Goal: Information Seeking & Learning: Learn about a topic

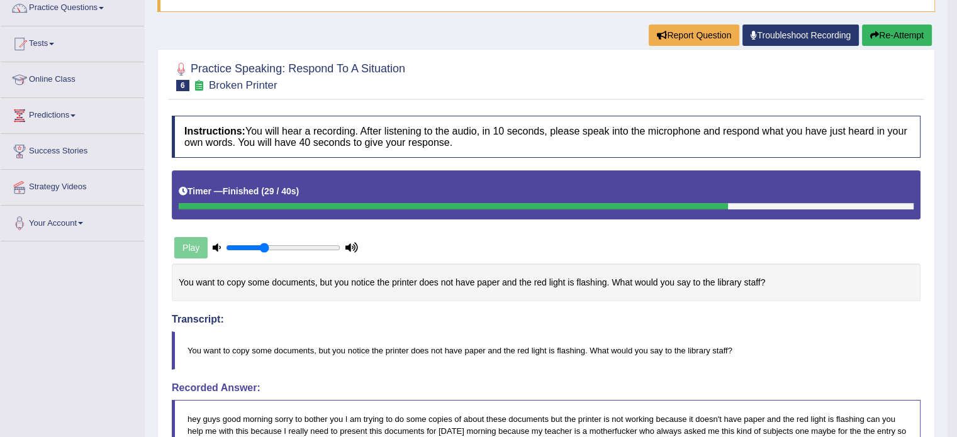
scroll to position [25, 0]
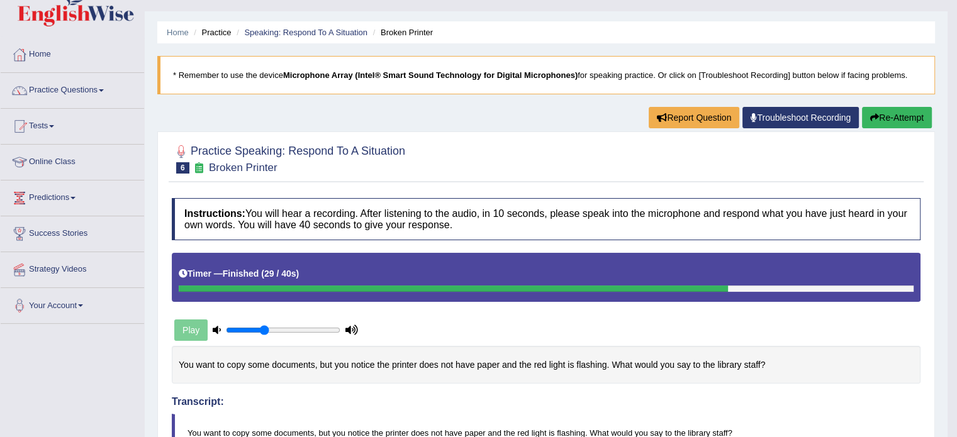
click at [83, 89] on link "Practice Questions" at bounding box center [72, 88] width 143 height 31
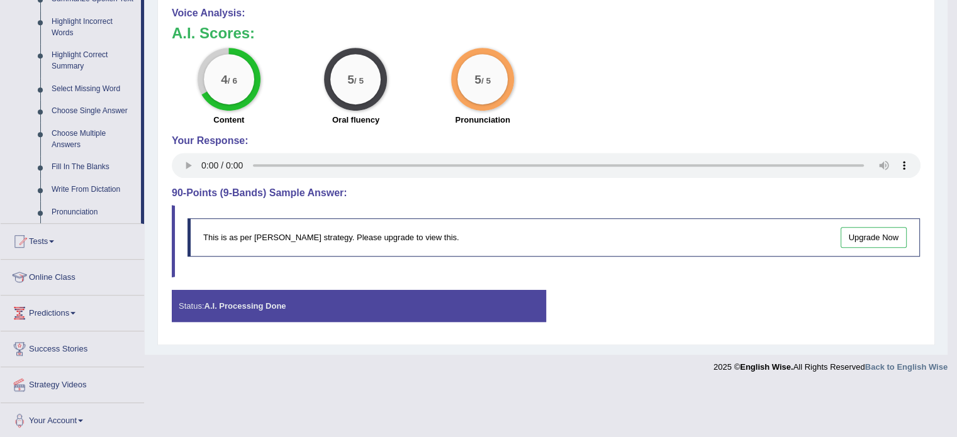
scroll to position [583, 0]
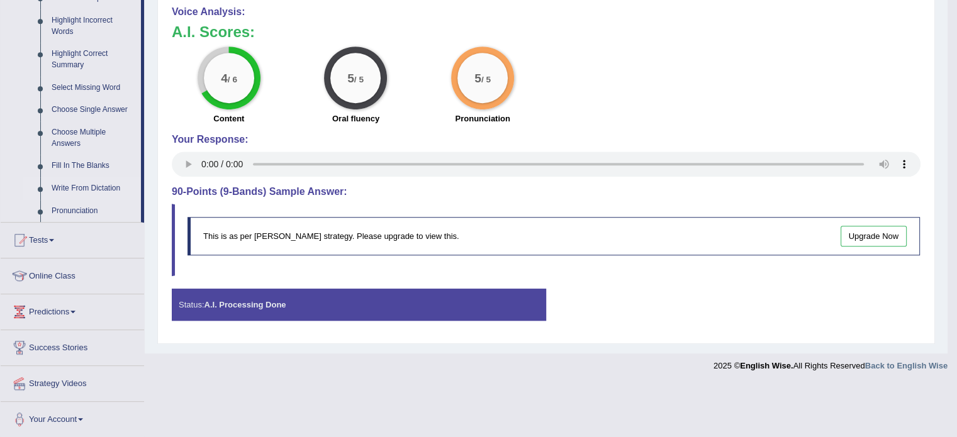
click at [91, 189] on link "Write From Dictation" at bounding box center [93, 188] width 95 height 23
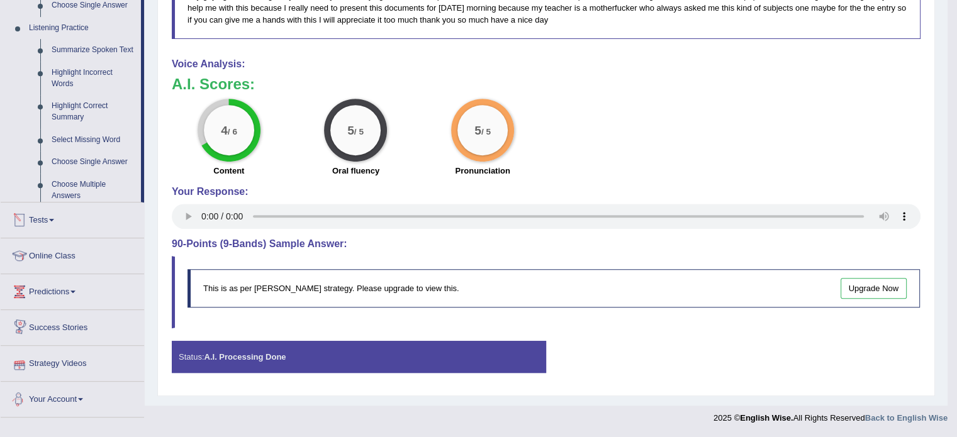
scroll to position [529, 0]
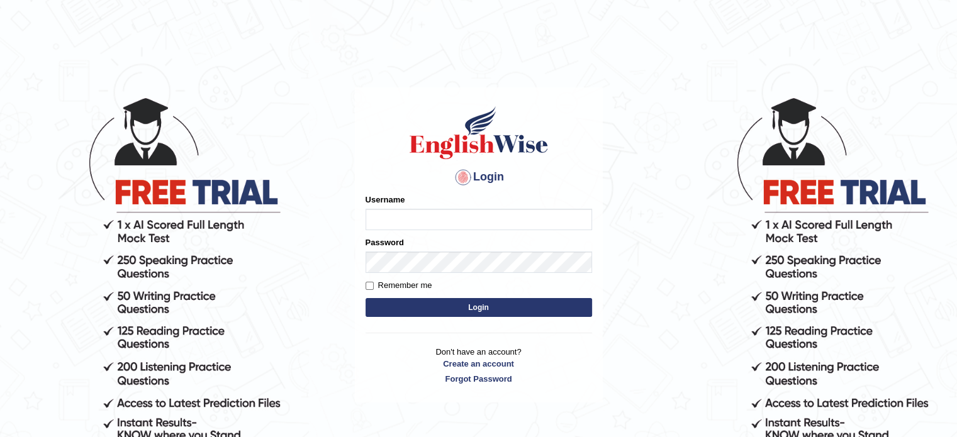
type input "jcaugustoo"
click at [468, 315] on button "Login" at bounding box center [479, 307] width 227 height 19
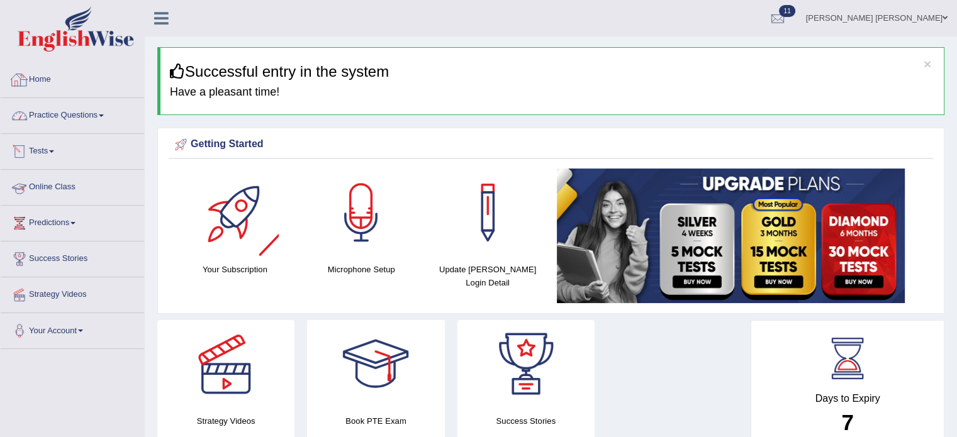
click at [63, 113] on link "Practice Questions" at bounding box center [72, 113] width 143 height 31
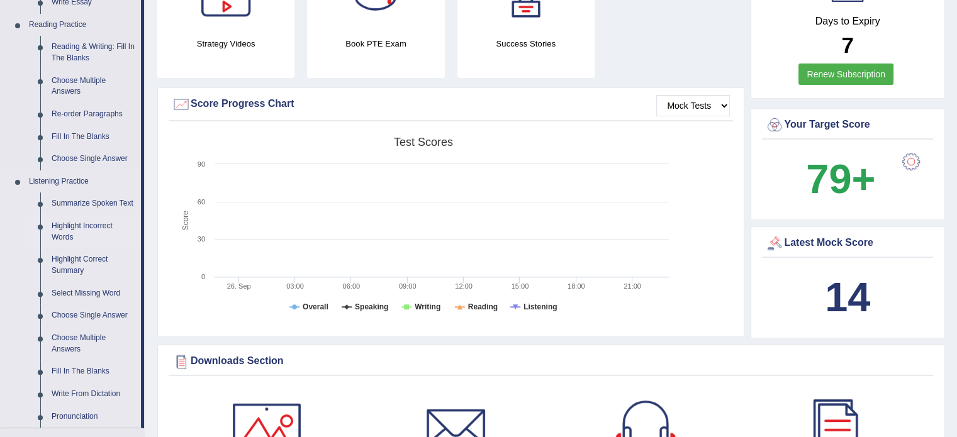
scroll to position [441, 0]
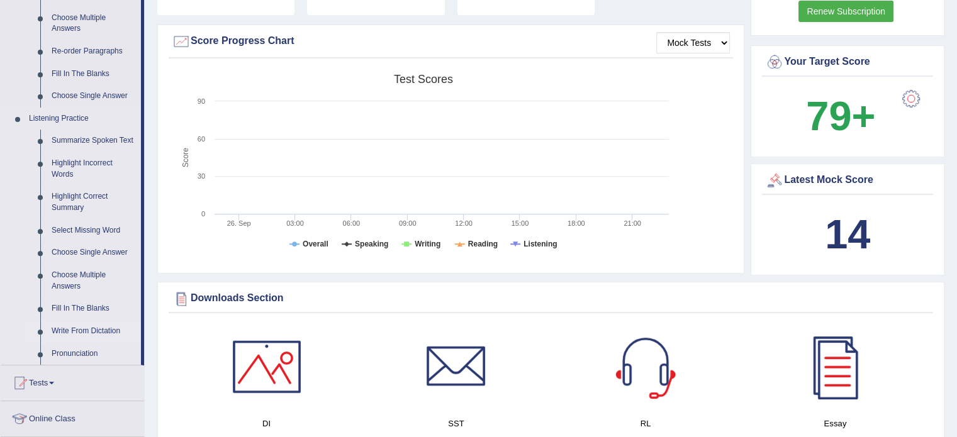
click at [119, 335] on link "Write From Dictation" at bounding box center [93, 331] width 95 height 23
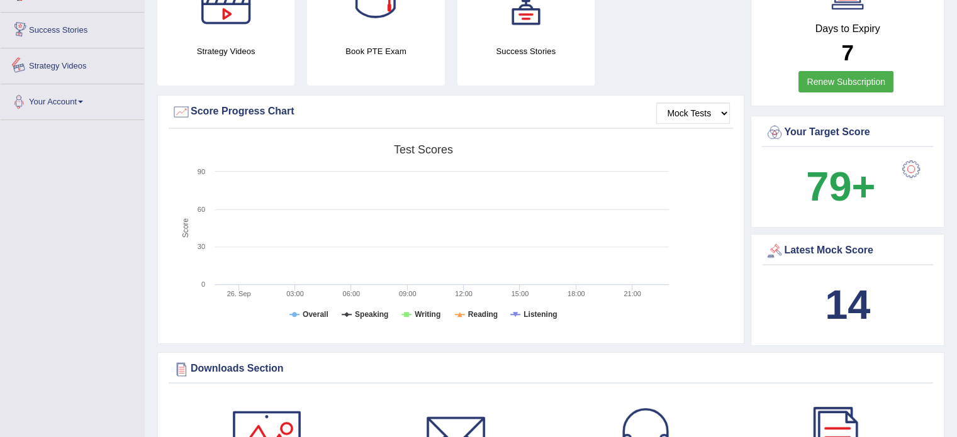
scroll to position [445, 0]
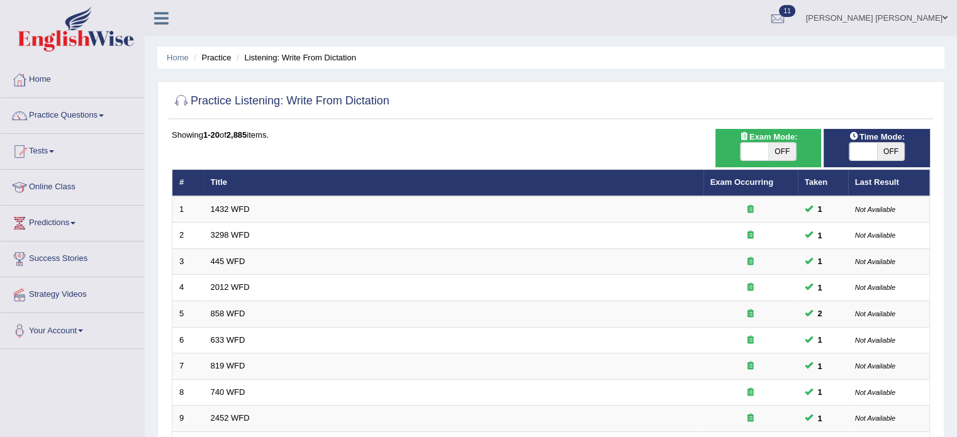
click at [785, 141] on div "Exam Mode: ON OFF" at bounding box center [769, 148] width 106 height 38
click at [783, 149] on span "OFF" at bounding box center [782, 152] width 28 height 18
checkbox input "true"
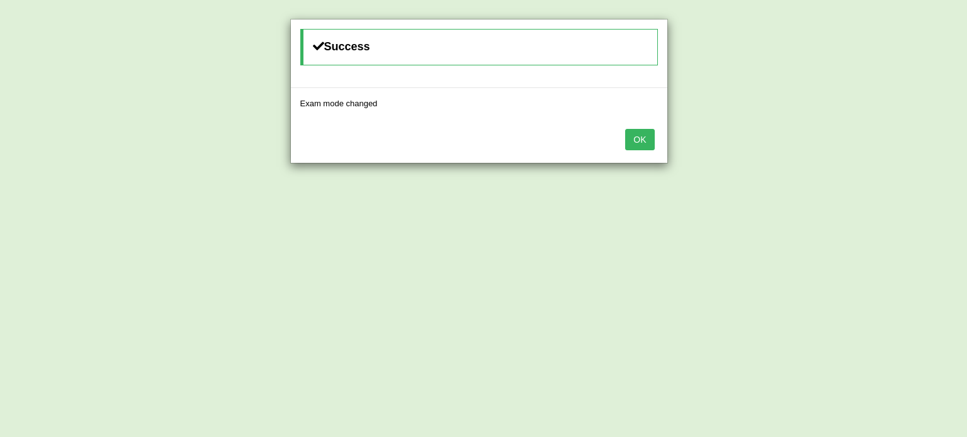
click at [887, 145] on div "Success Exam mode changed OK" at bounding box center [483, 218] width 967 height 437
click at [646, 129] on button "OK" at bounding box center [639, 139] width 29 height 21
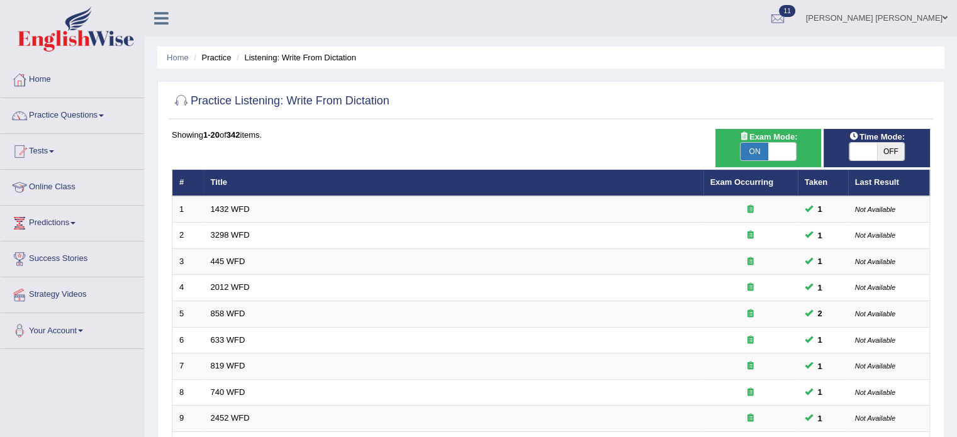
click at [886, 148] on span "OFF" at bounding box center [891, 152] width 28 height 18
checkbox input "true"
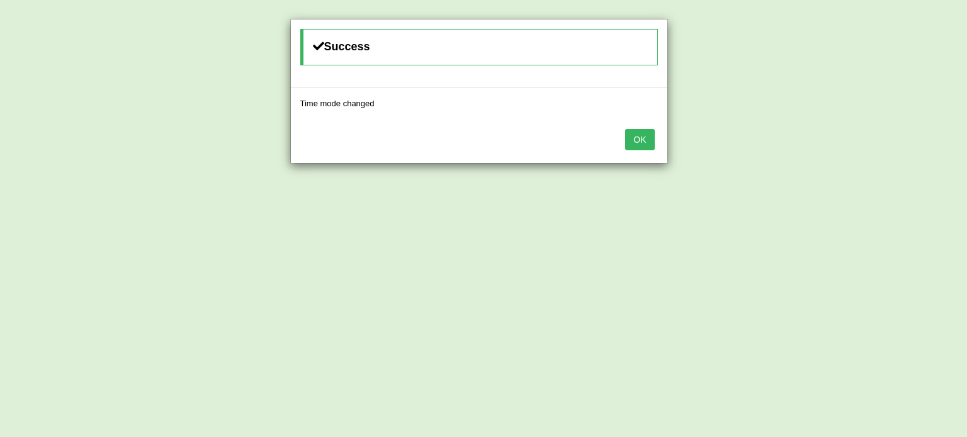
click at [636, 128] on div "OK" at bounding box center [479, 141] width 376 height 44
click at [637, 130] on button "OK" at bounding box center [639, 139] width 29 height 21
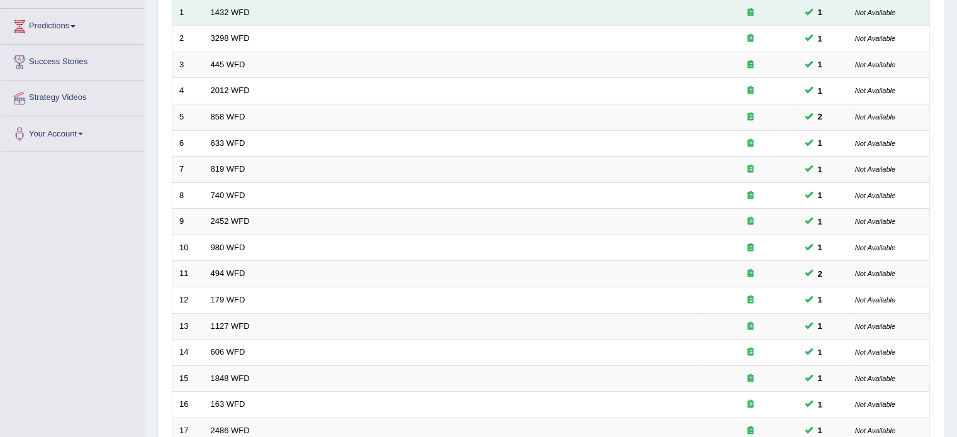
scroll to position [126, 0]
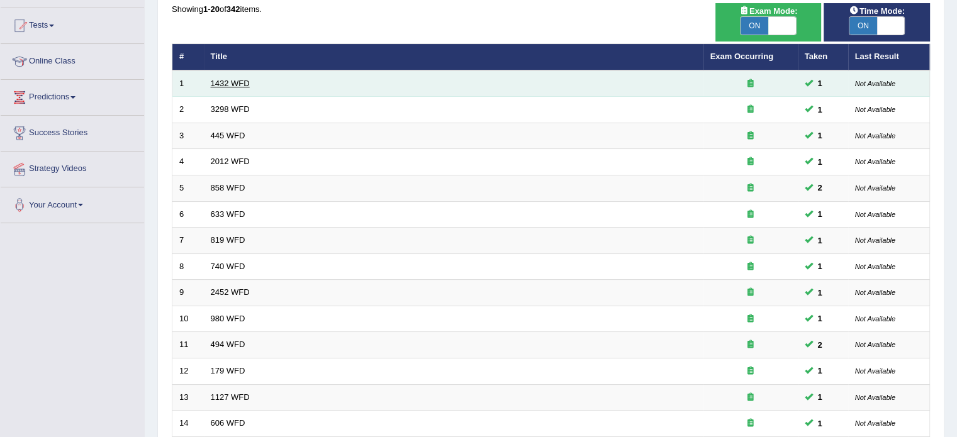
click at [240, 79] on link "1432 WFD" at bounding box center [230, 83] width 39 height 9
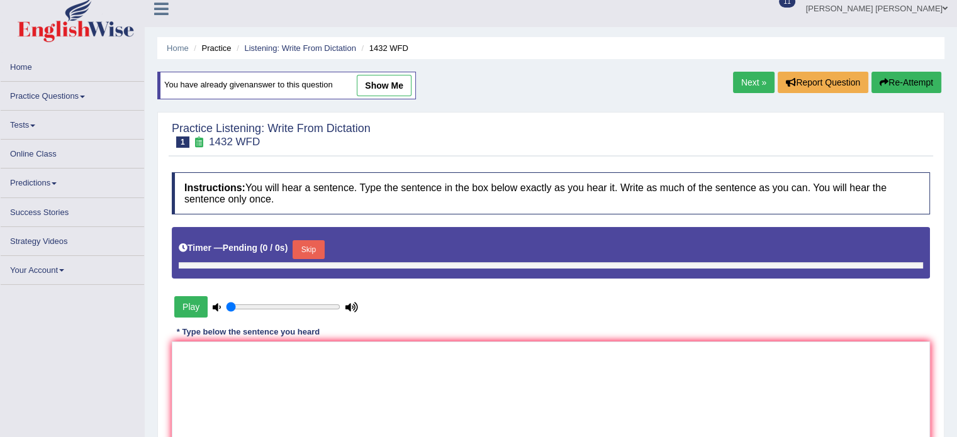
type input "0.35"
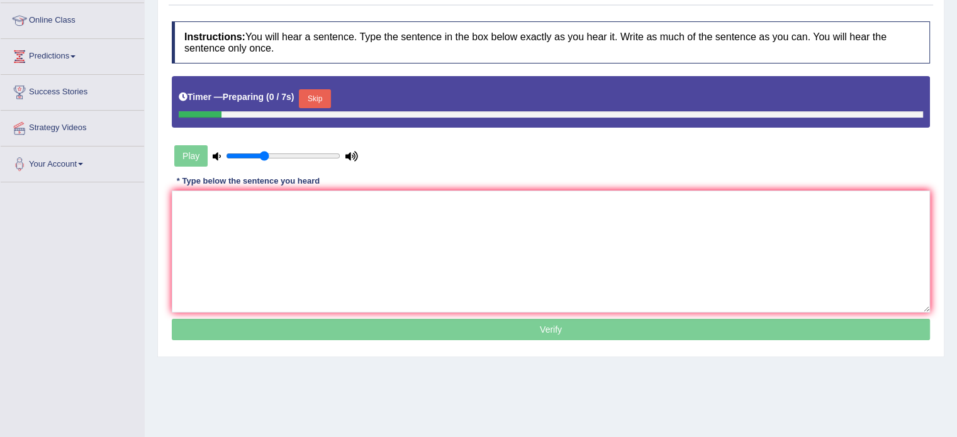
scroll to position [189, 0]
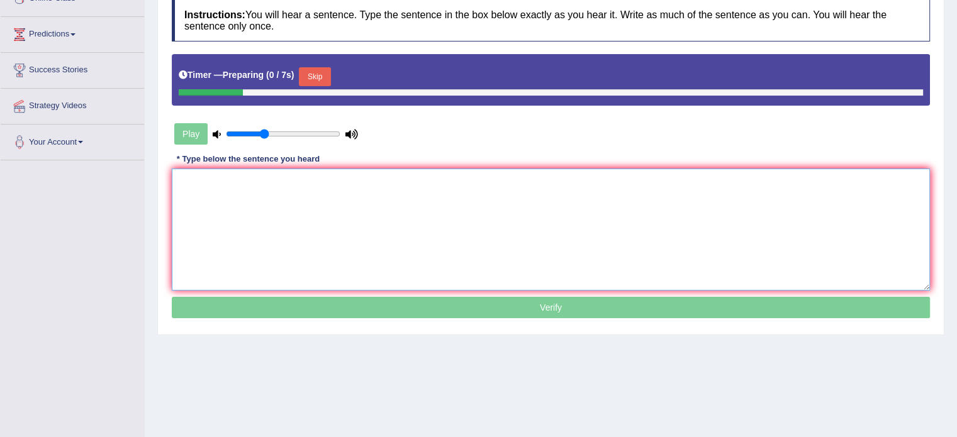
click at [468, 191] on textarea at bounding box center [551, 230] width 758 height 122
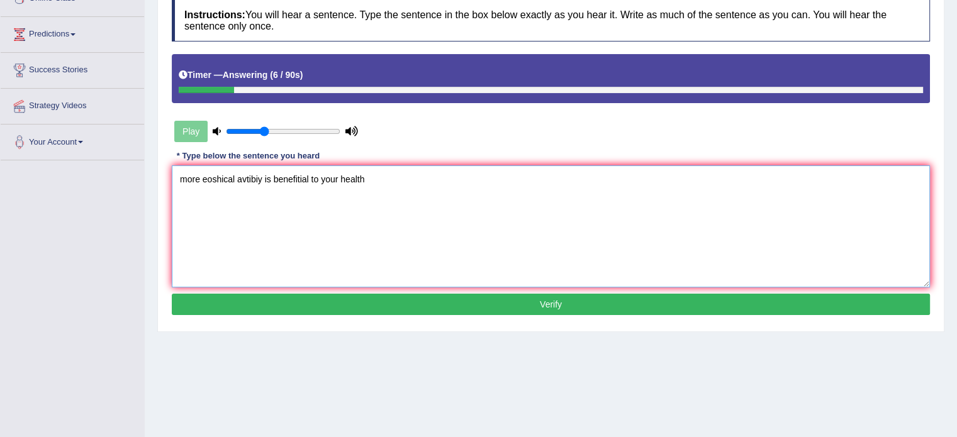
click at [183, 181] on textarea "more eoshical avtibiy is benefitial to your health" at bounding box center [551, 227] width 758 height 122
click at [216, 172] on textarea "More eoshical avtibiy is benefitial to your health" at bounding box center [551, 227] width 758 height 122
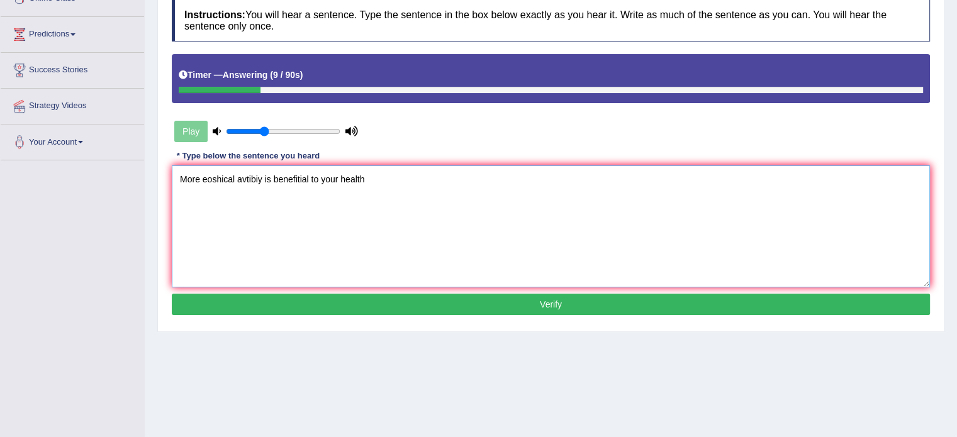
click at [214, 171] on textarea "More eoshical avtibiy is benefitial to your health" at bounding box center [551, 227] width 758 height 122
click at [223, 188] on textarea "More eoshical avtibiy is benefitial to your health" at bounding box center [551, 227] width 758 height 122
click at [262, 176] on textarea "More eoshical avtibiy is benefitial to your health" at bounding box center [551, 227] width 758 height 122
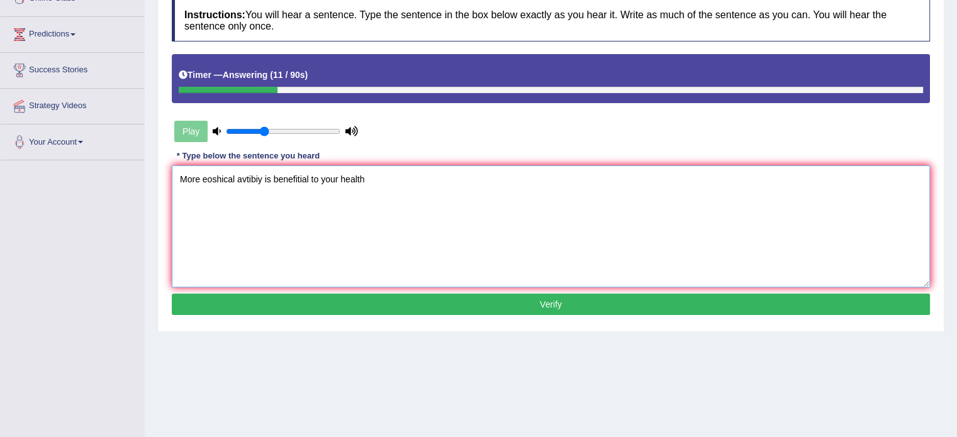
click at [235, 173] on textarea "More eoshical avtibiy is benefitial to your health" at bounding box center [551, 227] width 758 height 122
click at [382, 181] on textarea "More eoshical avtibiy is benefitial to your health" at bounding box center [551, 227] width 758 height 122
click at [427, 154] on div "Instructions: You will hear a sentence. Type the sentence in the box below exac…" at bounding box center [551, 159] width 765 height 332
click at [229, 178] on textarea "More eoshical avtibiy is benefitial to your health" at bounding box center [551, 227] width 758 height 122
click at [239, 176] on textarea "More eoshical avtibiy is benefitial to your health" at bounding box center [551, 227] width 758 height 122
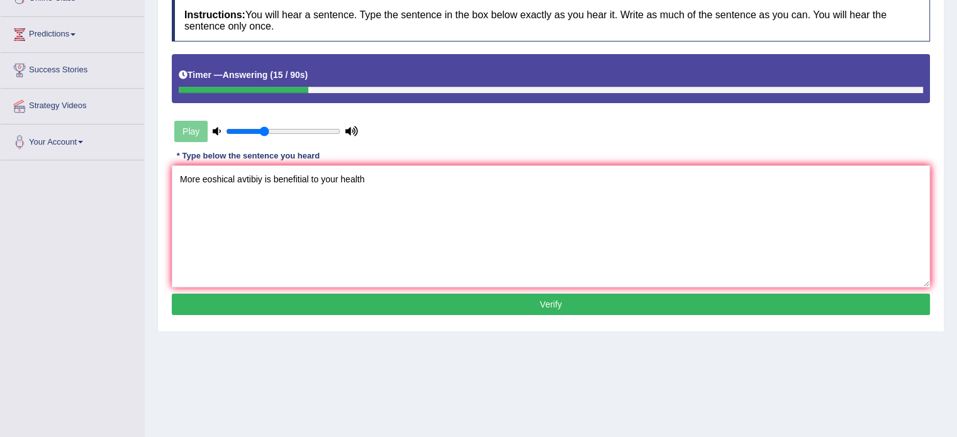
click at [393, 133] on div "Instructions: You will hear a sentence. Type the sentence in the box below exac…" at bounding box center [551, 159] width 765 height 332
click at [244, 183] on textarea "More eoshical avtibiy is benefitial to your health" at bounding box center [551, 227] width 758 height 122
click at [265, 176] on textarea "More eoshical avtibiy is benefitial to your health" at bounding box center [551, 227] width 758 height 122
click at [234, 180] on textarea "More eoshical avtibiy is benefitial to your health" at bounding box center [551, 227] width 758 height 122
click at [244, 181] on textarea "More physical avtibiy is benefitial to your health" at bounding box center [551, 227] width 758 height 122
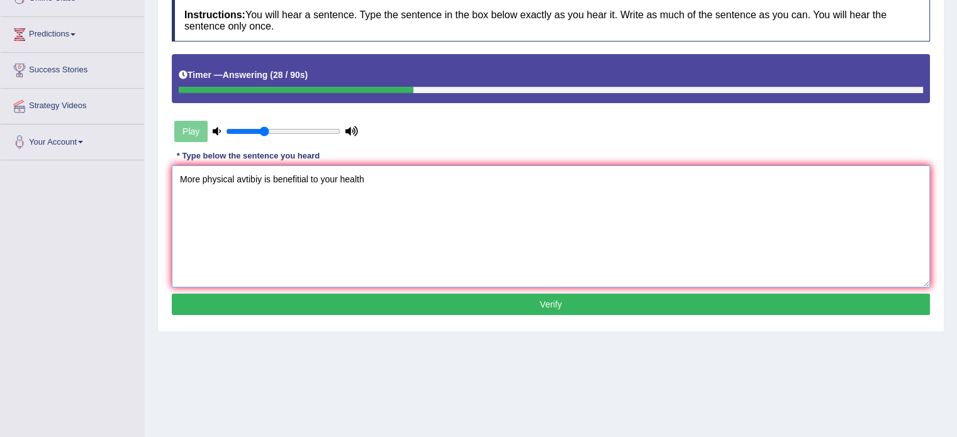
click at [244, 180] on textarea "More physical avtibiy is benefitial to your health" at bounding box center [551, 227] width 758 height 122
click at [308, 179] on textarea "More physical activity is benefitial to your health" at bounding box center [551, 227] width 758 height 122
click at [314, 181] on textarea "More physical activity is benefitial to your health" at bounding box center [551, 227] width 758 height 122
click at [308, 181] on textarea "More physical activity is benefitial to your health" at bounding box center [551, 227] width 758 height 122
click at [310, 181] on textarea "More physical activity is benefitial to your health" at bounding box center [551, 227] width 758 height 122
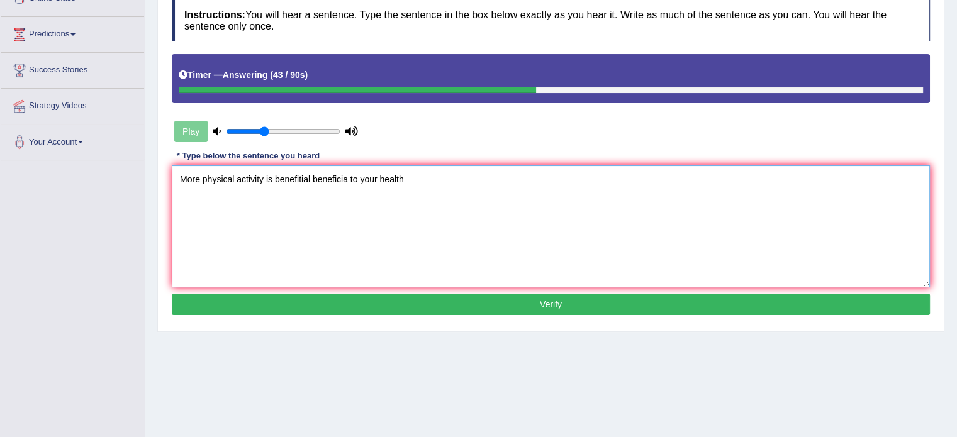
click at [434, 186] on textarea "More physical activity is benefitial beneficia to your health" at bounding box center [551, 227] width 758 height 122
type textarea "More physical activity is benefitial beneficia to your health."
click at [408, 299] on button "Verify" at bounding box center [551, 304] width 758 height 21
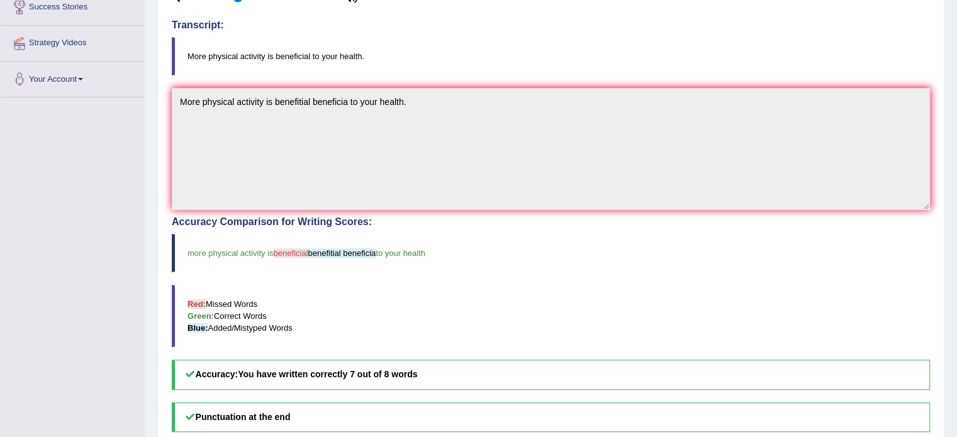
scroll to position [418, 0]
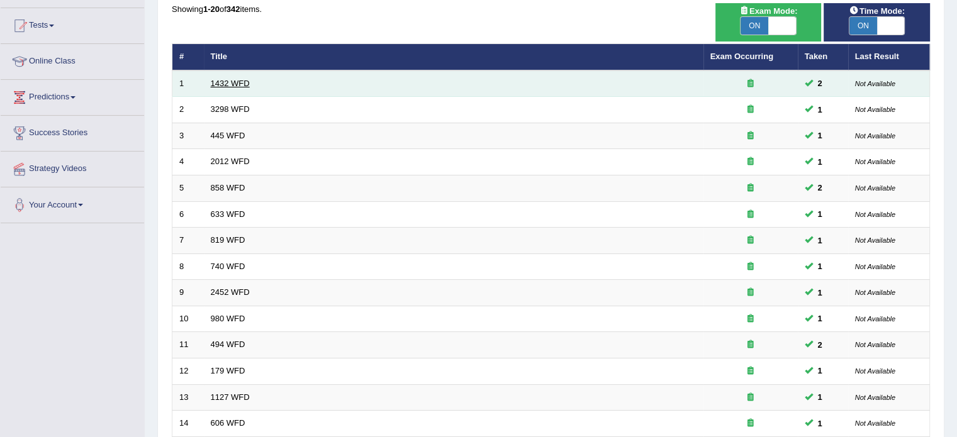
click at [227, 87] on td "1432 WFD" at bounding box center [454, 83] width 500 height 26
click at [230, 83] on link "1432 WFD" at bounding box center [230, 83] width 39 height 9
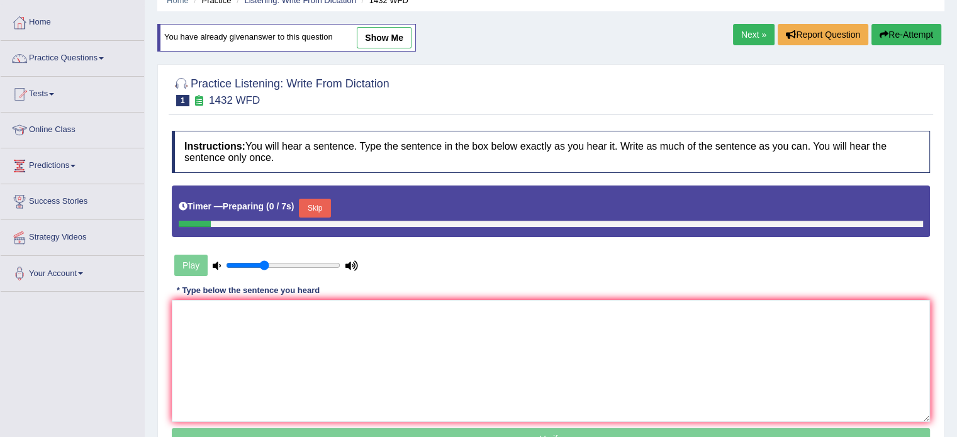
scroll to position [126, 0]
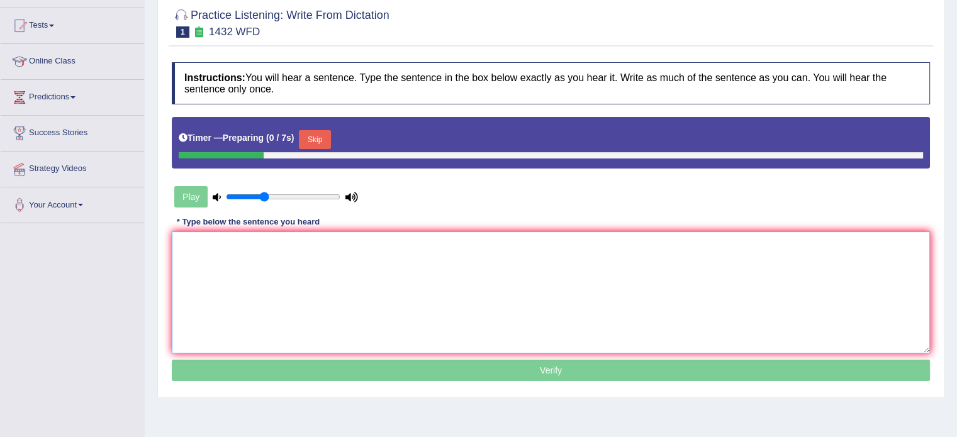
click at [488, 238] on textarea at bounding box center [551, 293] width 758 height 122
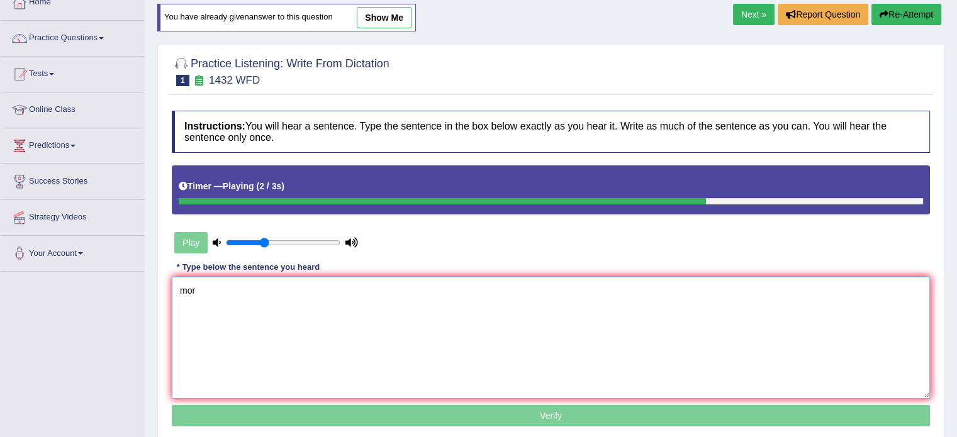
scroll to position [0, 0]
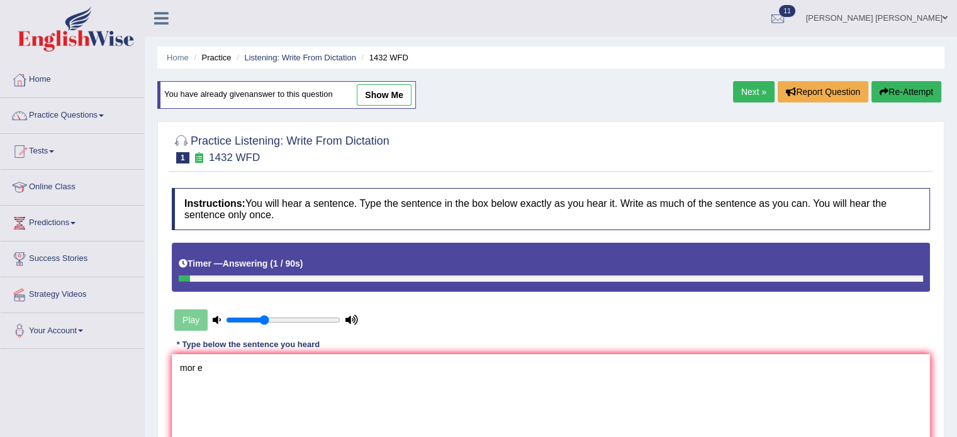
click at [391, 100] on link "show me" at bounding box center [384, 94] width 55 height 21
type textarea "More physical activity is benefitial beneficia to your health."
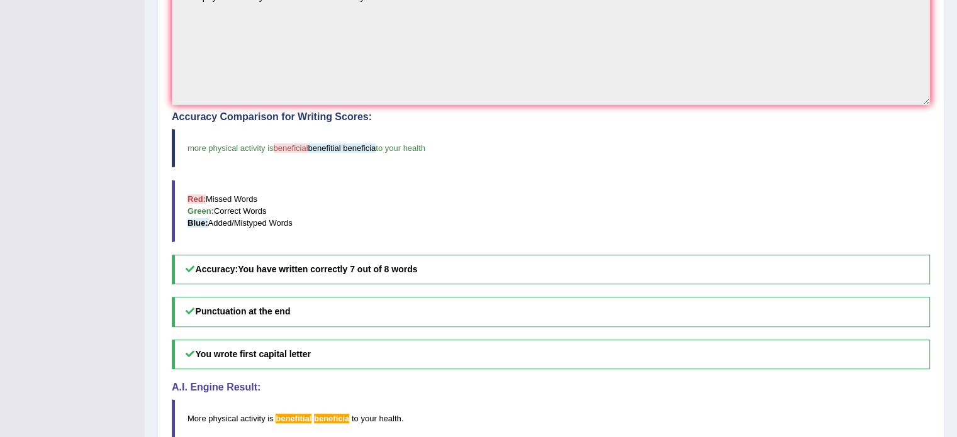
scroll to position [498, 0]
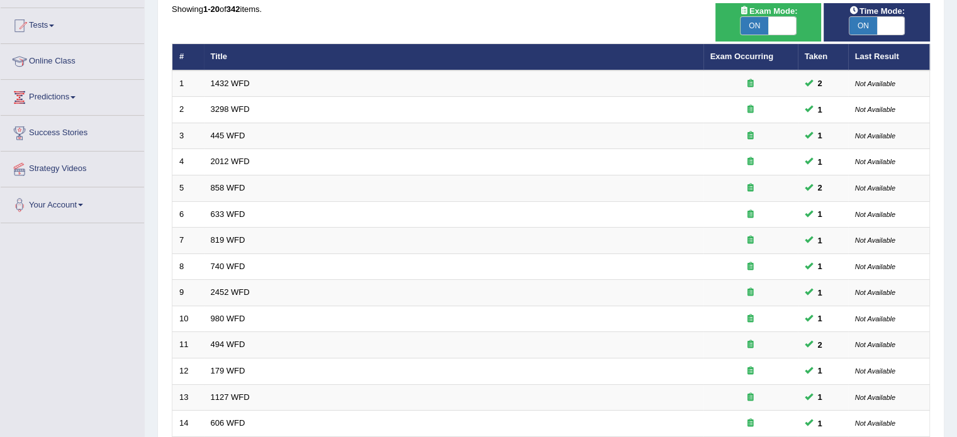
click at [778, 35] on div "ON OFF" at bounding box center [768, 25] width 57 height 19
click at [768, 23] on span at bounding box center [782, 26] width 28 height 18
checkbox input "false"
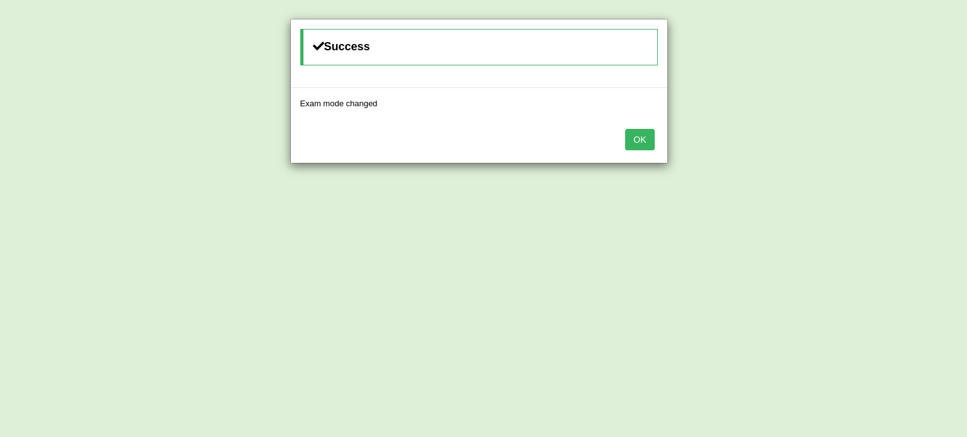
click at [634, 150] on div "OK" at bounding box center [479, 141] width 376 height 44
click at [638, 147] on button "OK" at bounding box center [639, 139] width 29 height 21
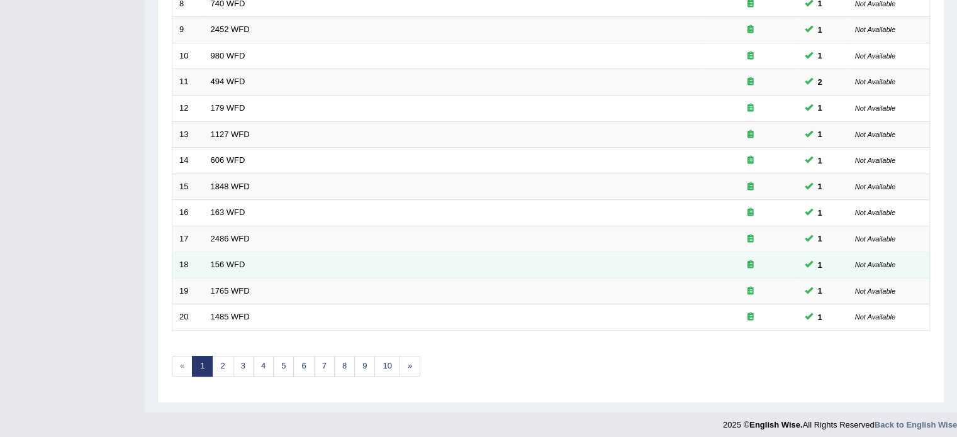
scroll to position [392, 0]
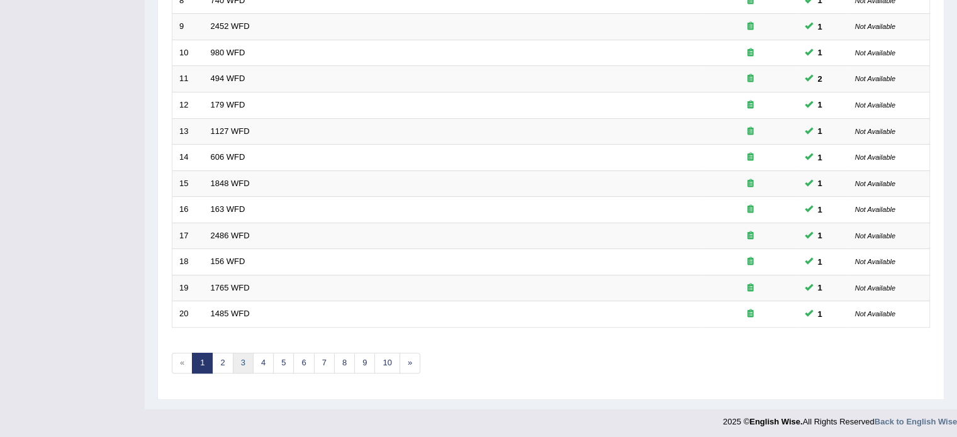
click at [235, 354] on link "3" at bounding box center [243, 363] width 21 height 21
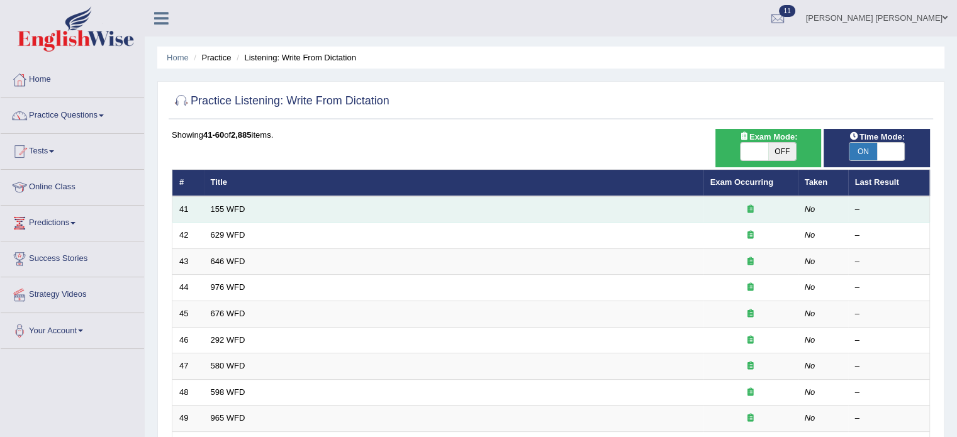
click at [232, 197] on td "155 WFD" at bounding box center [454, 209] width 500 height 26
click at [233, 205] on link "155 WFD" at bounding box center [228, 209] width 35 height 9
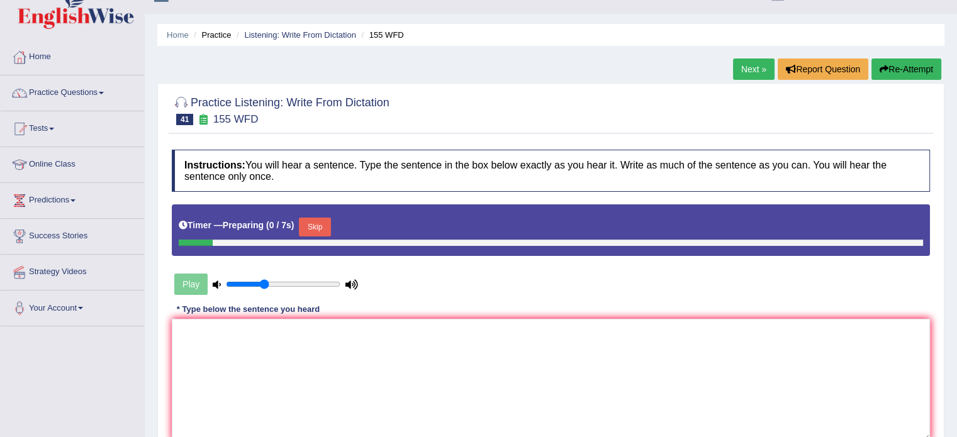
scroll to position [189, 0]
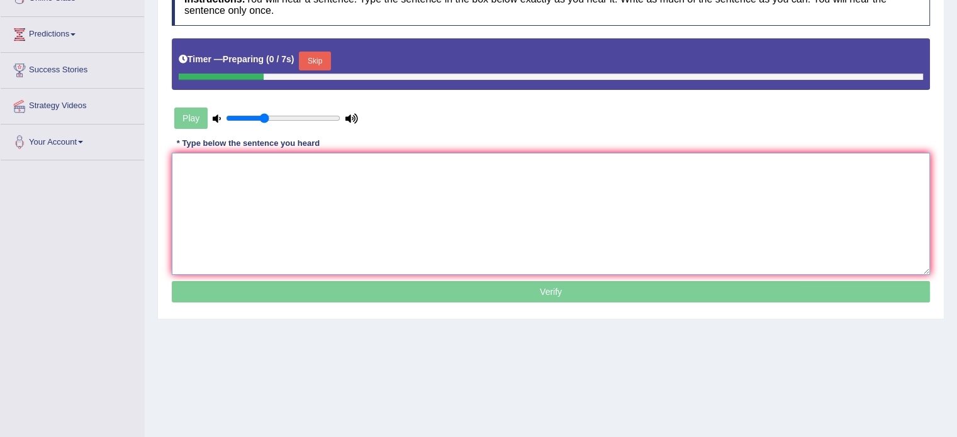
click at [397, 210] on textarea at bounding box center [551, 214] width 758 height 122
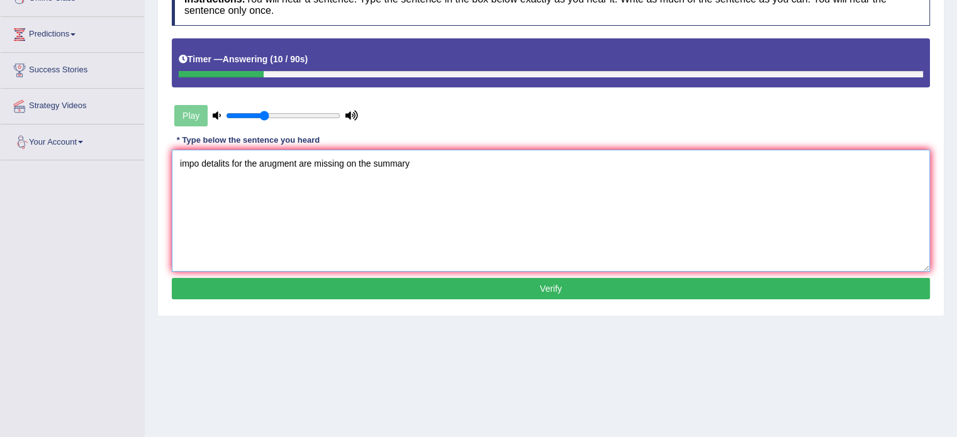
click at [182, 163] on textarea "impo detalits for the arugment are missing on the summary" at bounding box center [551, 211] width 758 height 122
click at [198, 160] on textarea "Impo detalits for the arugment are missing on the summary" at bounding box center [551, 211] width 758 height 122
click at [235, 166] on textarea "Important detalits for the arugment are missing on the summary" at bounding box center [551, 211] width 758 height 122
click at [234, 165] on textarea "Important detalits for the arugment are missing on the summary" at bounding box center [551, 211] width 758 height 122
click at [288, 164] on textarea "Important details for the arugment are missing on the summary" at bounding box center [551, 211] width 758 height 122
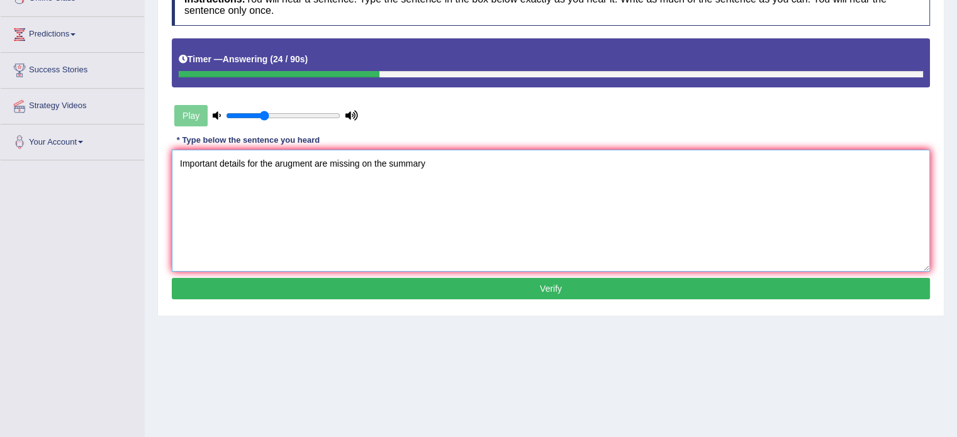
click at [287, 164] on textarea "Important details for the arugment are missing on the summary" at bounding box center [551, 211] width 758 height 122
click at [281, 164] on textarea "Important details for the arugment are missing on the summary" at bounding box center [551, 211] width 758 height 122
click at [279, 164] on textarea "Important details for the arugment are missing on the summary" at bounding box center [551, 211] width 758 height 122
click at [434, 162] on textarea "Important details for the argument are missing on the summary" at bounding box center [551, 211] width 758 height 122
click at [360, 166] on textarea "Important details for the argument are missing on the summary." at bounding box center [551, 211] width 758 height 122
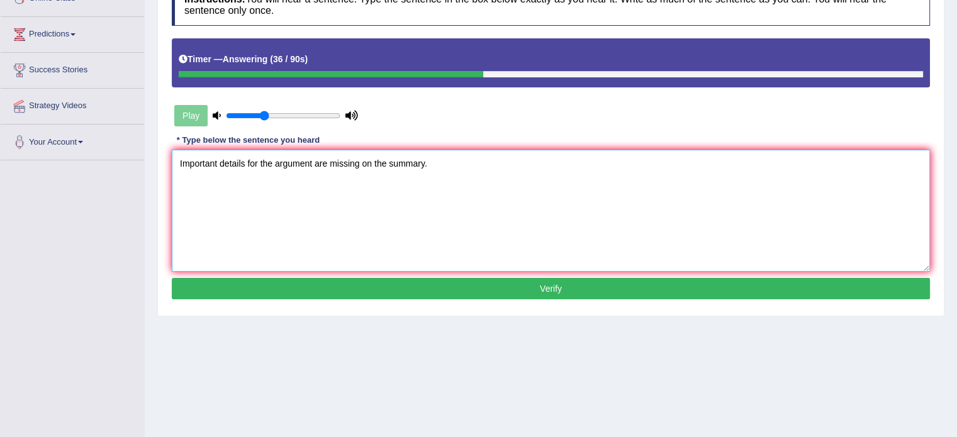
click at [360, 169] on textarea "Important details for the argument are missing on the summary." at bounding box center [551, 211] width 758 height 122
click at [365, 166] on textarea "Important details for the argument are missing on the summary." at bounding box center [551, 211] width 758 height 122
click at [362, 164] on textarea "Important details for the argument are missing on the summary." at bounding box center [551, 211] width 758 height 122
type textarea "Important details for the argument are missing on the summary."
click at [423, 280] on button "Verify" at bounding box center [551, 288] width 758 height 21
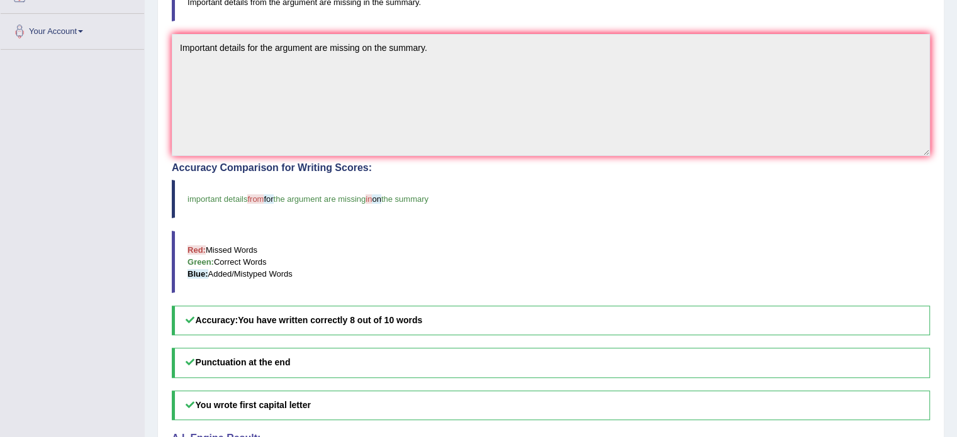
scroll to position [223, 0]
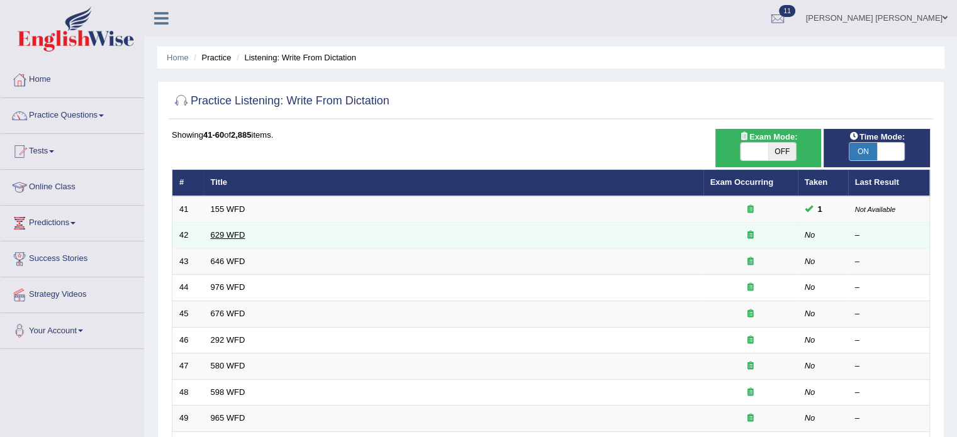
click at [221, 231] on link "629 WFD" at bounding box center [228, 234] width 35 height 9
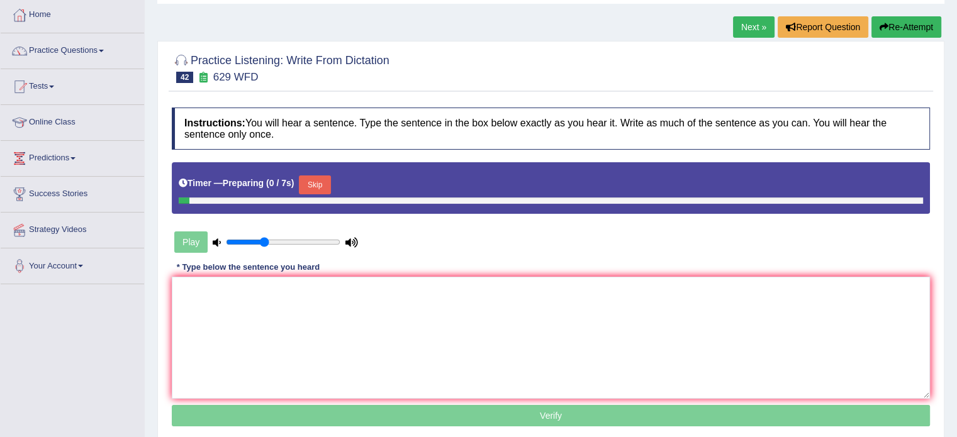
scroll to position [126, 0]
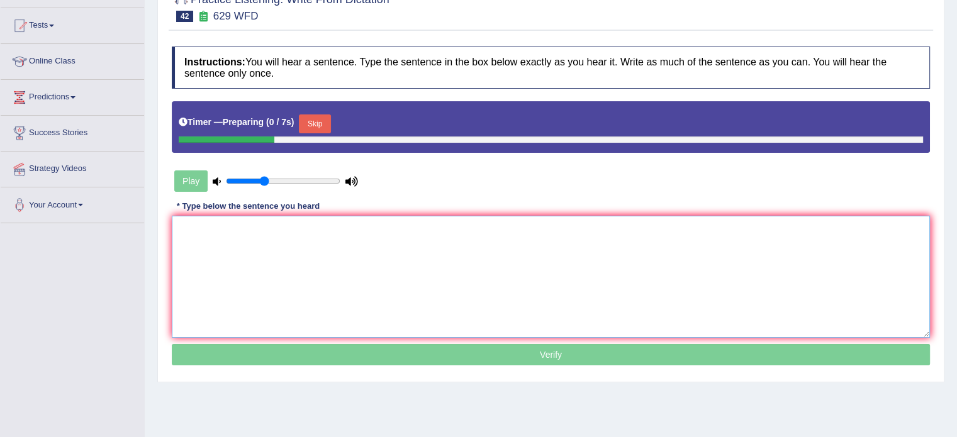
click at [430, 252] on textarea at bounding box center [551, 277] width 758 height 122
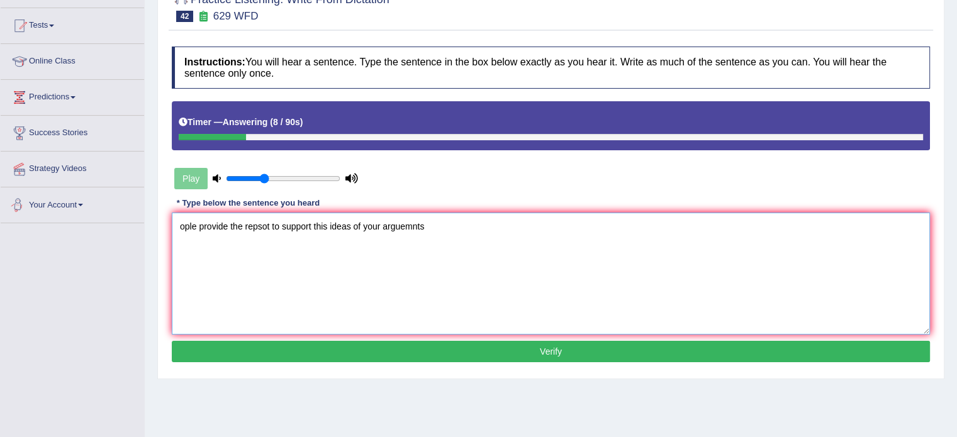
click at [186, 228] on textarea "ople provide the repsot to support this ideas of your arguemnts" at bounding box center [551, 274] width 758 height 122
click at [185, 227] on textarea "ople provide the repsot to support this ideas of your arguemnts" at bounding box center [551, 274] width 758 height 122
click at [264, 225] on textarea "Please provide the repsot to support this ideas of your arguemnts" at bounding box center [551, 274] width 758 height 122
click at [262, 222] on textarea "Please provide the repsot to support this ideas of your arguemnts" at bounding box center [551, 274] width 758 height 122
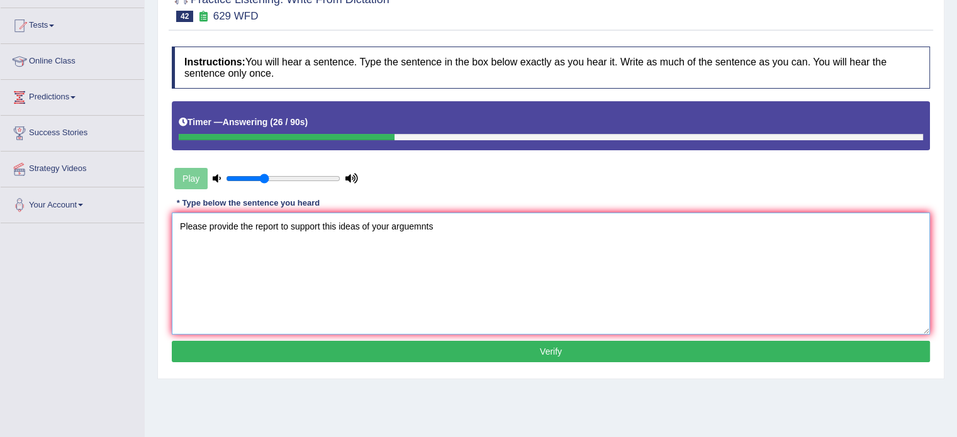
click at [357, 222] on textarea "Please provide the report to support this ideas of your arguemnts" at bounding box center [551, 274] width 758 height 122
click at [451, 228] on textarea "Please provide the report to support this ideas idea of your arguemnts" at bounding box center [551, 274] width 758 height 122
click at [450, 228] on textarea "Please provide the report to support this ideas idea of your arguemnts" at bounding box center [551, 274] width 758 height 122
click at [449, 228] on textarea "Please provide the report to support this ideas idea of your arguemnts" at bounding box center [551, 274] width 758 height 122
click at [444, 228] on textarea "Please provide the report to support this ideas idea of your arguemnts" at bounding box center [551, 274] width 758 height 122
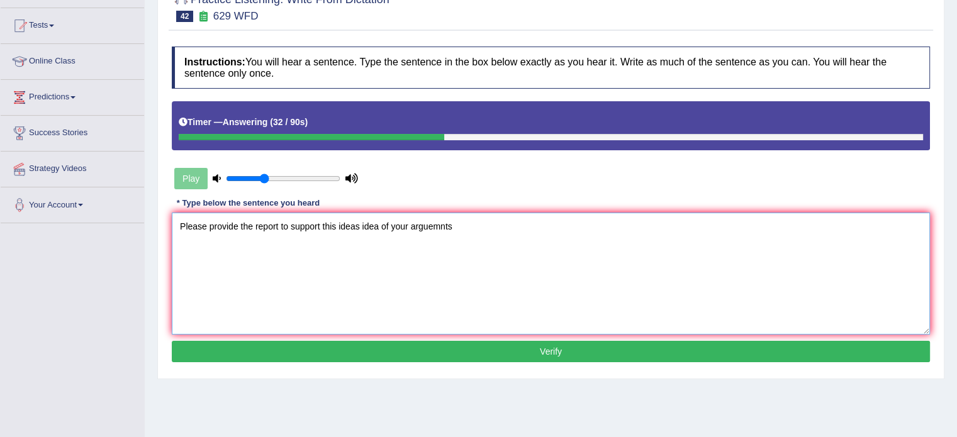
click at [444, 227] on textarea "Please provide the report to support this ideas idea of your arguemnts" at bounding box center [551, 274] width 758 height 122
click at [378, 226] on textarea "Please provide the report to support this ideas idea of your arguments." at bounding box center [551, 274] width 758 height 122
type textarea "Please provide the report to support this ideas idea of your arguments."
click at [470, 349] on button "Verify" at bounding box center [551, 351] width 758 height 21
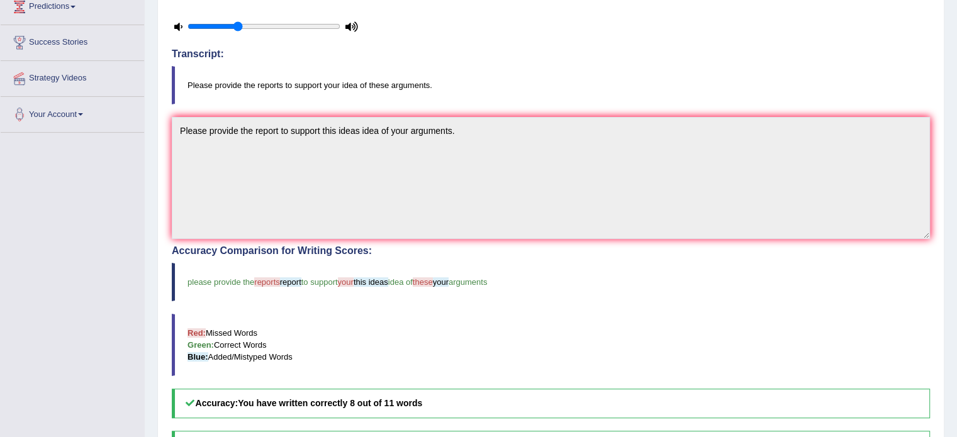
scroll to position [189, 0]
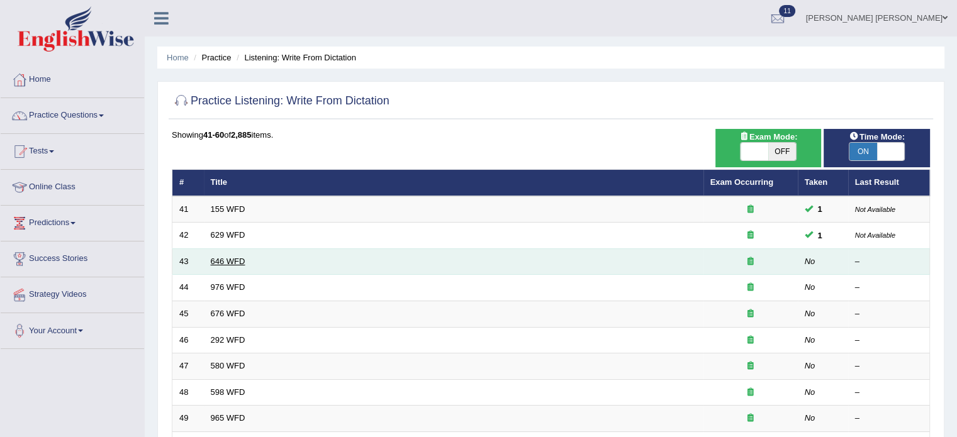
click at [228, 257] on link "646 WFD" at bounding box center [228, 261] width 35 height 9
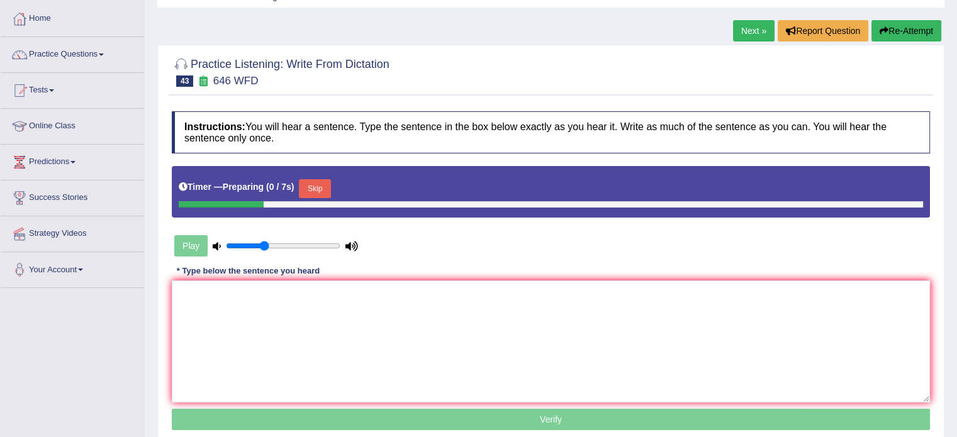
scroll to position [126, 0]
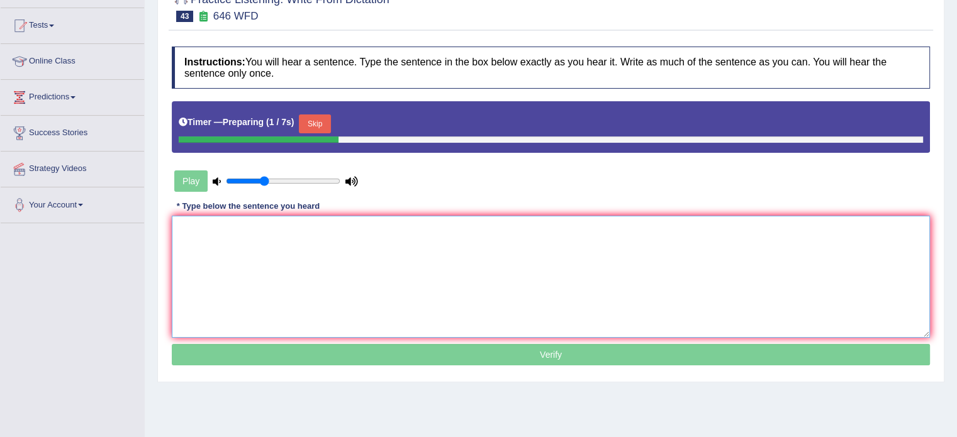
click at [601, 242] on textarea at bounding box center [551, 277] width 758 height 122
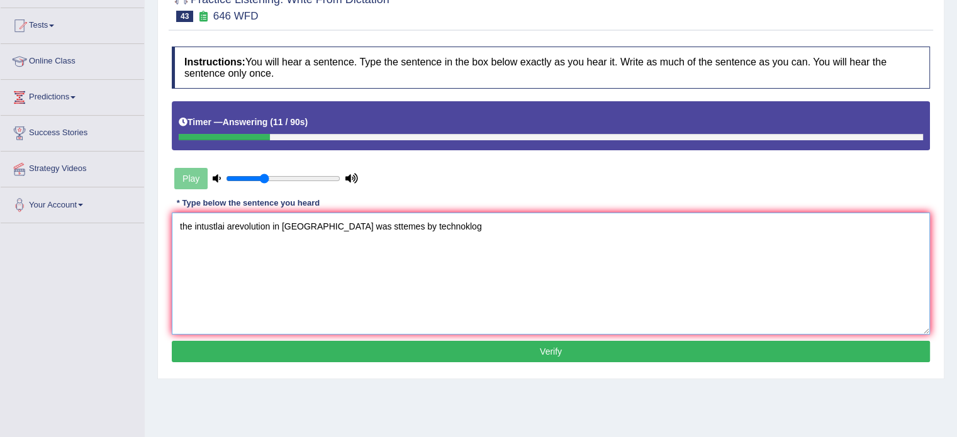
click at [181, 228] on textarea "the intustlai arevolution in [GEOGRAPHIC_DATA] was sttemes by technoklog" at bounding box center [551, 274] width 758 height 122
click at [216, 220] on textarea "The intustlai arevolution in [GEOGRAPHIC_DATA] was sttemes by technoklog" at bounding box center [551, 274] width 758 height 122
click at [241, 228] on textarea "The industrial arevolution in [GEOGRAPHIC_DATA] was sttemes by technoklog" at bounding box center [551, 274] width 758 height 122
click at [241, 227] on textarea "The industrial arevolution in [GEOGRAPHIC_DATA] was sttemes by technoklog" at bounding box center [551, 274] width 758 height 122
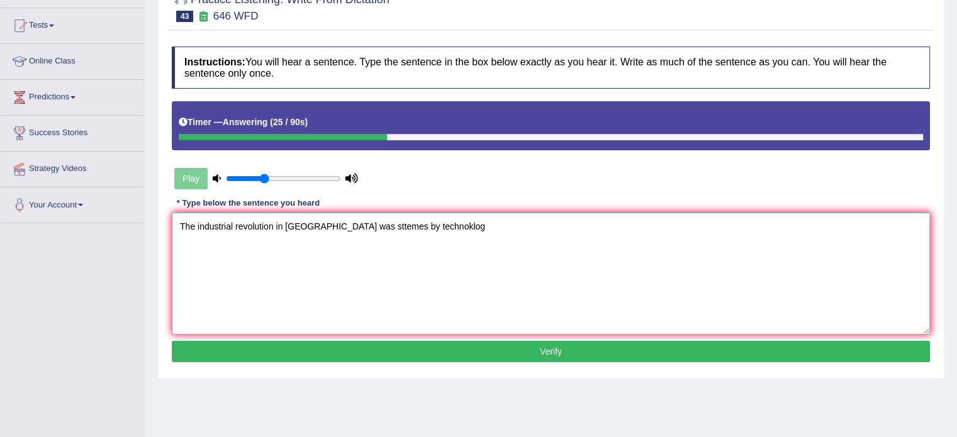
click at [288, 224] on textarea "The industrial revolution in [GEOGRAPHIC_DATA] was sttemes by technoklog" at bounding box center [551, 274] width 758 height 122
click at [361, 218] on textarea "The industrial revolution in [GEOGRAPHIC_DATA] was sttemes by technoklog" at bounding box center [551, 274] width 758 height 122
click at [344, 226] on textarea "The industrial revolution in Europe was sttemes by technoklog" at bounding box center [551, 274] width 758 height 122
click at [344, 225] on textarea "The industrial revolution in Europe was sttemes by technoklog" at bounding box center [551, 274] width 758 height 122
click at [422, 222] on textarea "The industrial revolution in Europe was steemed steem by technoklog" at bounding box center [551, 274] width 758 height 122
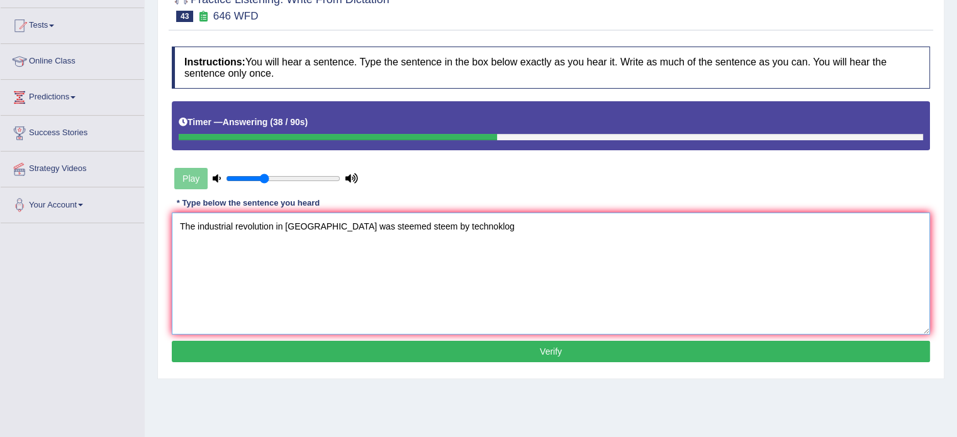
click at [422, 222] on textarea "The industrial revolution in Europe was steemed steem by technoklog" at bounding box center [551, 274] width 758 height 122
click at [398, 227] on textarea "The industrial revolution in Europe was steemed steem by technoklog" at bounding box center [551, 274] width 758 height 122
click at [469, 215] on textarea "The industrial revolution in Europe was steemed steem driven by technoklog" at bounding box center [551, 274] width 758 height 122
click at [468, 215] on textarea "The industrial revolution in Europe was steemed steem driven by technoklog" at bounding box center [551, 274] width 758 height 122
type textarea "The industrial revolution in Europe was steemed steem driven by technology."
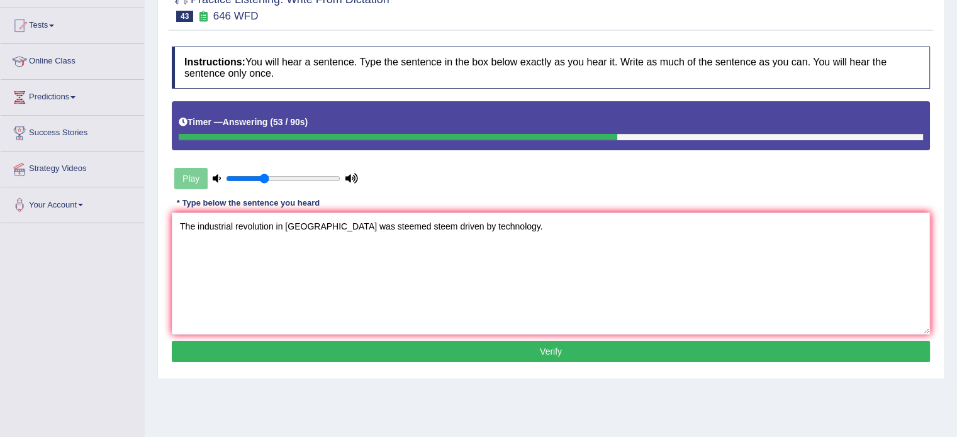
click at [622, 342] on button "Verify" at bounding box center [551, 351] width 758 height 21
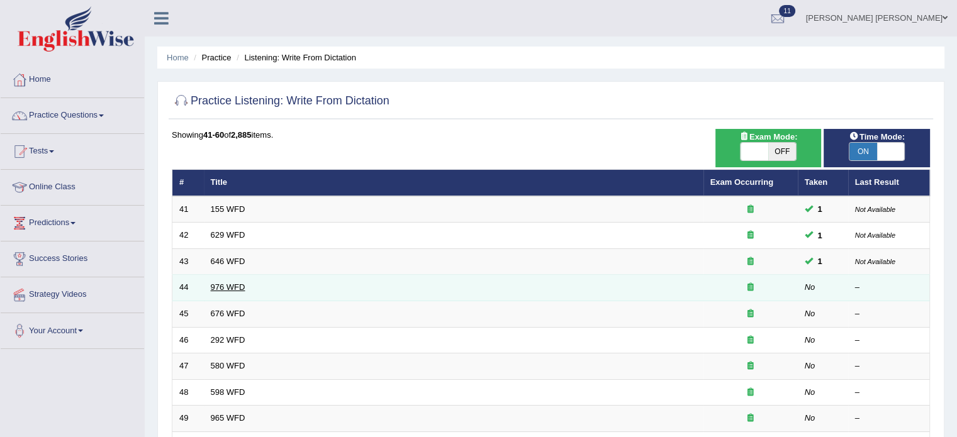
click at [224, 284] on link "976 WFD" at bounding box center [228, 287] width 35 height 9
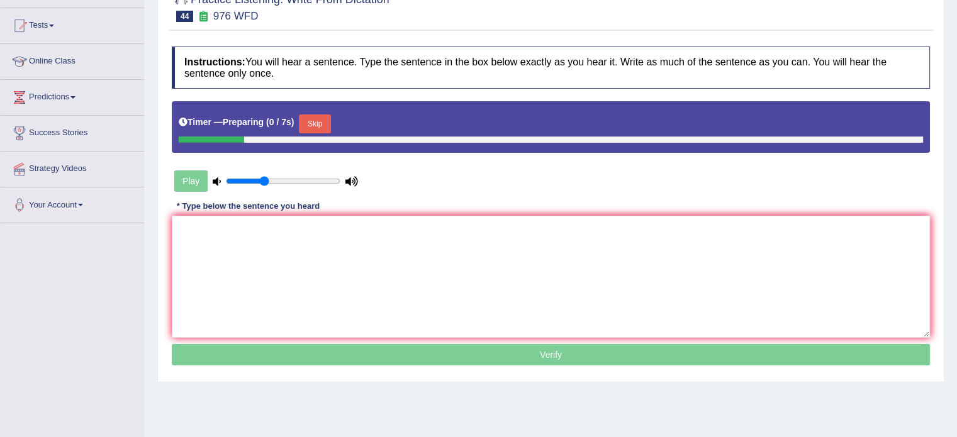
scroll to position [189, 0]
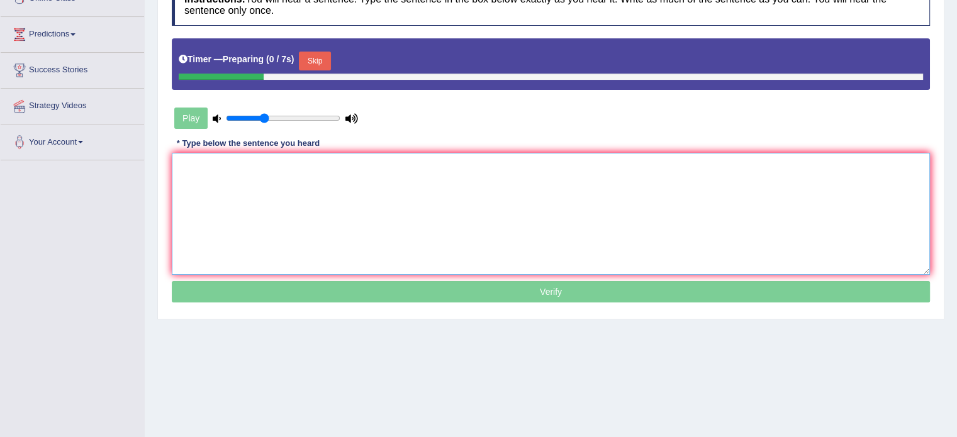
click at [415, 198] on textarea at bounding box center [551, 214] width 758 height 122
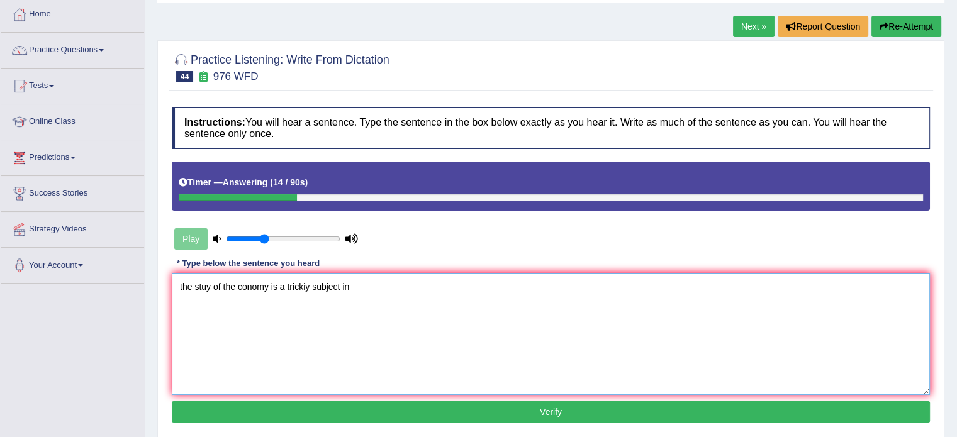
scroll to position [63, 0]
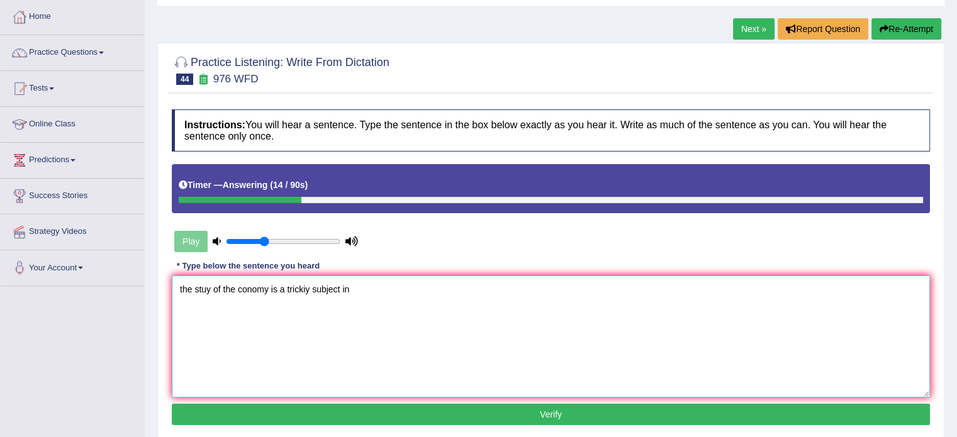
type textarea "the stuy of the conomy is a trickiy subject in"
click at [880, 30] on icon "button" at bounding box center [884, 29] width 9 height 9
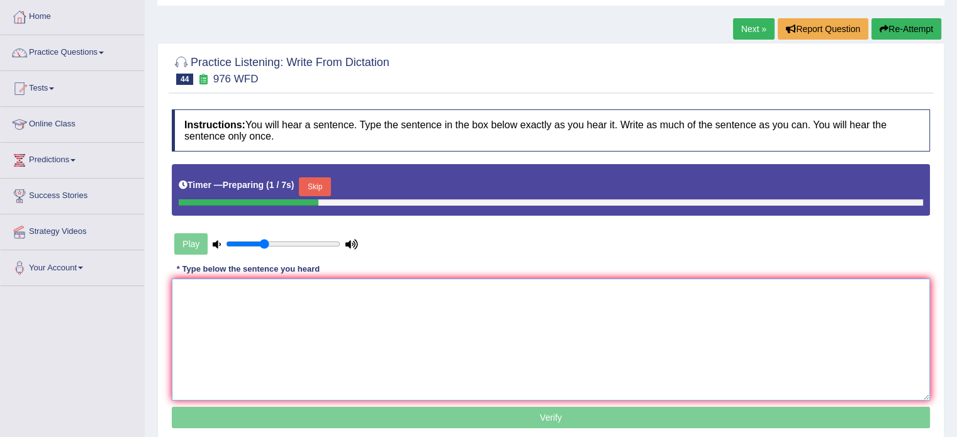
click at [542, 306] on textarea at bounding box center [551, 340] width 758 height 122
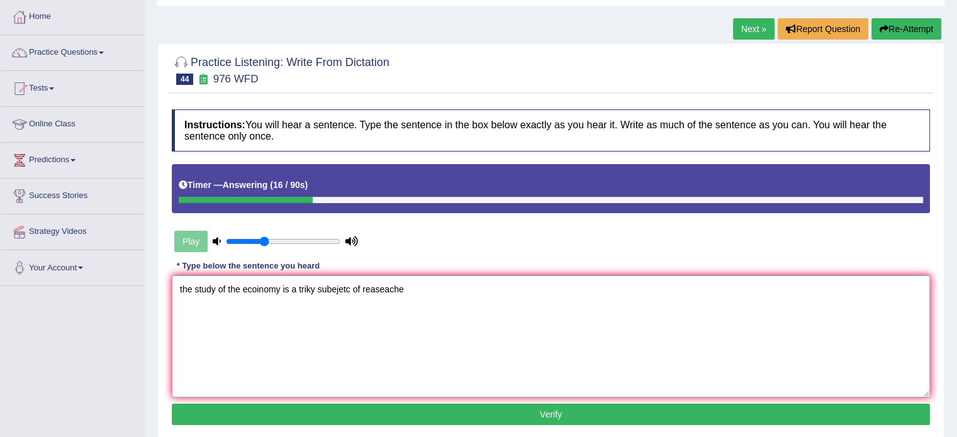
click at [182, 294] on textarea "the study of the ecoinomy is a triky subejetc of reaseache" at bounding box center [551, 337] width 758 height 122
click at [232, 289] on textarea "The study of the ecoinomy is a triky subejetc of reaseache" at bounding box center [551, 337] width 758 height 122
click at [261, 292] on textarea "The study of the ecoinomy is a triky subejetc of reaseache" at bounding box center [551, 337] width 758 height 122
click at [259, 291] on textarea "The study of the ecoinomy is a triky subejetc of reaseache" at bounding box center [551, 337] width 758 height 122
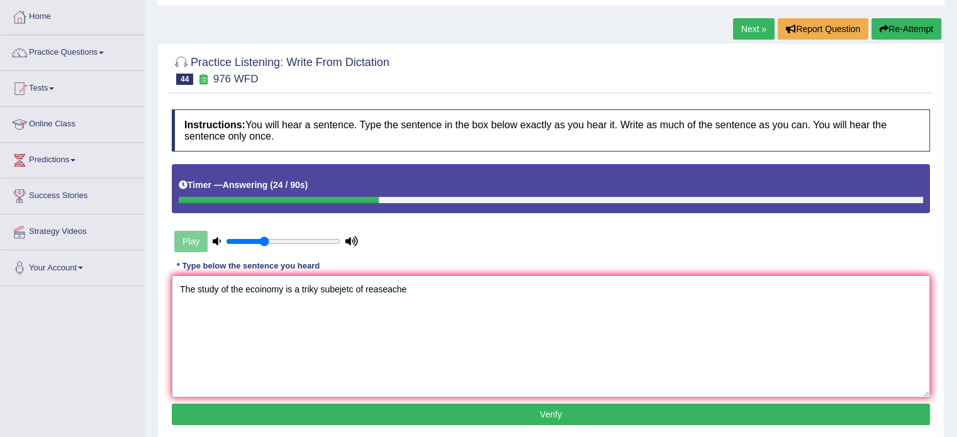
click at [257, 291] on textarea "The study of the ecoinomy is a triky subejetc of reaseache" at bounding box center [551, 337] width 758 height 122
click at [310, 291] on textarea "The study of the economy is a triky subejetc of reaseache" at bounding box center [551, 337] width 758 height 122
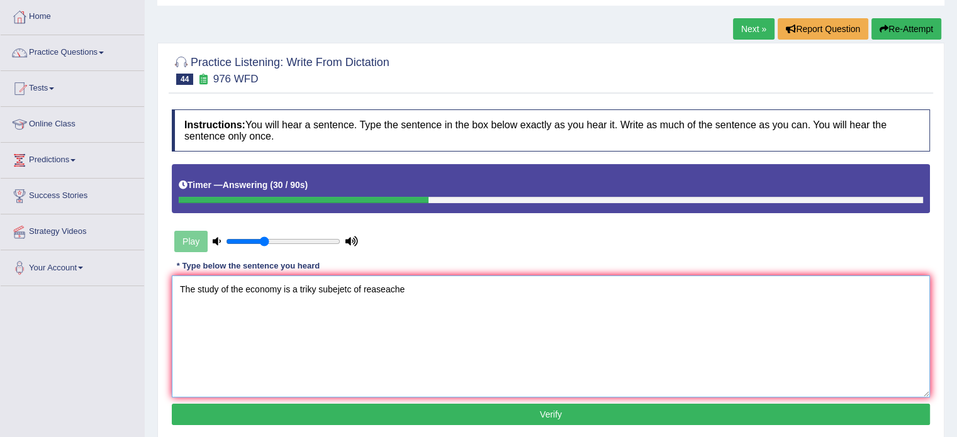
click at [310, 291] on textarea "The study of the economy is a triky subejetc of reaseache" at bounding box center [551, 337] width 758 height 122
click at [316, 303] on textarea "The study of the economy is a triky subejetc of reaseache" at bounding box center [551, 337] width 758 height 122
click at [313, 317] on textarea "The study of the economy is a triky subejetc of reaseache" at bounding box center [551, 337] width 758 height 122
click at [314, 293] on textarea "The study of the economy is a triky subejetc of reaseache" at bounding box center [551, 337] width 758 height 122
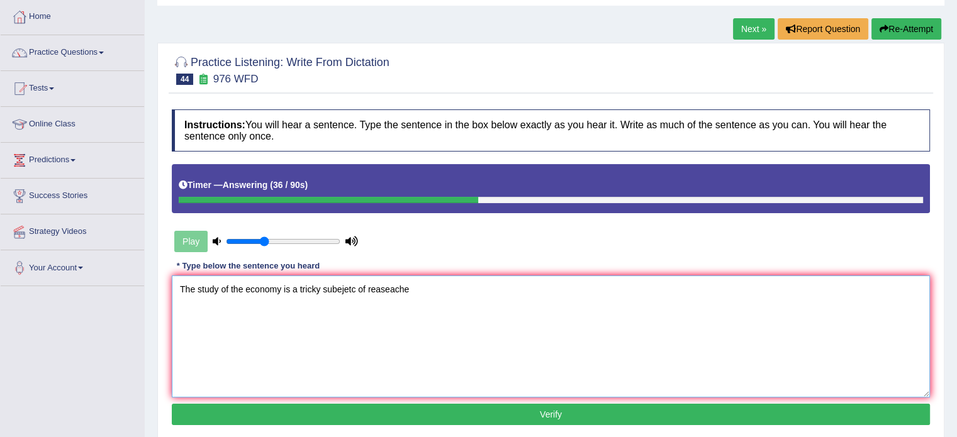
click at [338, 289] on textarea "The study of the economy is a tricky subejetc of reaseache" at bounding box center [551, 337] width 758 height 122
click at [337, 289] on textarea "The study of the economy is a tricky subejetc of reaseache" at bounding box center [551, 337] width 758 height 122
click at [372, 287] on textarea "The study of the economy is a tricky subject of reaseache" at bounding box center [551, 337] width 758 height 122
click at [372, 286] on textarea "The study of the economy is a tricky subject of reaseache" at bounding box center [551, 337] width 758 height 122
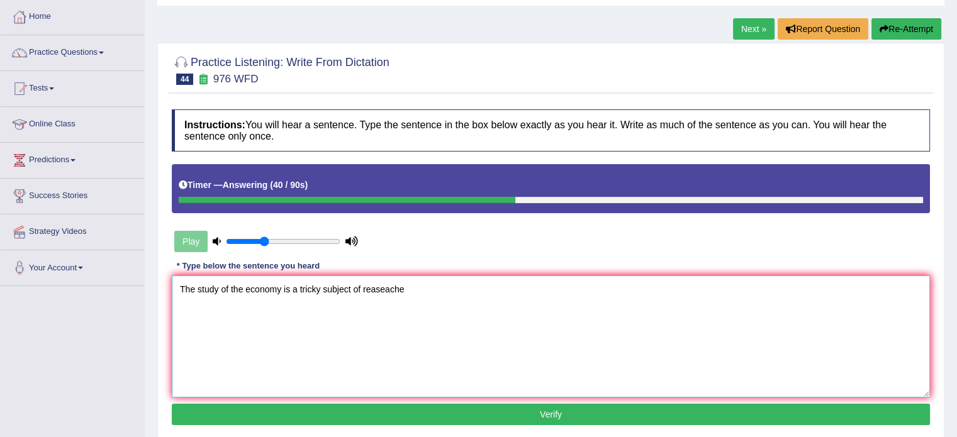
click at [370, 286] on textarea "The study of the economy is a tricky subject of reaseache" at bounding box center [551, 337] width 758 height 122
click at [405, 290] on textarea "The study of the economy is a tricky subject of reaseache" at bounding box center [551, 337] width 758 height 122
click at [405, 289] on textarea "The study of the economy is a tricky subject of reaseache" at bounding box center [551, 337] width 758 height 122
type textarea "The study of the economy is a tricky subject of research."
click at [444, 405] on button "Verify" at bounding box center [551, 414] width 758 height 21
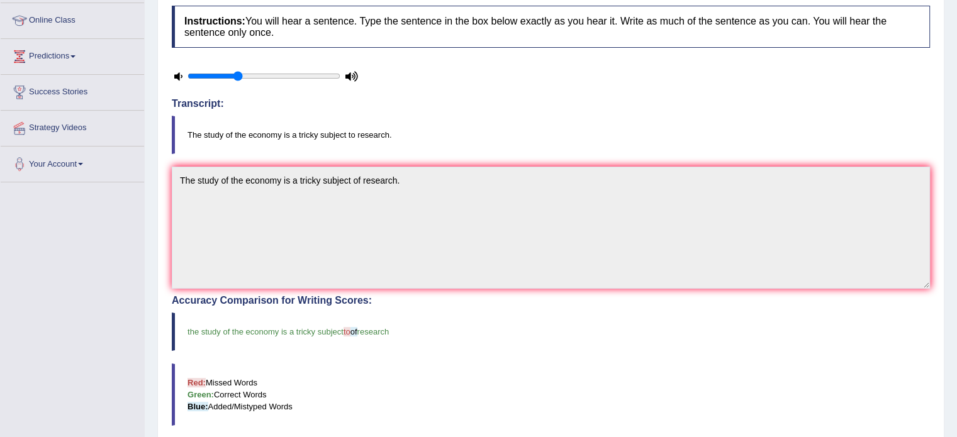
scroll to position [189, 0]
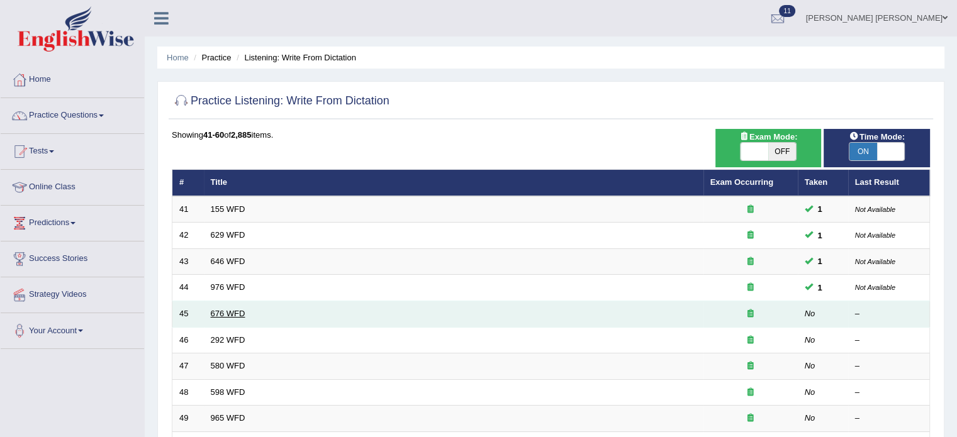
click at [234, 309] on link "676 WFD" at bounding box center [228, 313] width 35 height 9
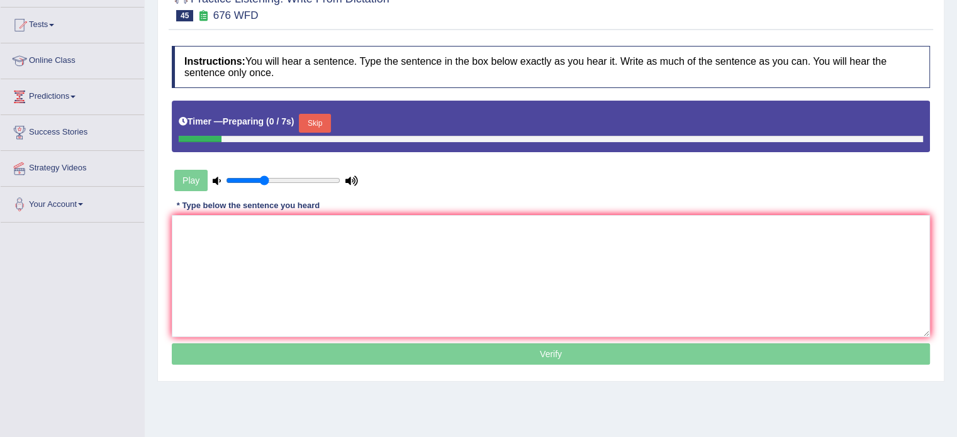
scroll to position [189, 0]
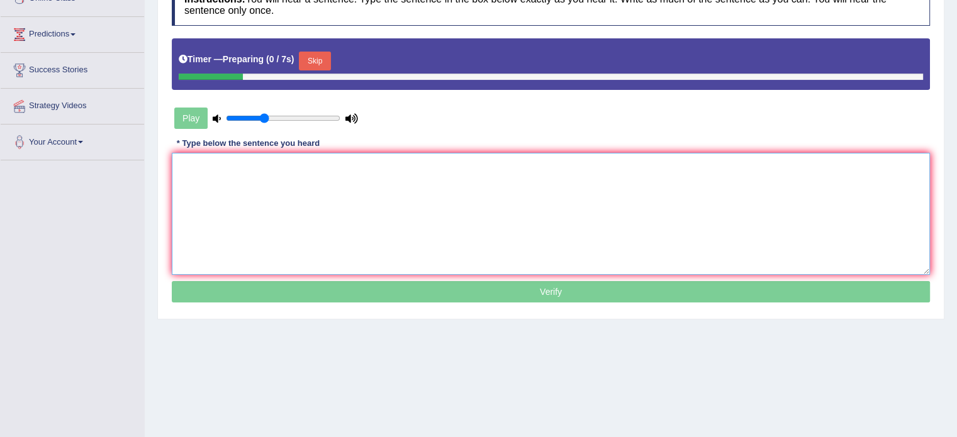
click at [471, 213] on textarea at bounding box center [551, 214] width 758 height 122
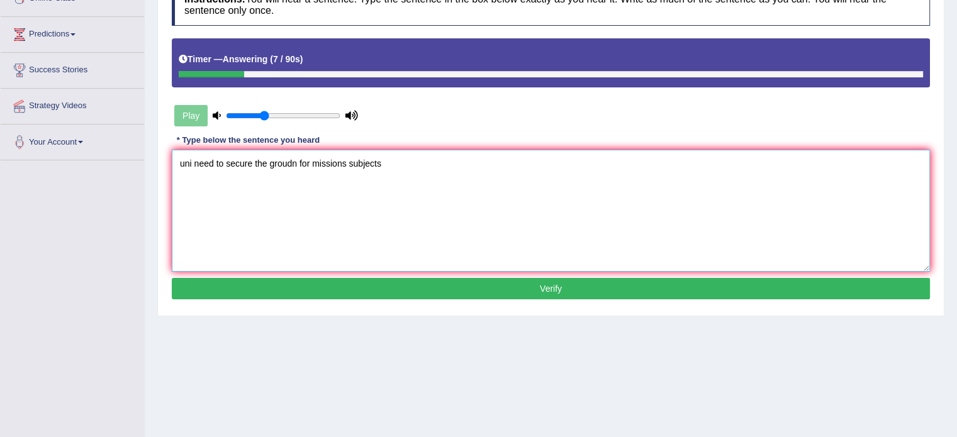
click at [178, 153] on textarea "uni need to secure the groudn for missions subjects" at bounding box center [551, 211] width 758 height 122
click at [177, 153] on textarea "uni need to secure the groudn for missions subjects" at bounding box center [551, 211] width 758 height 122
click at [289, 163] on textarea "Universities university need to secure the groudn for missions subjects" at bounding box center [551, 211] width 758 height 122
click at [286, 163] on textarea "Universities university need to secure the groudn for missions subjects" at bounding box center [551, 211] width 758 height 122
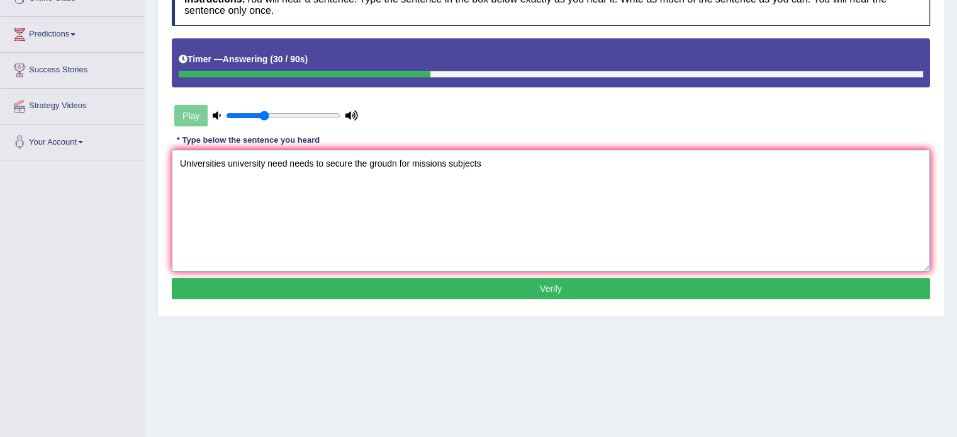
click at [384, 164] on textarea "Universities university need needs to secure the groudn for missions subjects" at bounding box center [551, 211] width 758 height 122
click at [383, 163] on textarea "Universities university need needs to secure the groudn for missions subjects" at bounding box center [551, 211] width 758 height 122
click at [486, 166] on textarea "Universities university need needs to secure the ground for missions subjects" at bounding box center [551, 211] width 758 height 122
type textarea "Universities university need needs to secure the ground for missions subjects."
click at [463, 291] on button "Verify" at bounding box center [551, 288] width 758 height 21
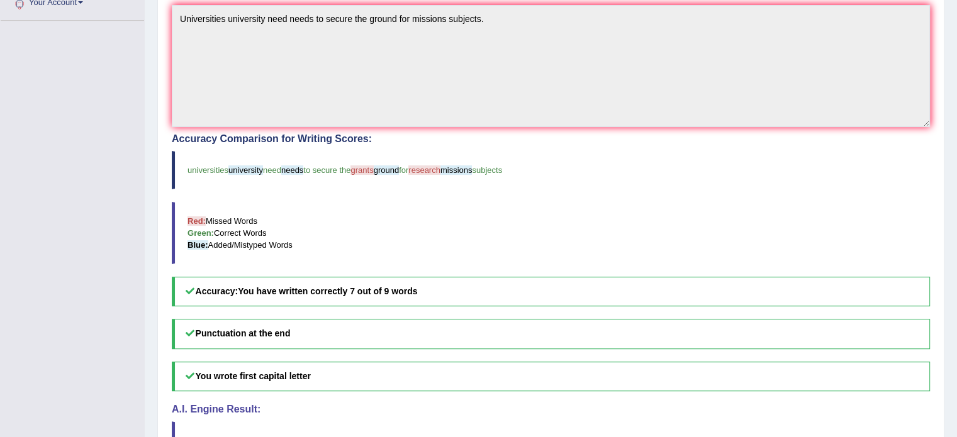
scroll to position [252, 0]
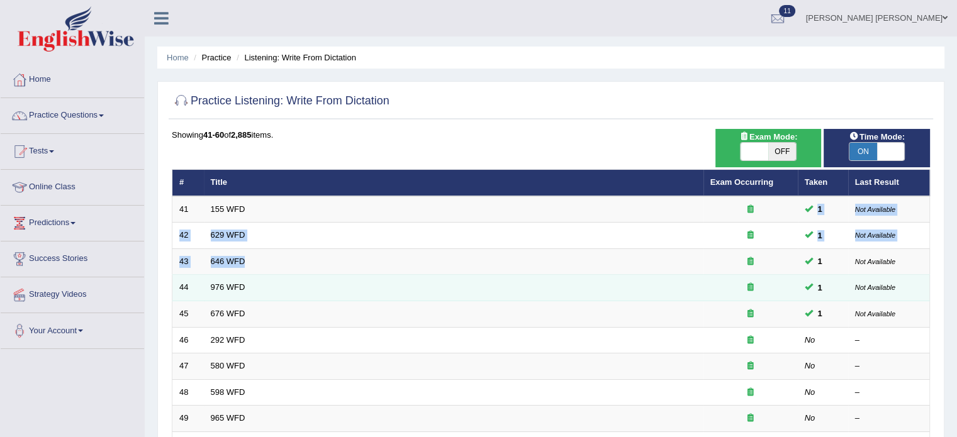
drag, startPoint x: 697, startPoint y: 261, endPoint x: 648, endPoint y: 281, distance: 53.3
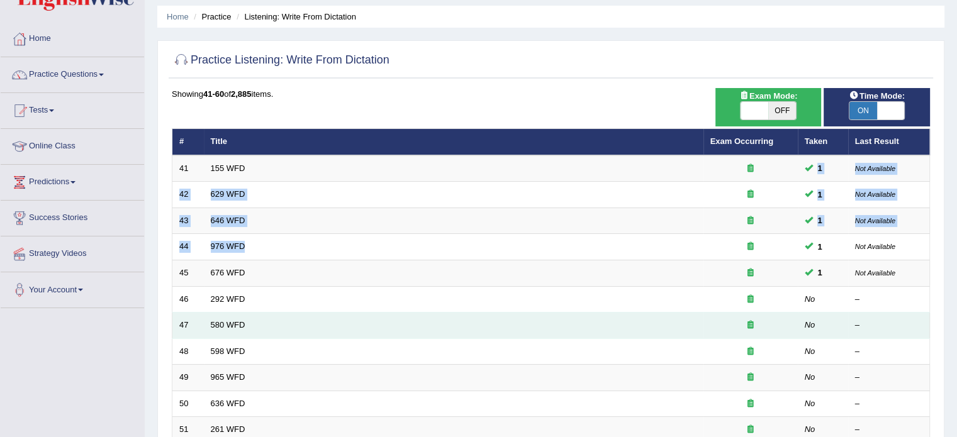
scroll to position [63, 0]
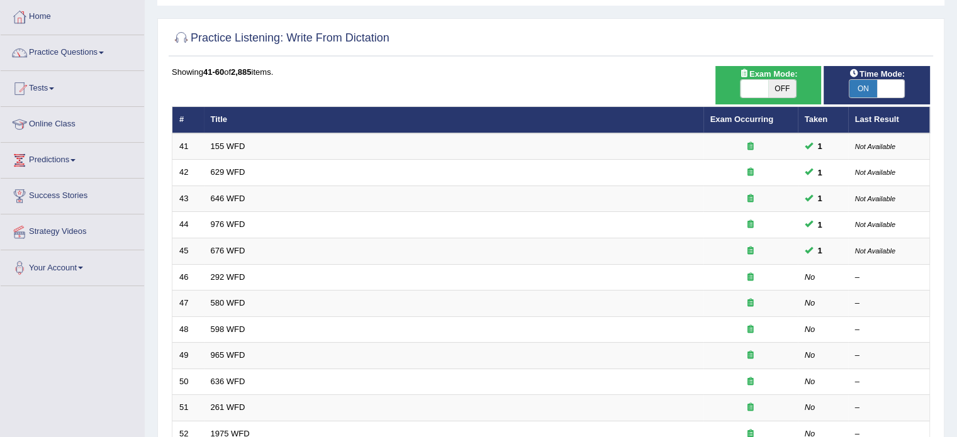
click at [540, 65] on div "Practice Listening: Write From Dictation Time Mode: ON OFF Exam Mode: ON OFF Sh…" at bounding box center [550, 373] width 787 height 711
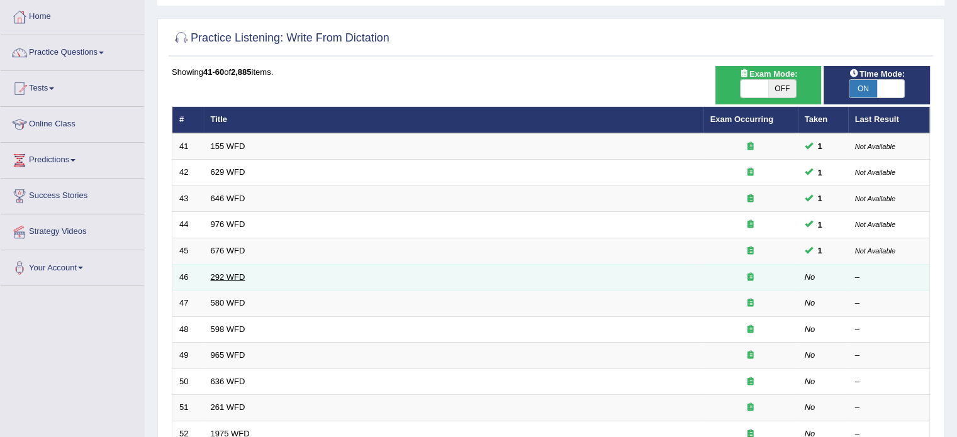
click at [241, 276] on link "292 WFD" at bounding box center [228, 276] width 35 height 9
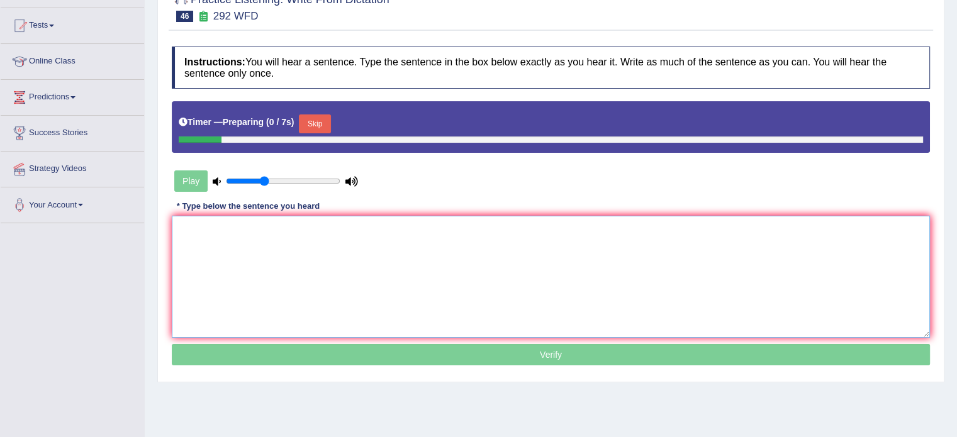
click at [327, 258] on textarea at bounding box center [551, 277] width 758 height 122
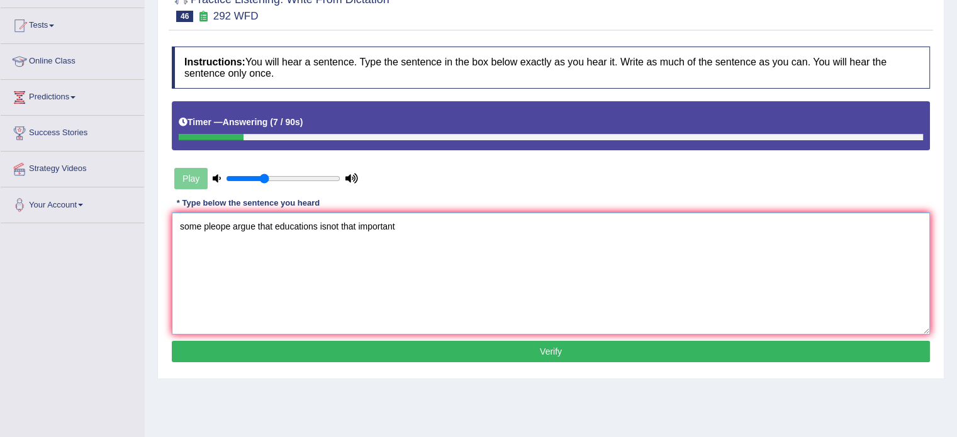
click at [183, 221] on textarea "some pleope argue that educations isnot that important" at bounding box center [551, 274] width 758 height 122
click at [223, 218] on textarea "Some pleope argue that educations isnot that important" at bounding box center [551, 274] width 758 height 122
click at [223, 217] on textarea "Some pleope argue that educations isnot that important" at bounding box center [551, 274] width 758 height 122
click at [293, 222] on textarea "Some pople argue that educations isnot that important" at bounding box center [551, 274] width 758 height 122
click at [292, 221] on textarea "Some pople argue that educations isnot that important" at bounding box center [551, 274] width 758 height 122
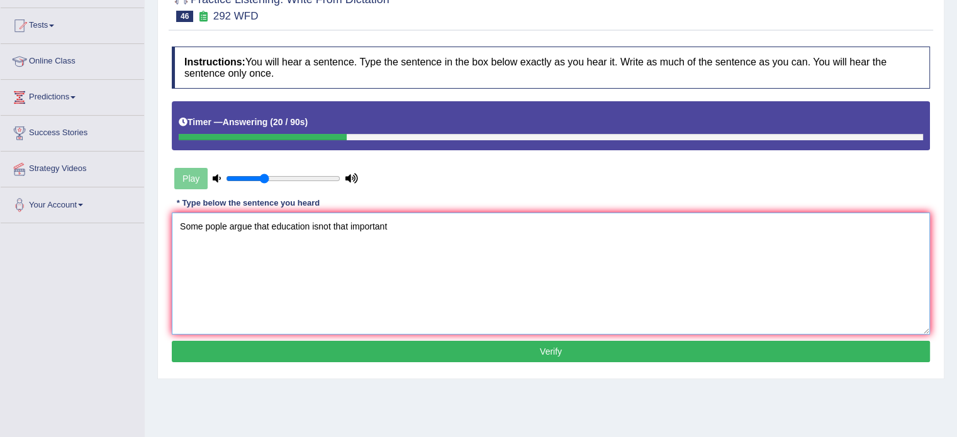
click at [322, 226] on textarea "Some pople argue that education isnot that important" at bounding box center [551, 274] width 758 height 122
click at [320, 226] on textarea "Some pople argue that education isnot that important" at bounding box center [551, 274] width 758 height 122
click at [412, 229] on textarea "Some pople argue that education is not that important" at bounding box center [551, 274] width 758 height 122
type textarea "Some pople argue that education is not that important."
click at [428, 352] on button "Verify" at bounding box center [551, 351] width 758 height 21
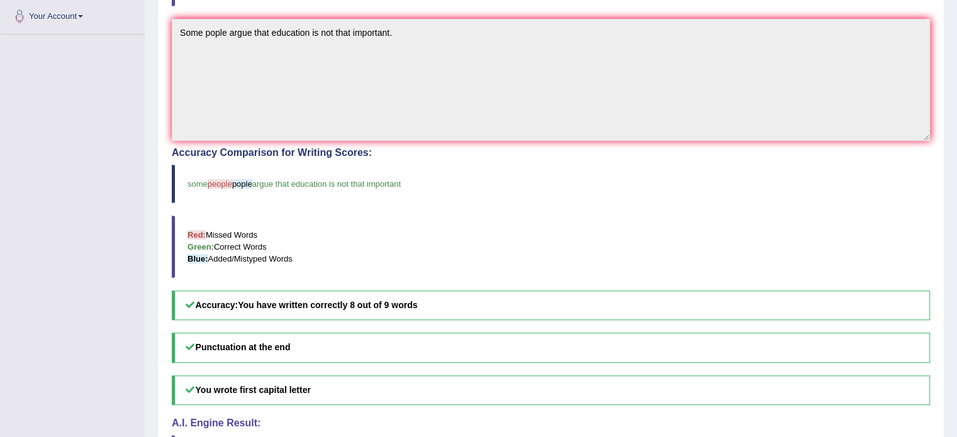
scroll to position [252, 0]
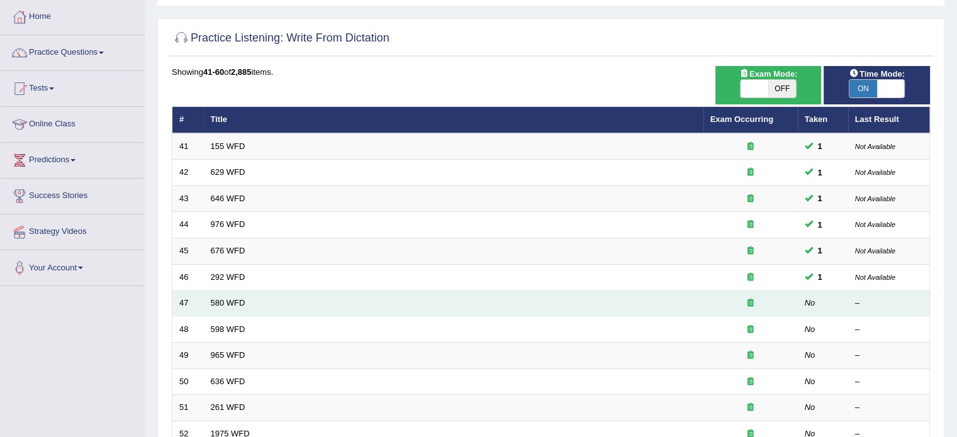
click at [214, 296] on td "580 WFD" at bounding box center [454, 304] width 500 height 26
click at [219, 306] on td "580 WFD" at bounding box center [454, 304] width 500 height 26
click at [222, 300] on link "580 WFD" at bounding box center [228, 302] width 35 height 9
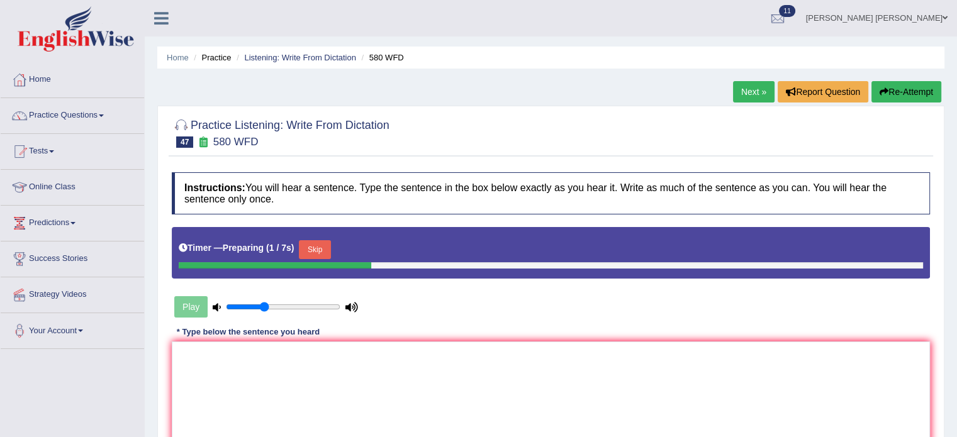
scroll to position [126, 0]
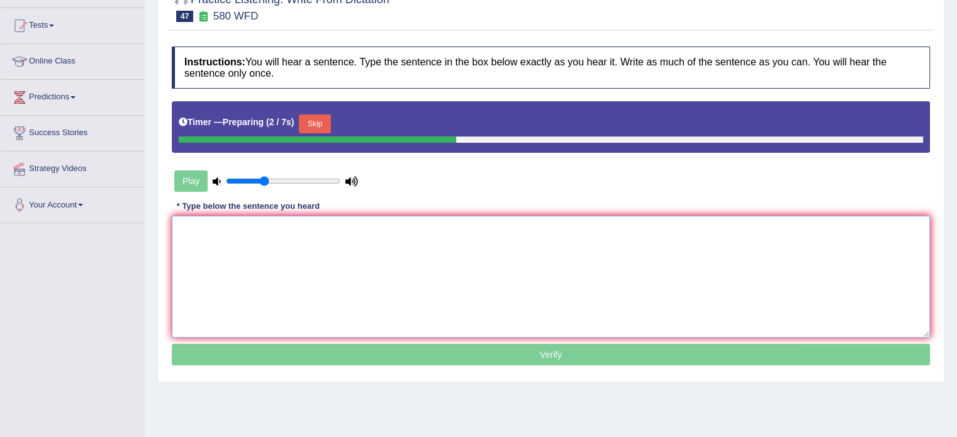
click at [478, 225] on textarea at bounding box center [551, 277] width 758 height 122
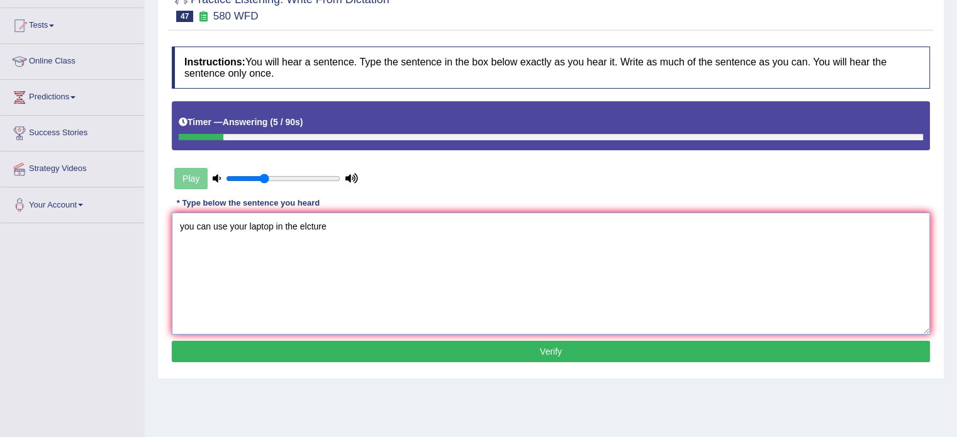
click at [181, 222] on textarea "you can use your laptop in the elcture" at bounding box center [551, 274] width 758 height 122
click at [310, 224] on textarea "You can use your laptop in the elcture" at bounding box center [551, 274] width 758 height 122
click at [308, 224] on textarea "You can use your laptop in the elcture" at bounding box center [551, 274] width 758 height 122
click at [305, 223] on textarea "You can use your laptop in the elcture" at bounding box center [551, 274] width 758 height 122
click at [304, 223] on textarea "You can use your laptop in the elcture" at bounding box center [551, 274] width 758 height 122
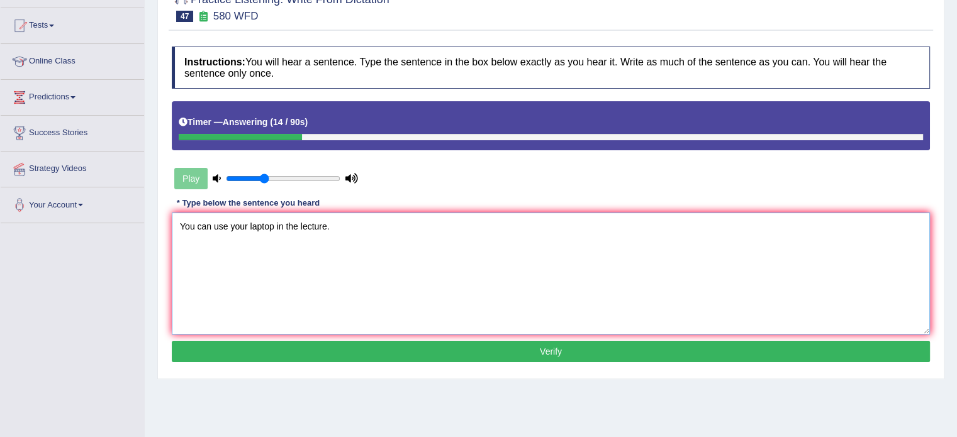
type textarea "You can use your laptop in the lecture."
click at [267, 344] on button "Verify" at bounding box center [551, 351] width 758 height 21
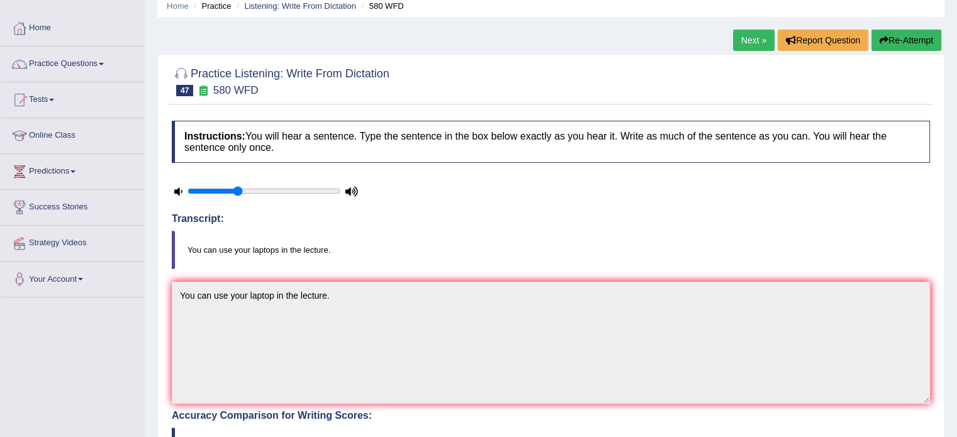
scroll to position [0, 0]
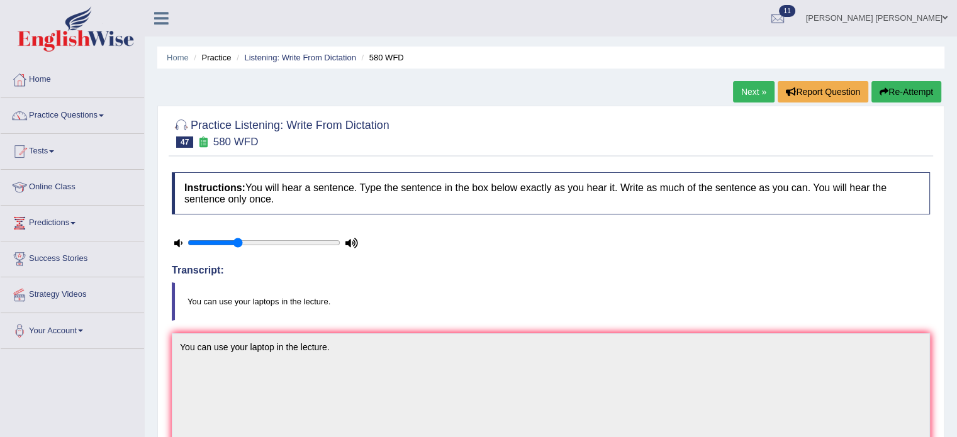
click at [911, 94] on button "Re-Attempt" at bounding box center [907, 91] width 70 height 21
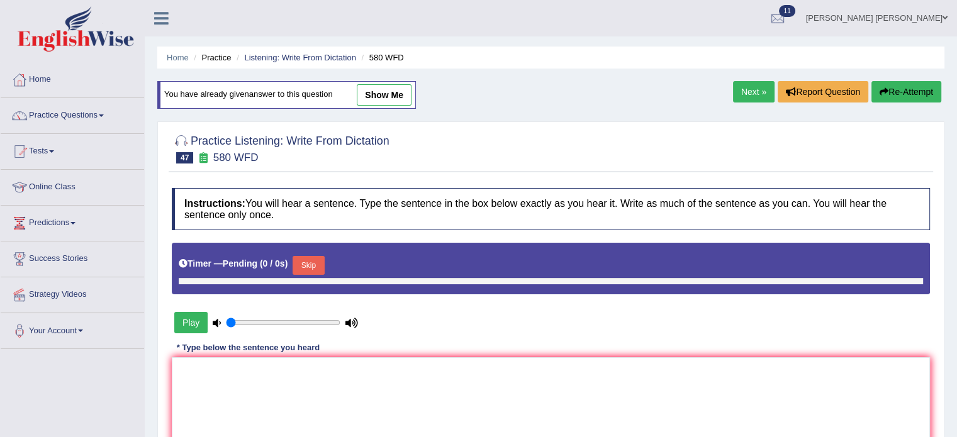
type input "0.35"
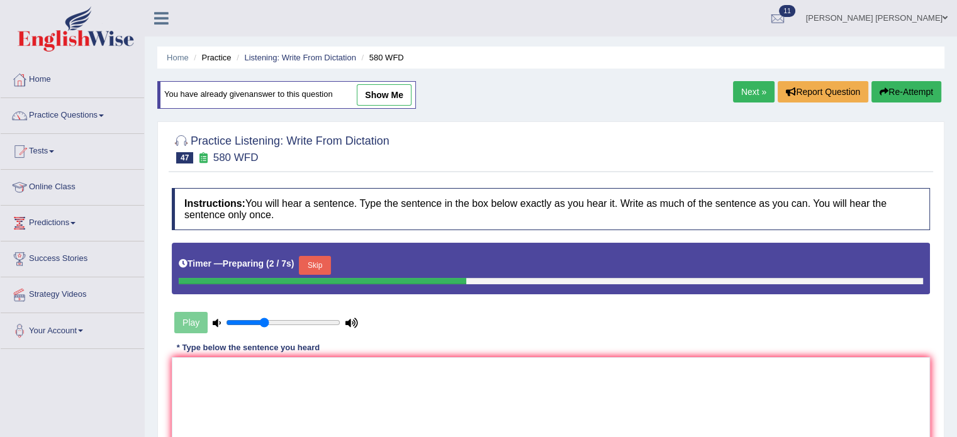
click at [310, 261] on button "Skip" at bounding box center [314, 265] width 31 height 19
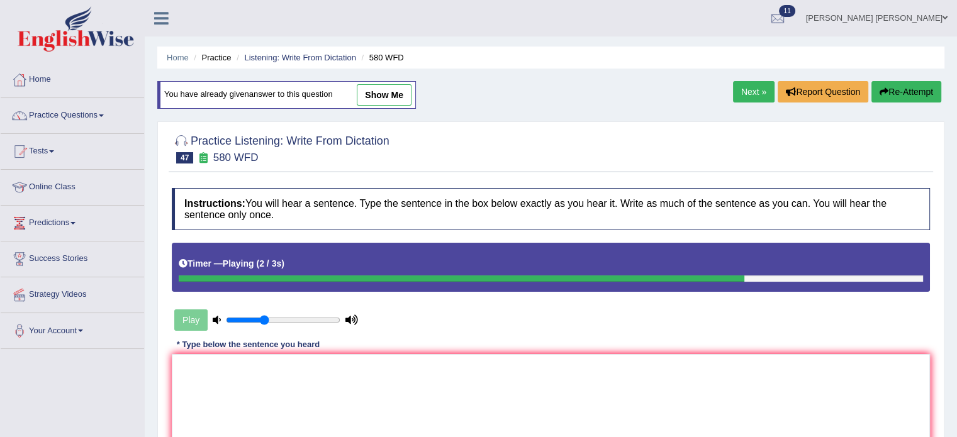
click at [390, 93] on link "show me" at bounding box center [384, 94] width 55 height 21
type textarea "You can use your laptop in the lecture."
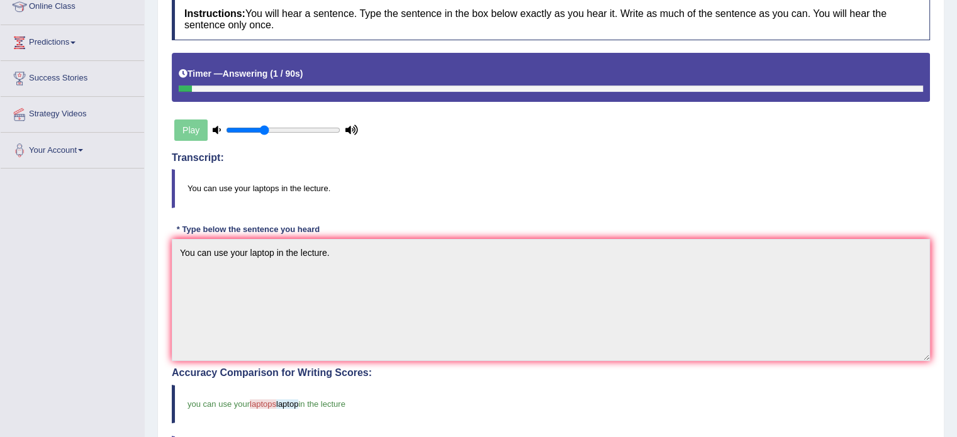
scroll to position [189, 0]
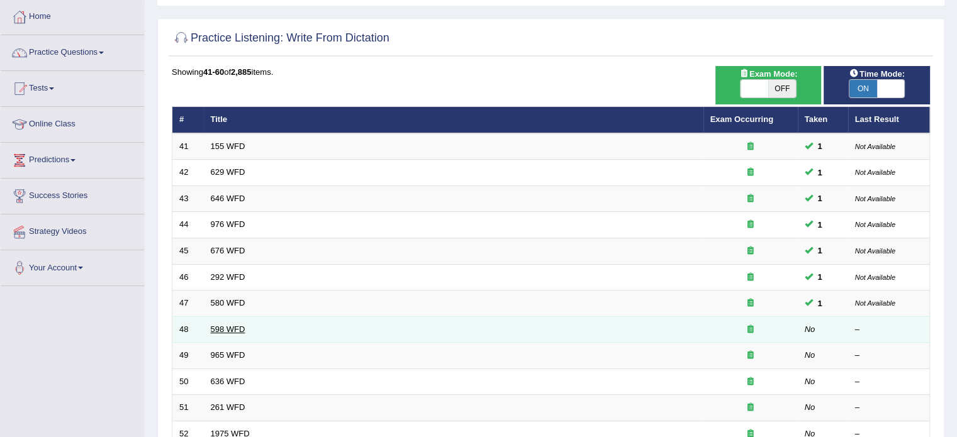
click at [235, 329] on link "598 WFD" at bounding box center [228, 329] width 35 height 9
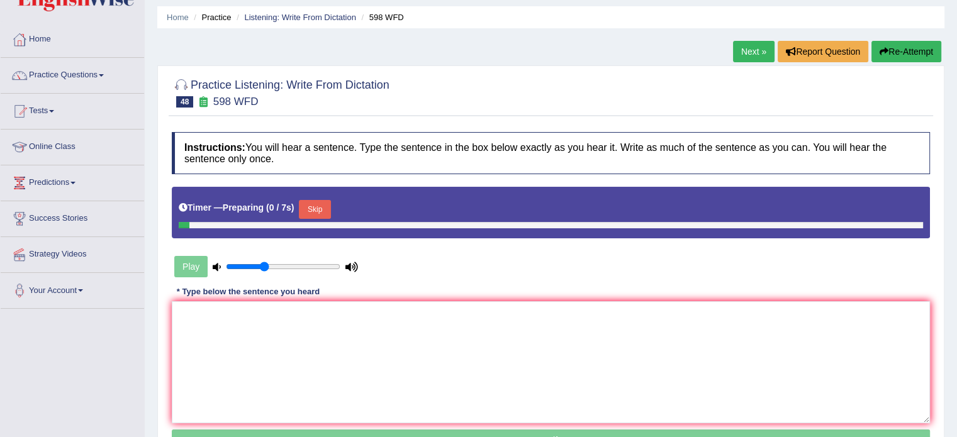
scroll to position [63, 0]
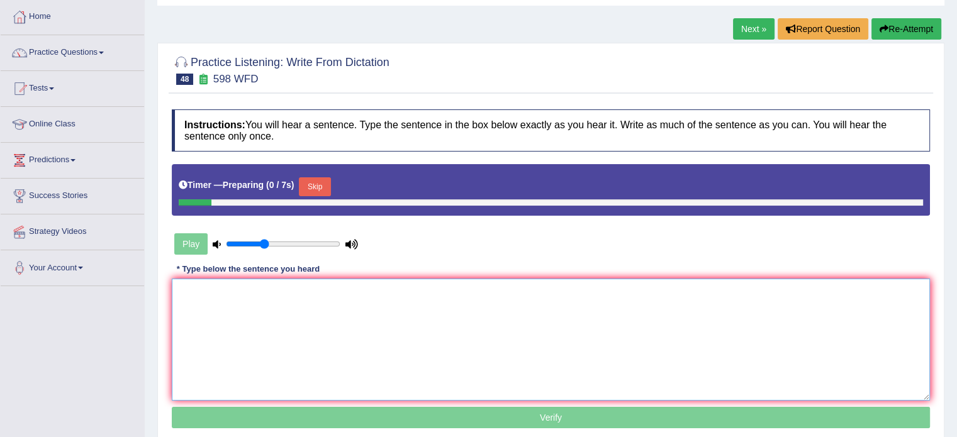
click at [453, 313] on textarea at bounding box center [551, 340] width 758 height 122
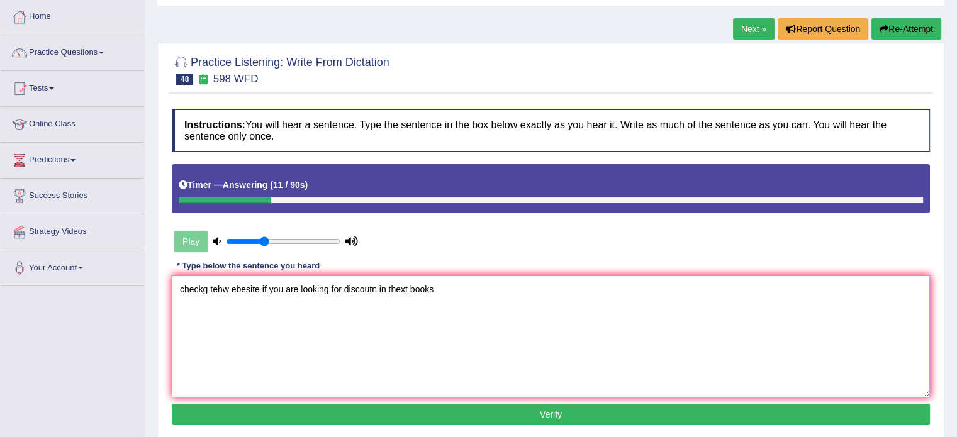
click at [185, 279] on textarea "checkg tehw ebesite if you are looking for discoutn in thext books" at bounding box center [551, 337] width 758 height 122
click at [184, 279] on textarea "checkg tehw ebesite if you are looking for discoutn in thext books" at bounding box center [551, 337] width 758 height 122
click at [184, 278] on textarea "checkg tehw ebesite if you are looking for discoutn in thext books" at bounding box center [551, 337] width 758 height 122
click at [190, 283] on textarea "checkg tehw ebesite if you are looking for discoutn in thext books" at bounding box center [551, 337] width 758 height 122
click at [191, 286] on textarea "checkg tehw ebesite if you are looking for discoutn in thext books" at bounding box center [551, 337] width 758 height 122
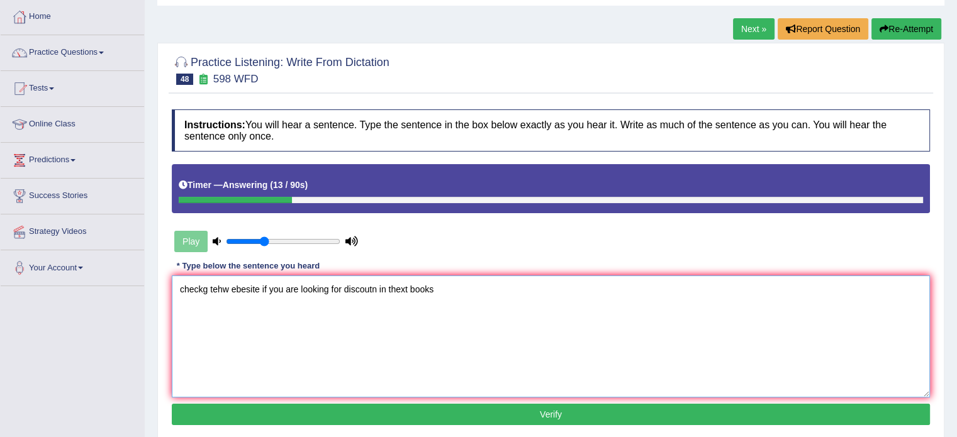
click at [191, 286] on textarea "checkg tehw ebesite if you are looking for discoutn in thext books" at bounding box center [551, 337] width 758 height 122
click at [218, 286] on textarea "Chieck tehw ebesite if you are looking for discoutn in thext books" at bounding box center [551, 337] width 758 height 122
click at [222, 283] on textarea "Chieck the ebesite if you are looking for discoutn in thext books" at bounding box center [551, 337] width 758 height 122
click at [230, 288] on textarea "Chieck the ebesite if you are looking for discoutn in thext books" at bounding box center [551, 337] width 758 height 122
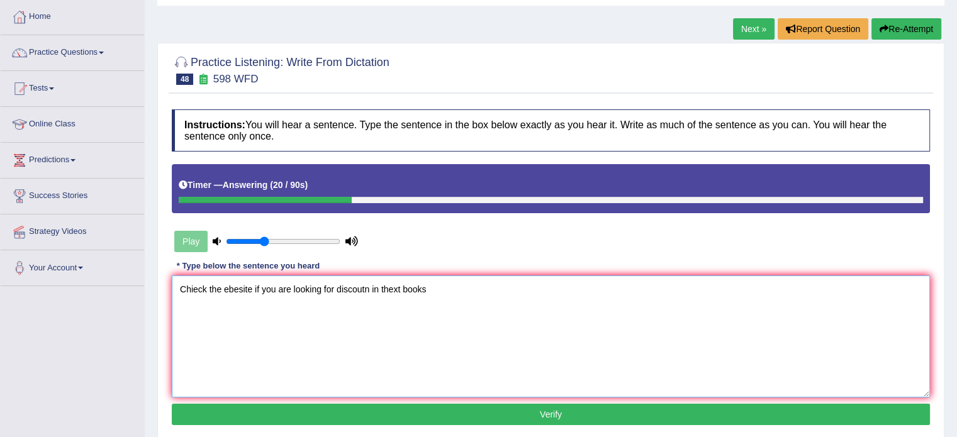
click at [230, 288] on textarea "Chieck the ebesite if you are looking for discoutn in thext books" at bounding box center [551, 337] width 758 height 122
click at [354, 286] on textarea "Chieck the website if you are looking for discoutn in thext books" at bounding box center [551, 337] width 758 height 122
click at [388, 286] on textarea "Chieck the website if you are looking for discount in thext books" at bounding box center [551, 337] width 758 height 122
click at [433, 288] on textarea "Chieck the website if you are looking for discount in text books" at bounding box center [551, 337] width 758 height 122
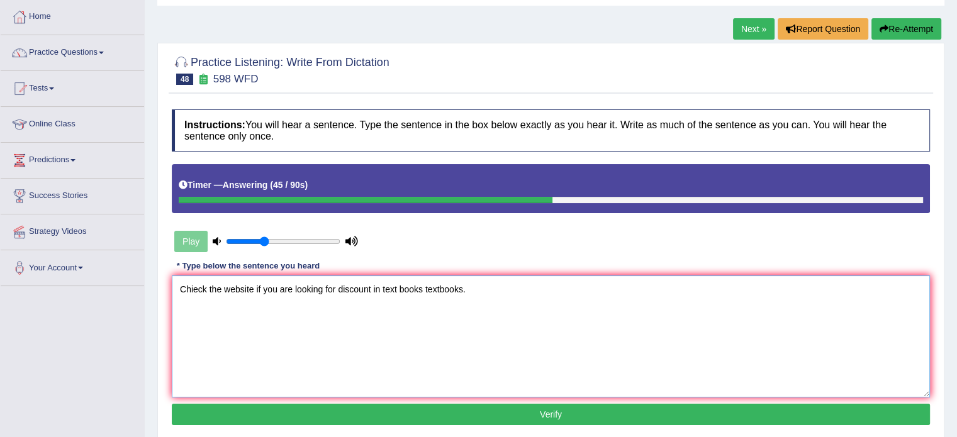
click at [193, 295] on textarea "Chieck the website if you are looking for discount in text books textbooks." at bounding box center [551, 337] width 758 height 122
type textarea "Check the website if you are looking for discount in text books textbooks."
click at [308, 405] on button "Verify" at bounding box center [551, 414] width 758 height 21
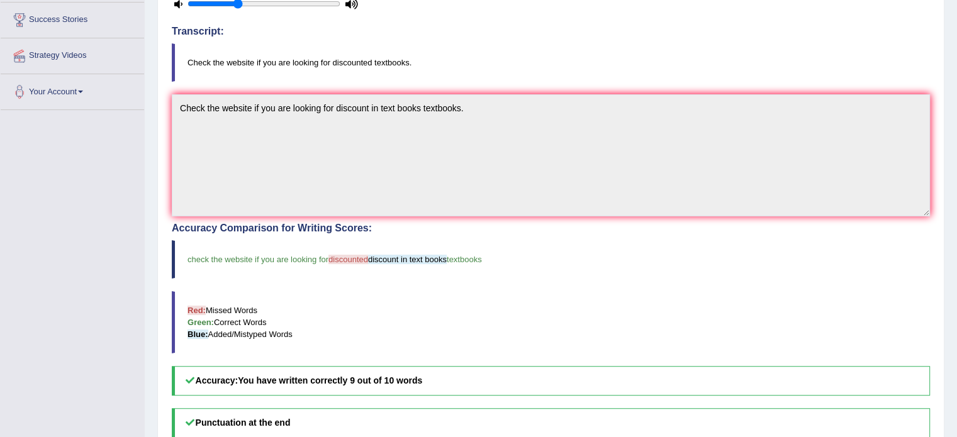
scroll to position [315, 0]
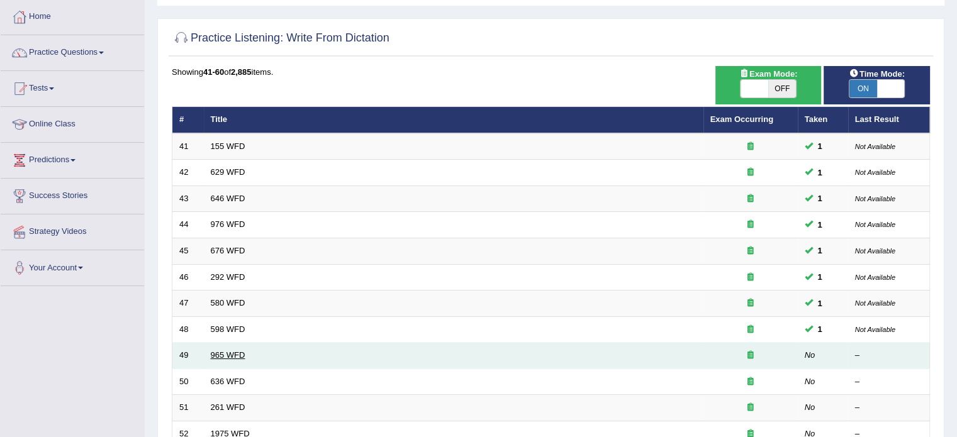
click at [216, 354] on link "965 WFD" at bounding box center [228, 355] width 35 height 9
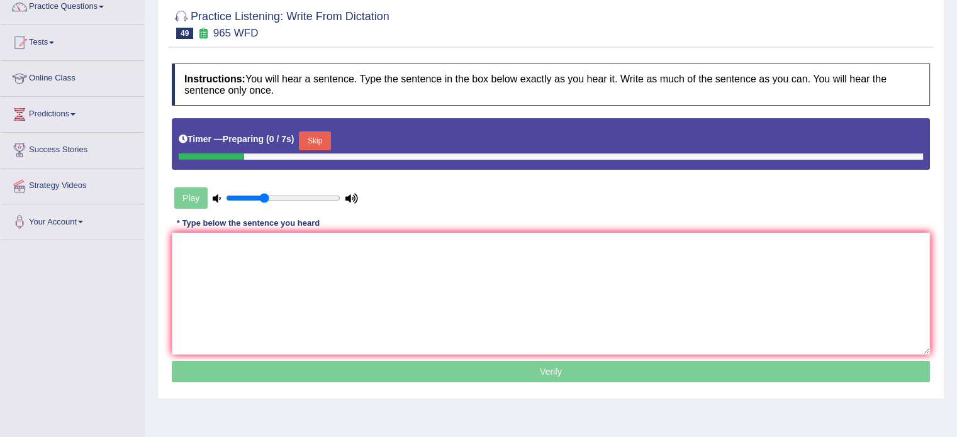
scroll to position [189, 0]
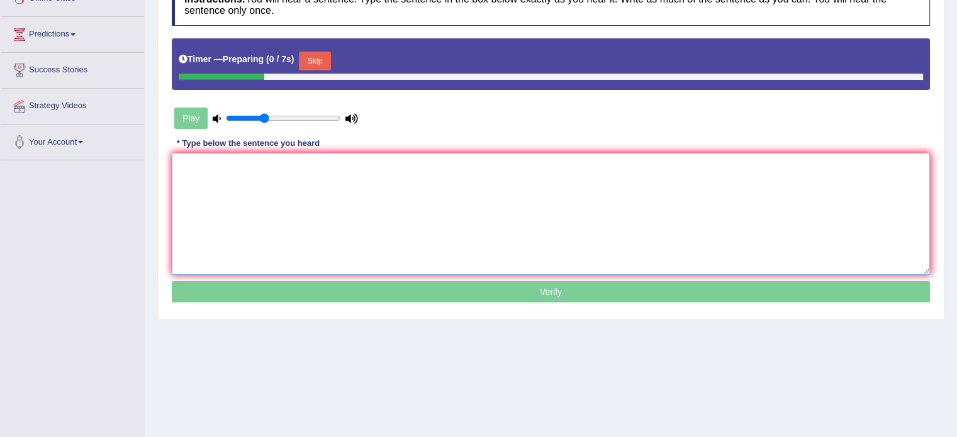
click at [511, 191] on textarea at bounding box center [551, 214] width 758 height 122
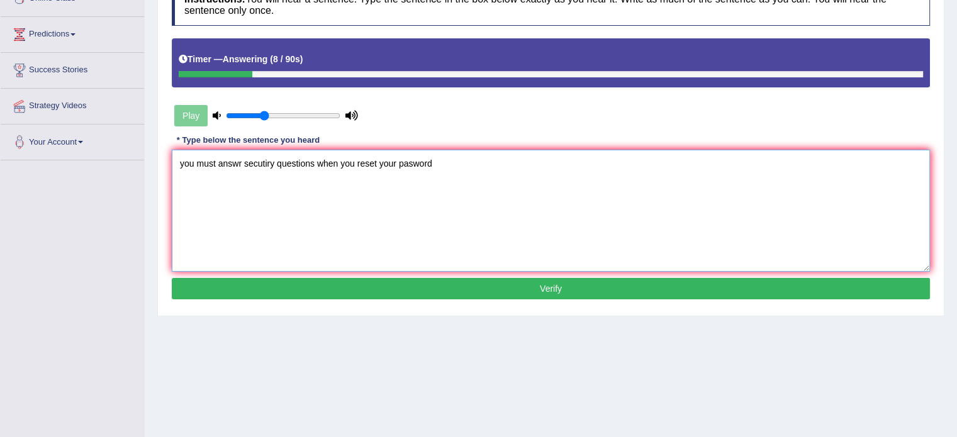
click at [189, 153] on textarea "you must answr secutiry questions when you reset your pasword" at bounding box center [551, 211] width 758 height 122
click at [186, 161] on textarea "you must answr secutiry questions when you reset your pasword" at bounding box center [551, 211] width 758 height 122
click at [225, 171] on textarea "You must answr secutiry questions when you reset your pasword" at bounding box center [551, 211] width 758 height 122
click at [228, 166] on textarea "You must answr secutiry questions when you reset your pasword" at bounding box center [551, 211] width 758 height 122
click at [227, 166] on textarea "You must answr secutiry questions when you reset your pasword" at bounding box center [551, 211] width 758 height 122
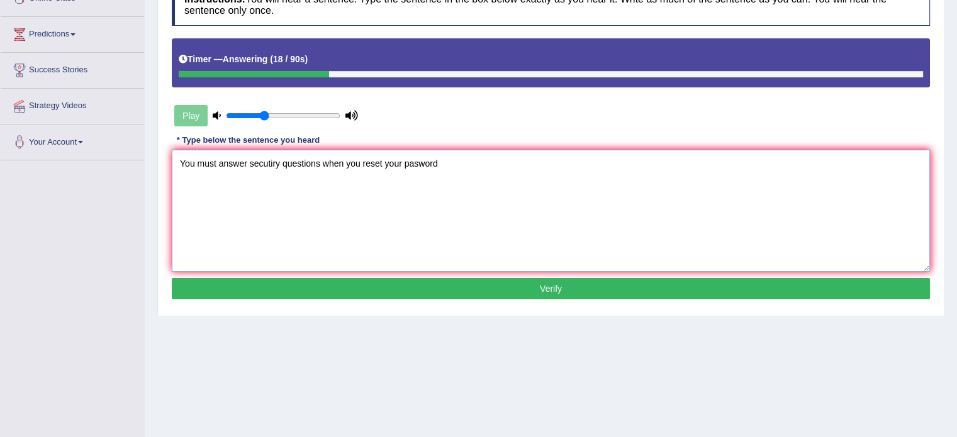
click at [265, 158] on textarea "You must answer secutiry questions when you reset your pasword" at bounding box center [551, 211] width 758 height 122
click at [264, 158] on textarea "You must answer secutiry questions when you reset your pasword" at bounding box center [551, 211] width 758 height 122
click at [417, 165] on textarea "You must answer security questions when you reset your pasword" at bounding box center [551, 211] width 758 height 122
click at [498, 165] on textarea "You must answer security questions when you reset your password" at bounding box center [551, 211] width 758 height 122
type textarea "You must answer security questions when you reset your password."
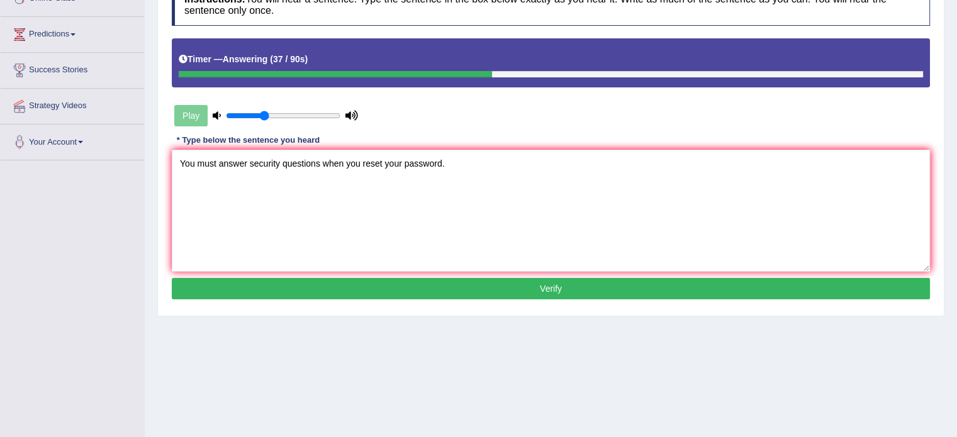
click at [512, 286] on button "Verify" at bounding box center [551, 288] width 758 height 21
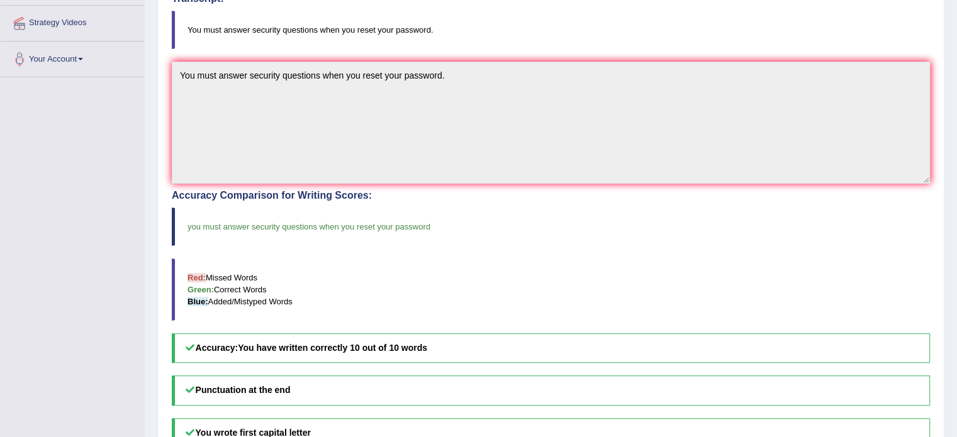
scroll to position [378, 0]
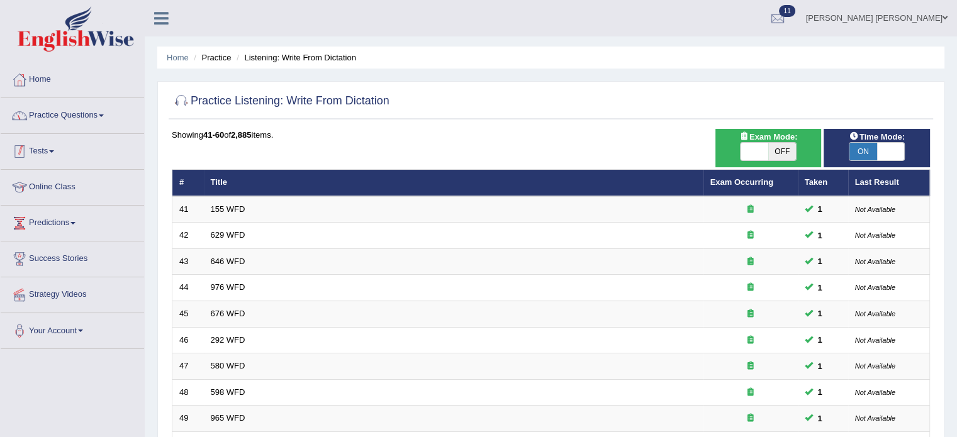
click at [66, 106] on link "Practice Questions" at bounding box center [72, 113] width 143 height 31
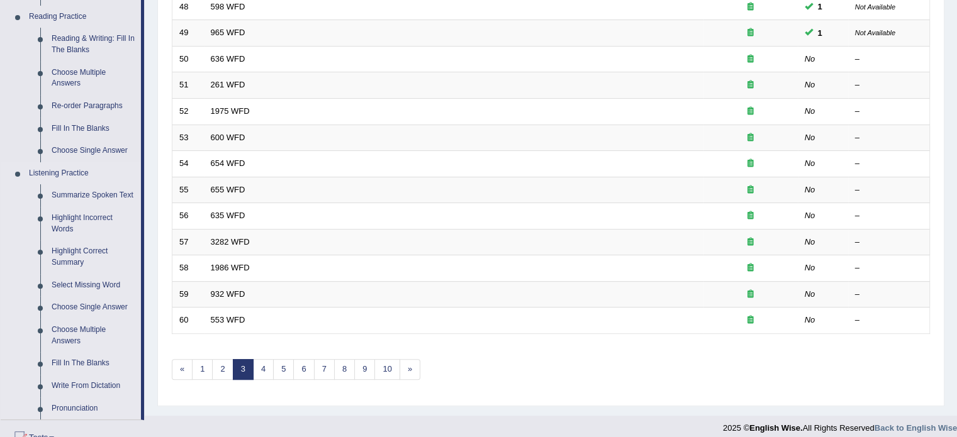
scroll to position [441, 0]
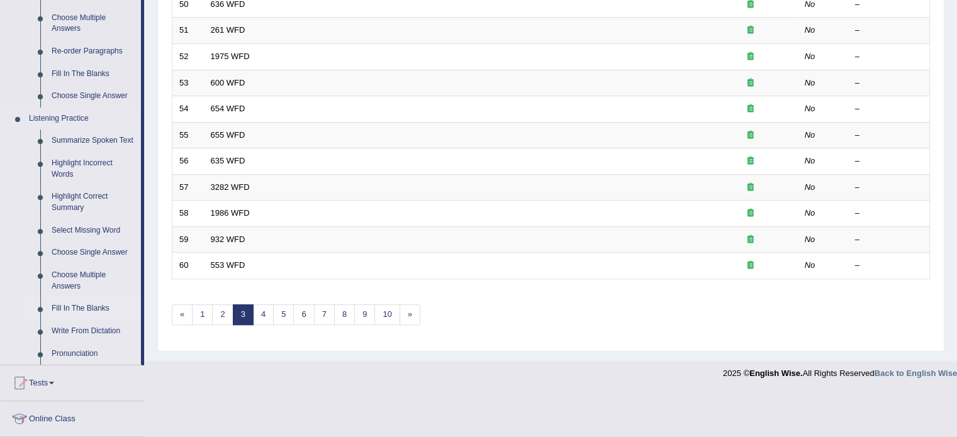
click at [91, 305] on link "Fill In The Blanks" at bounding box center [93, 309] width 95 height 23
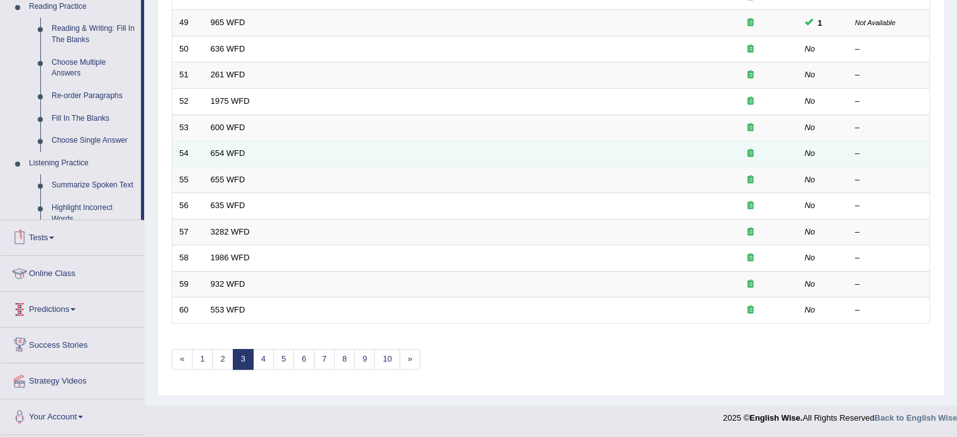
scroll to position [392, 0]
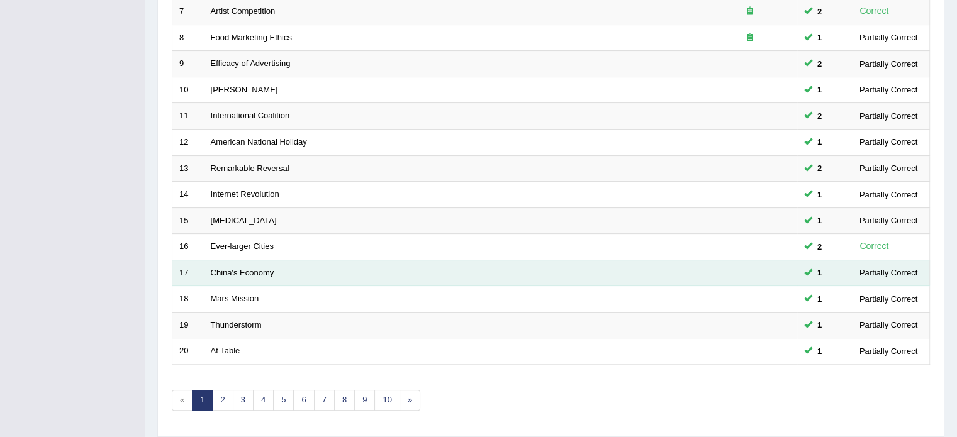
scroll to position [392, 0]
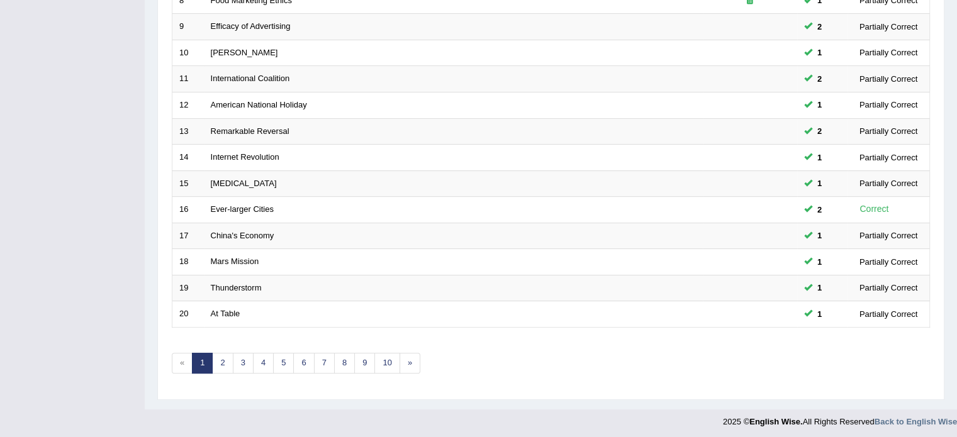
click at [227, 370] on div "Showing 1-20 of 350 items. # Title Exam Occurring Taken Last Result 1 Basic Tra…" at bounding box center [551, 63] width 758 height 653
click at [227, 364] on link "2" at bounding box center [222, 363] width 21 height 21
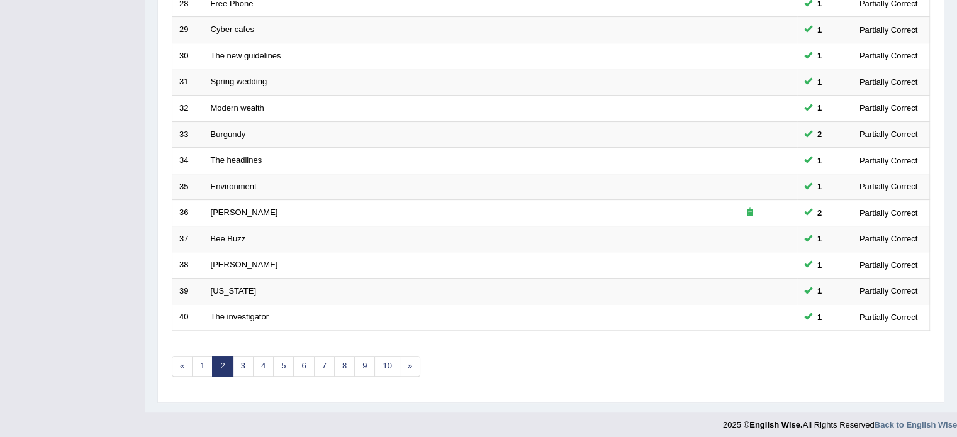
scroll to position [392, 0]
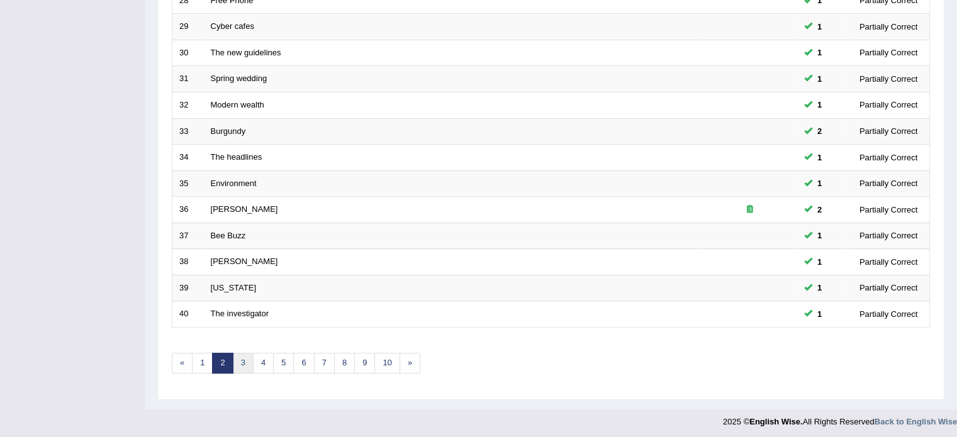
click at [245, 363] on link "3" at bounding box center [243, 363] width 21 height 21
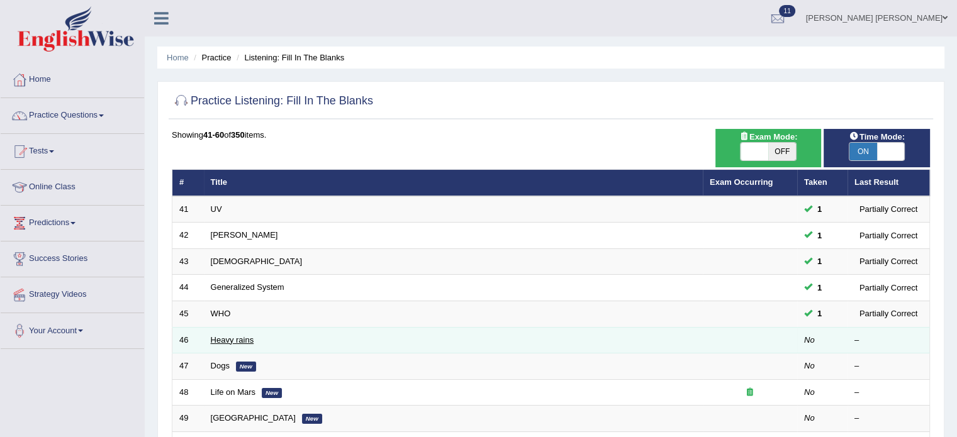
click at [247, 335] on link "Heavy rains" at bounding box center [232, 339] width 43 height 9
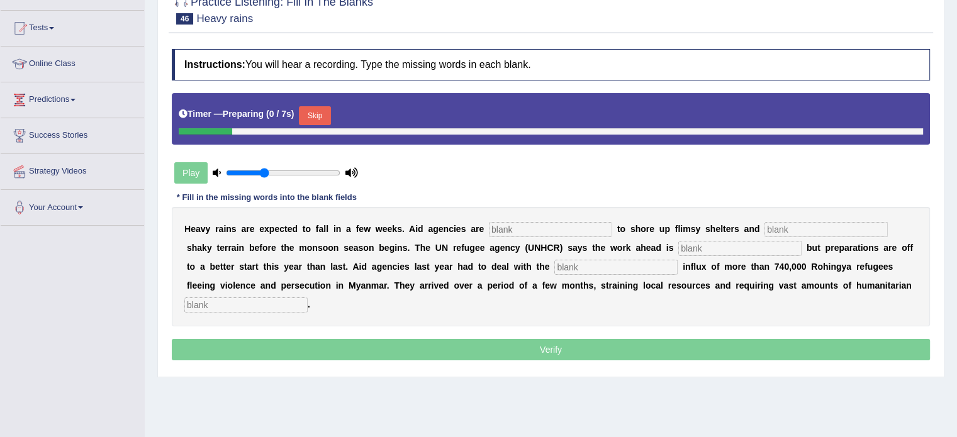
scroll to position [126, 0]
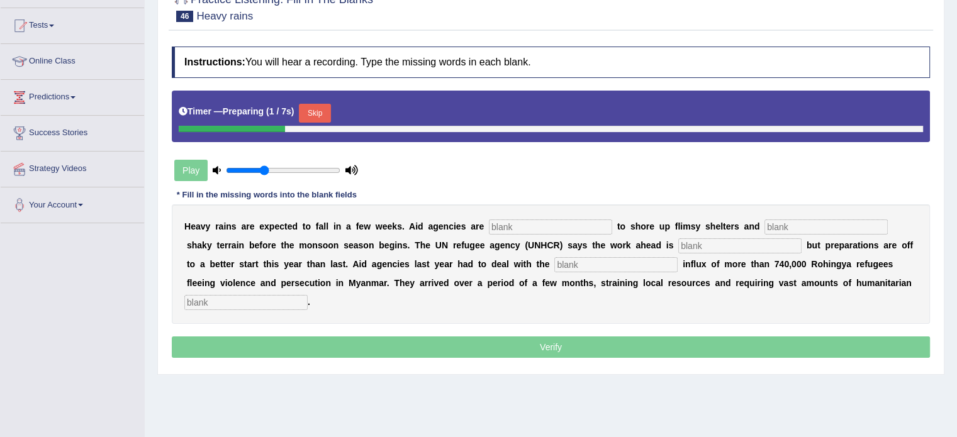
click at [524, 222] on input "text" at bounding box center [550, 227] width 123 height 15
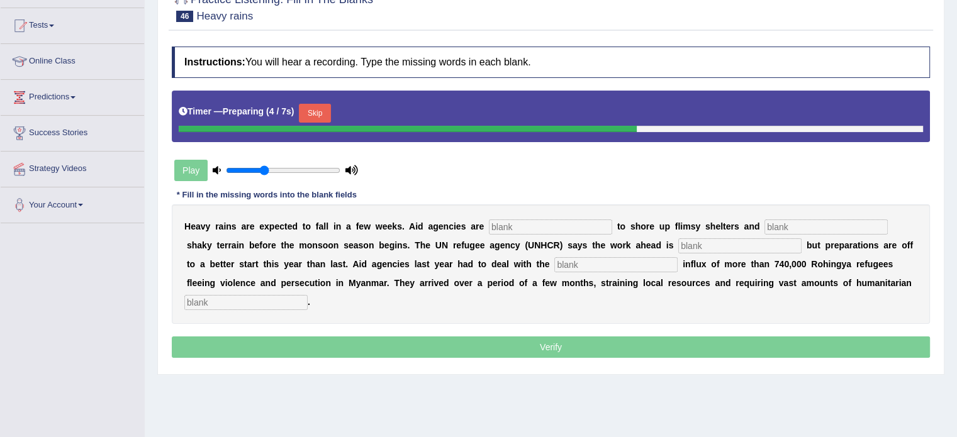
type input "e"
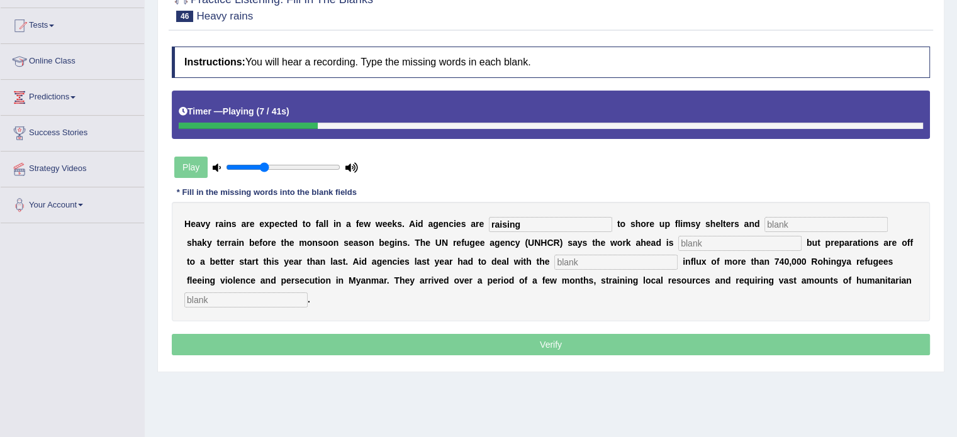
type input "raising"
type input "stabilize"
type input "monumental"
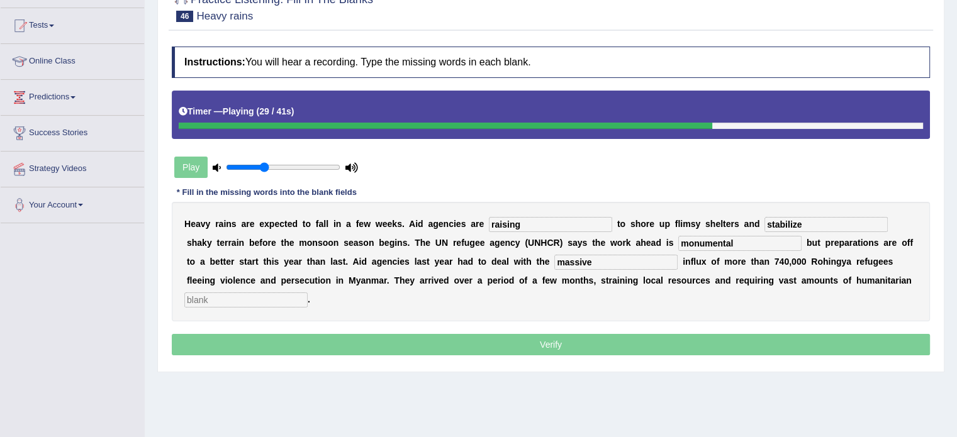
type input "massive"
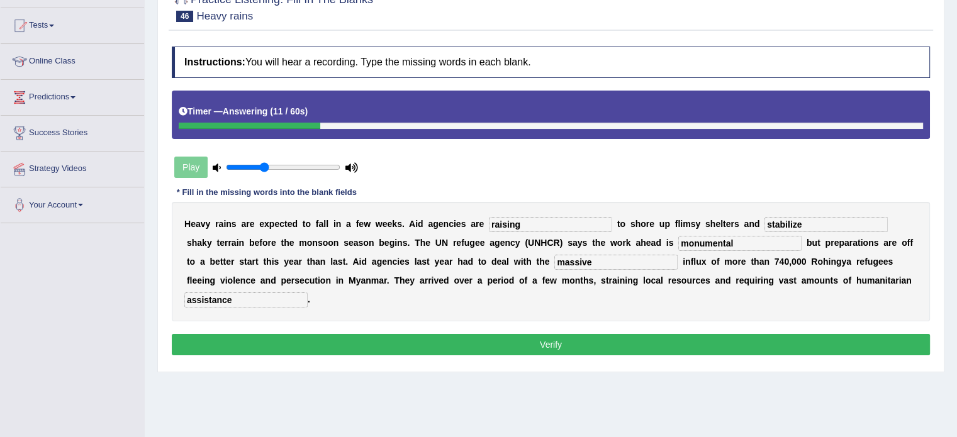
type input "assistance"
click at [658, 340] on button "Verify" at bounding box center [551, 344] width 758 height 21
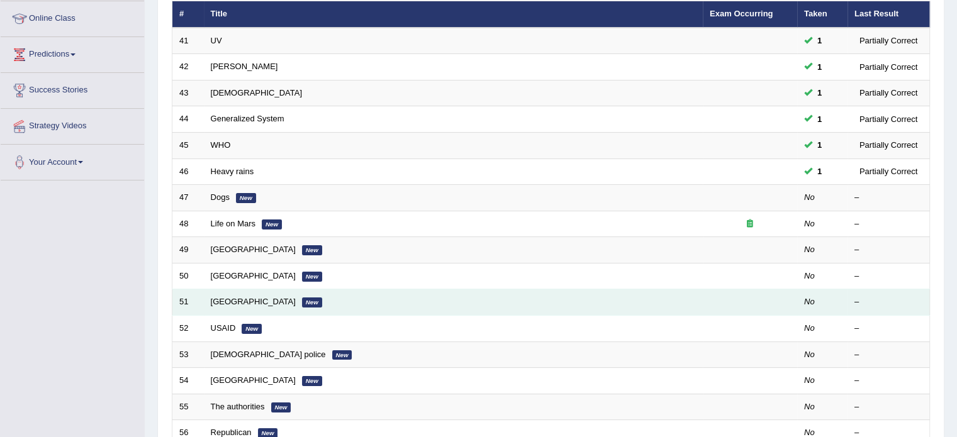
scroll to position [189, 0]
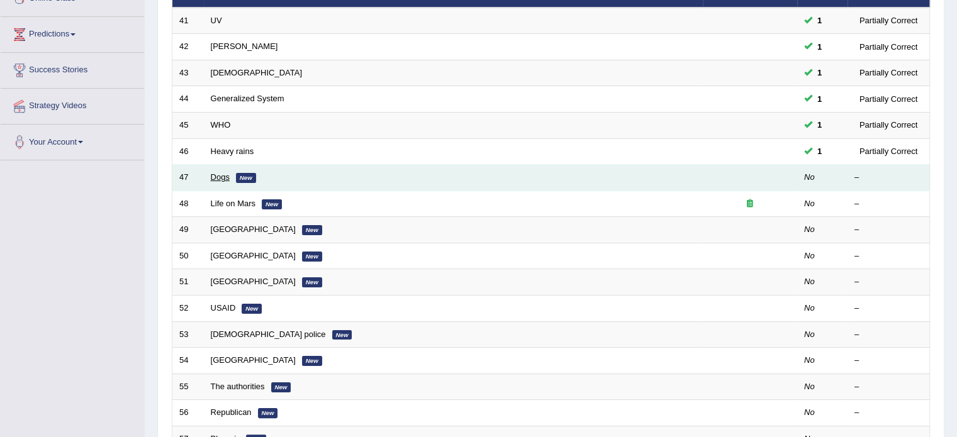
click at [218, 176] on link "Dogs" at bounding box center [220, 176] width 19 height 9
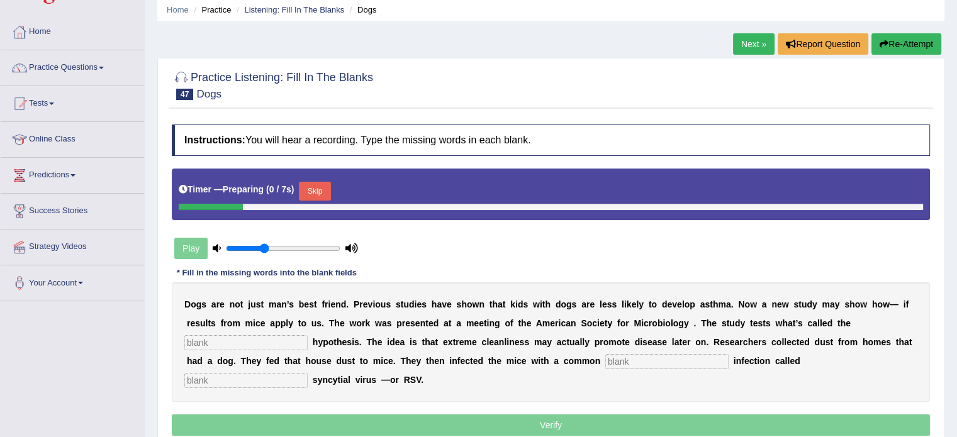
scroll to position [126, 0]
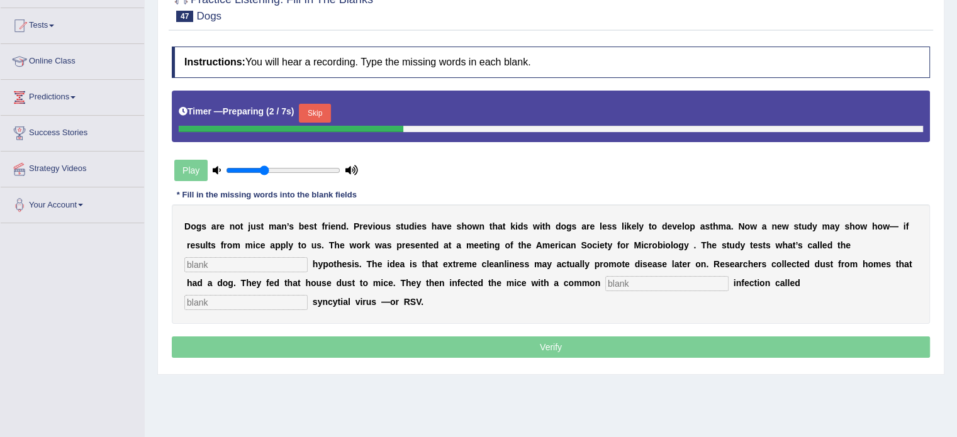
click at [264, 261] on input "text" at bounding box center [245, 264] width 123 height 15
click at [327, 104] on button "Skip" at bounding box center [314, 113] width 31 height 19
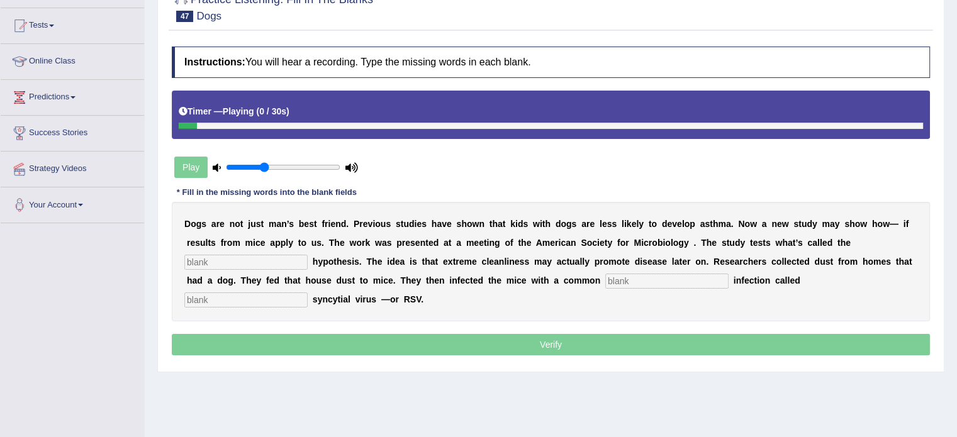
click at [263, 255] on input "text" at bounding box center [245, 262] width 123 height 15
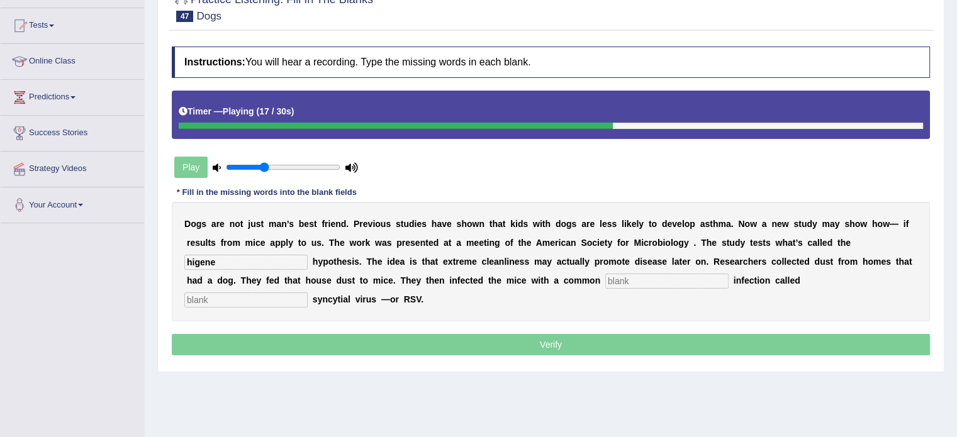
type input "higene"
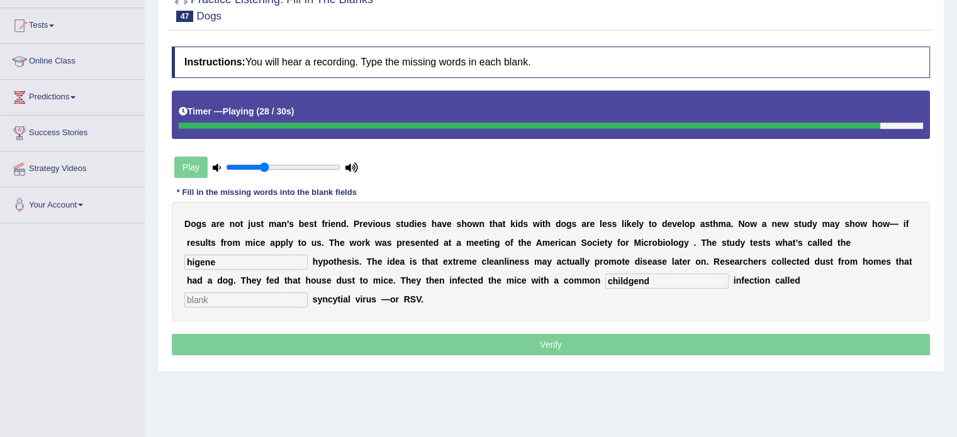
type input "childgend"
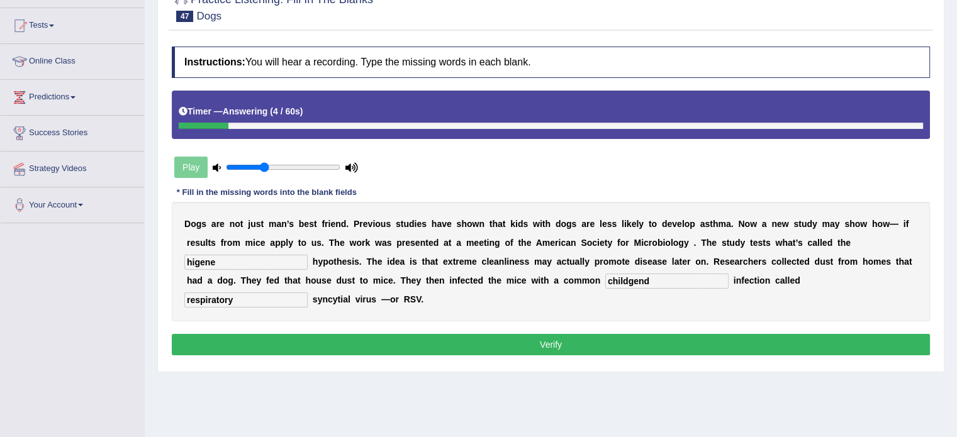
type input "respiratory"
click at [632, 274] on input "childgend" at bounding box center [666, 281] width 123 height 15
type input "childgen"
click at [259, 335] on button "Verify" at bounding box center [551, 344] width 758 height 21
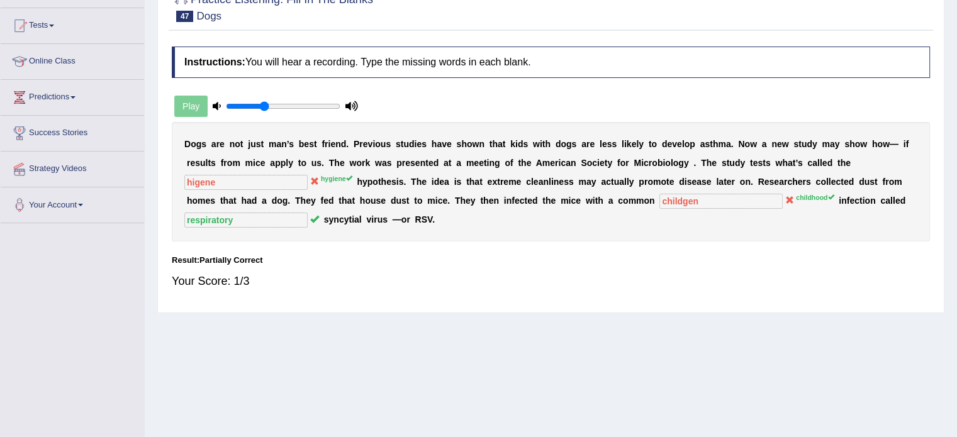
click at [811, 296] on div "Instructions: You will hear a recording. Type the missing words in each blank. …" at bounding box center [551, 173] width 765 height 266
click at [676, 211] on div "D o g s a r e n o t j u s t m a n ’ s b e s t f r i e n d . P r e v i o u s s t…" at bounding box center [551, 182] width 758 height 120
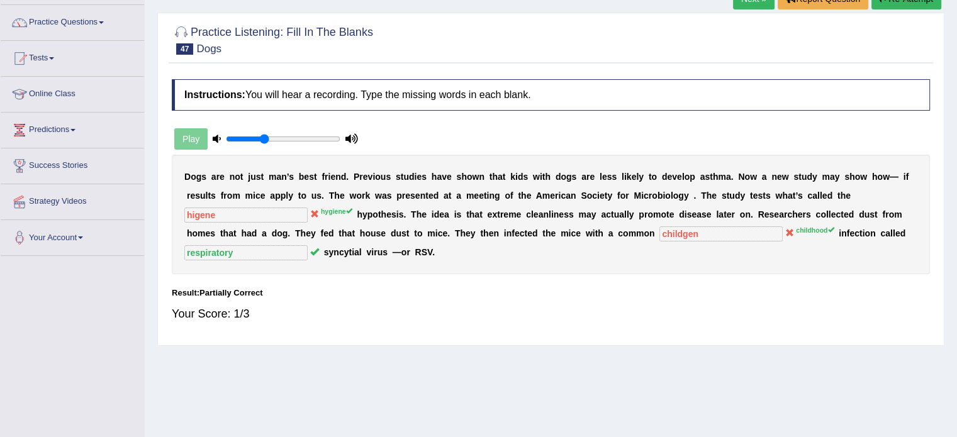
scroll to position [63, 0]
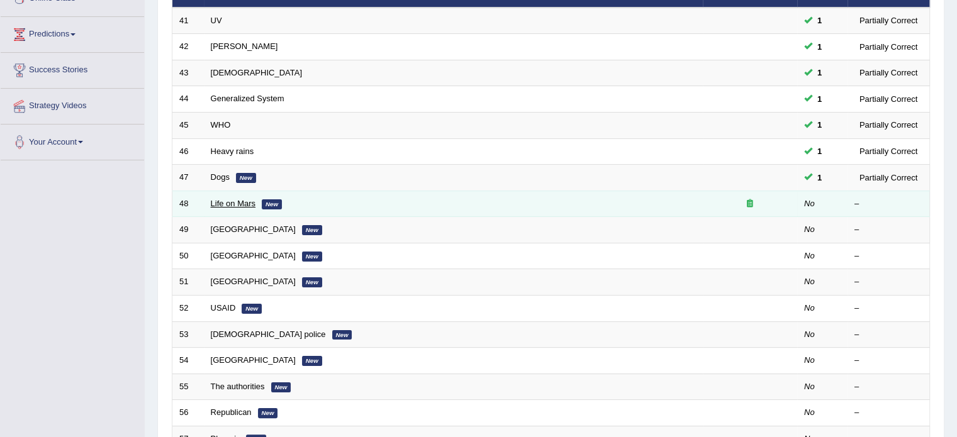
click at [239, 199] on link "Life on Mars" at bounding box center [233, 203] width 45 height 9
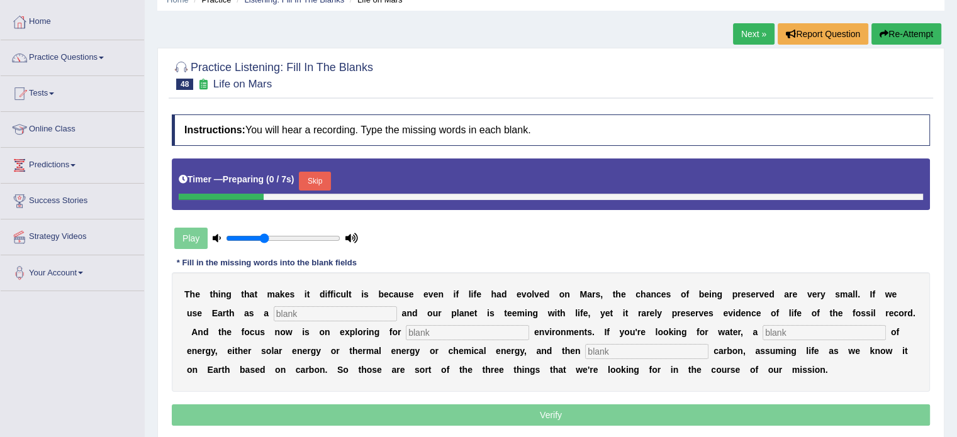
scroll to position [189, 0]
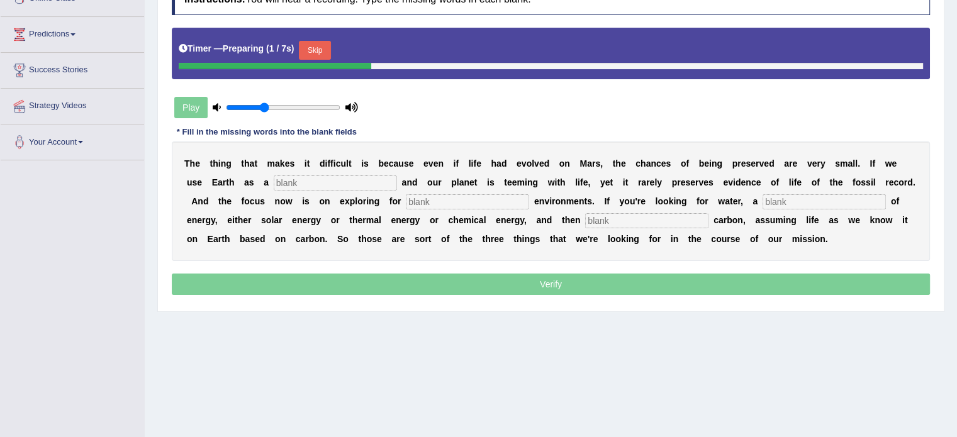
click at [347, 180] on input "text" at bounding box center [335, 183] width 123 height 15
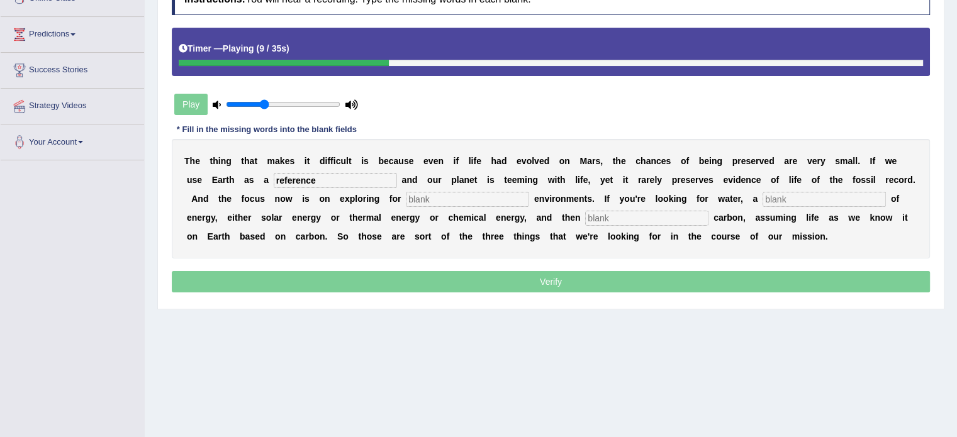
type input "reference"
type input "habitable"
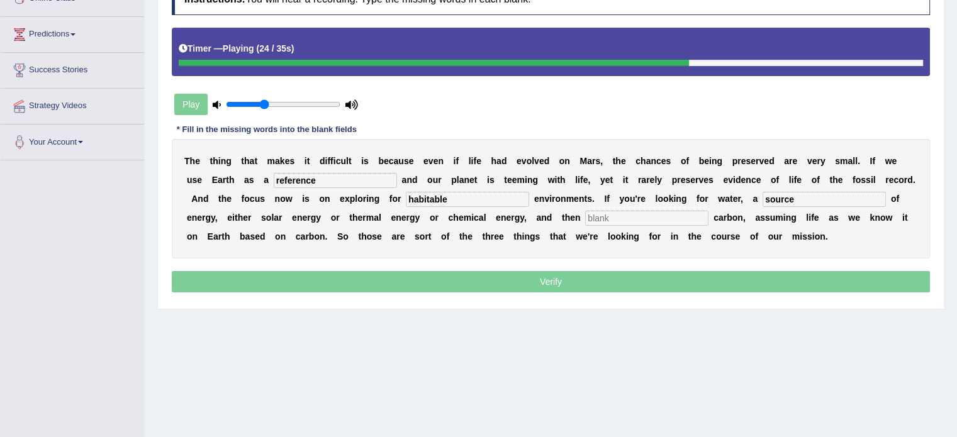
type input "source"
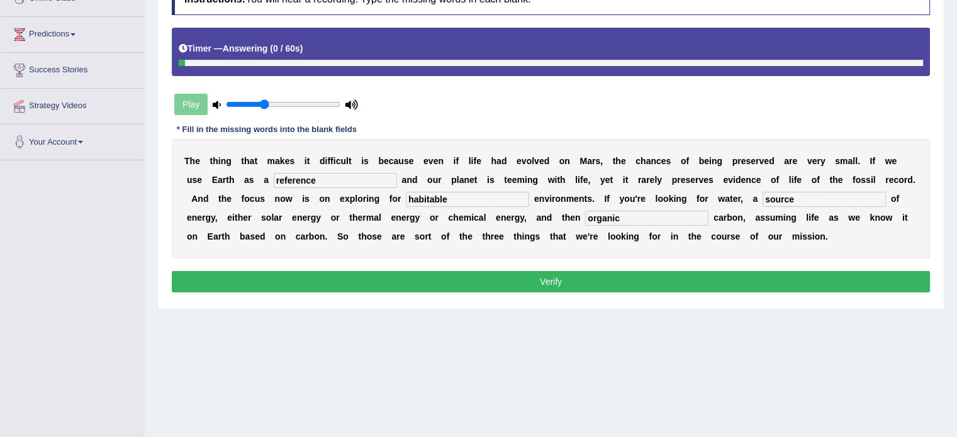
type input "organic"
click at [536, 281] on button "Verify" at bounding box center [551, 281] width 758 height 21
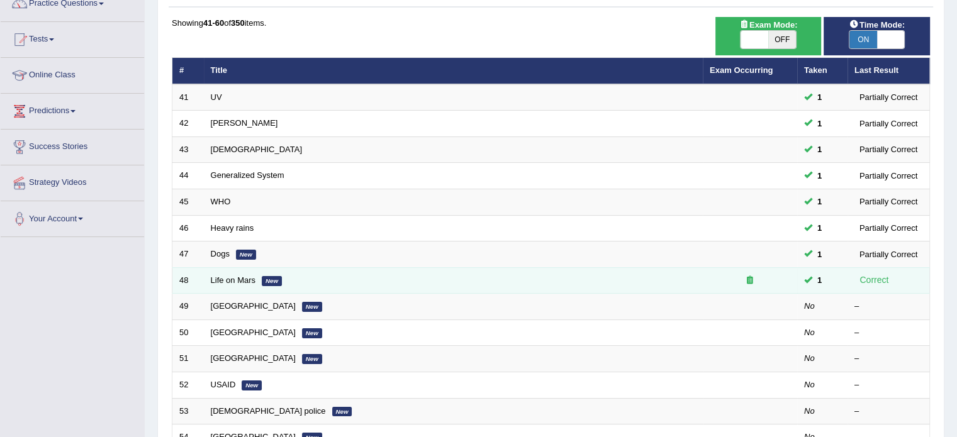
scroll to position [189, 0]
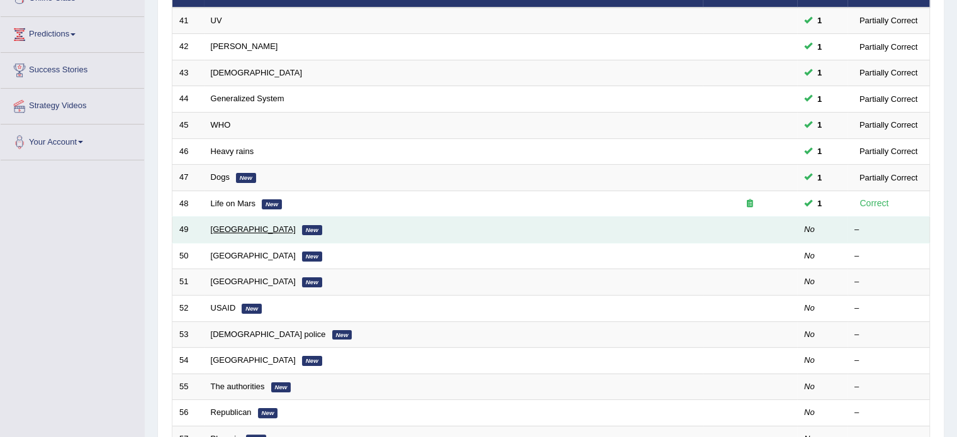
click at [249, 225] on link "[GEOGRAPHIC_DATA]" at bounding box center [253, 229] width 85 height 9
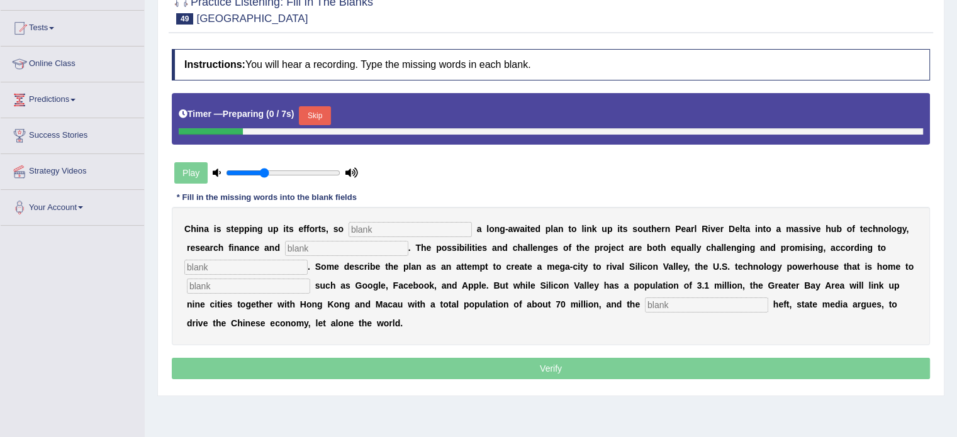
scroll to position [126, 0]
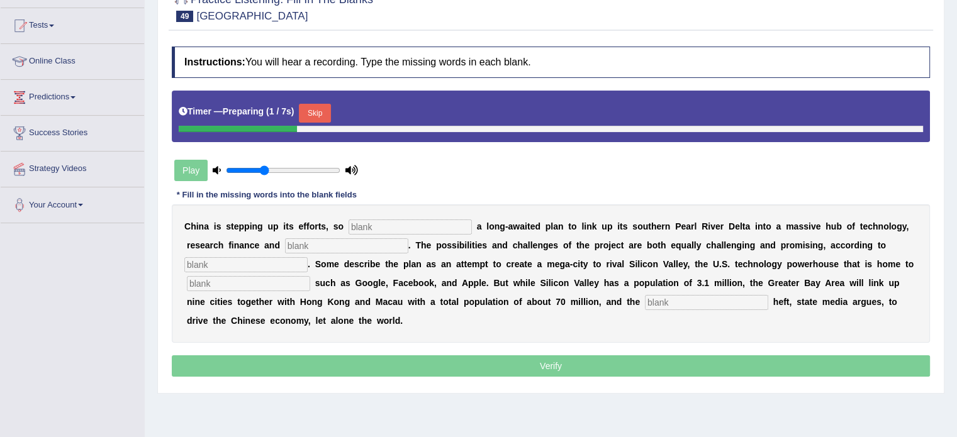
click at [432, 229] on input "text" at bounding box center [410, 227] width 123 height 15
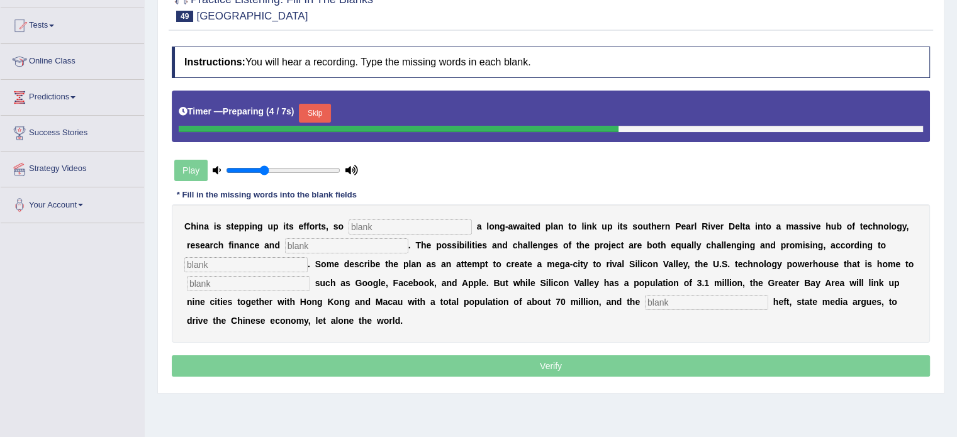
click at [317, 93] on div "Timer — Preparing ( 4 / 7s ) Skip" at bounding box center [551, 117] width 758 height 52
click at [320, 115] on button "Skip" at bounding box center [314, 113] width 31 height 19
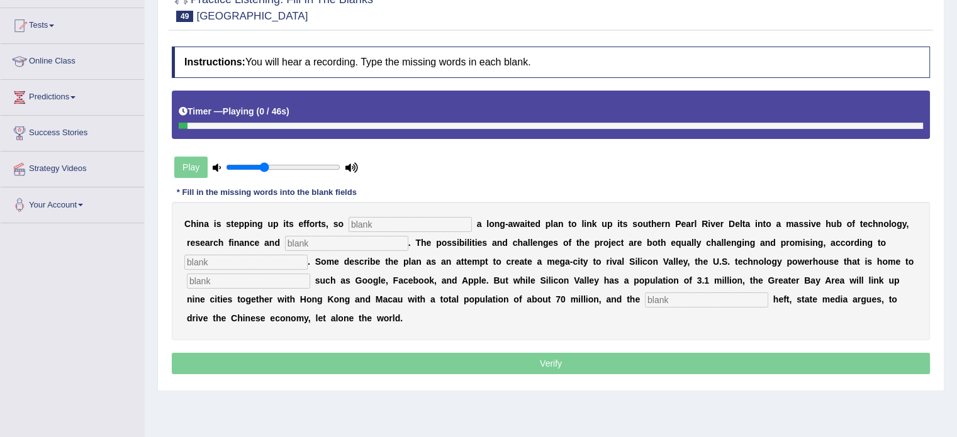
click at [400, 211] on div "C h i n a i s s t e p p i n g u p i t s e f f o r t s , s o a l o n g - a w a i…" at bounding box center [551, 271] width 758 height 138
click at [404, 218] on input "text" at bounding box center [410, 224] width 123 height 15
type input "announcing"
type input "e"
type input "innovation"
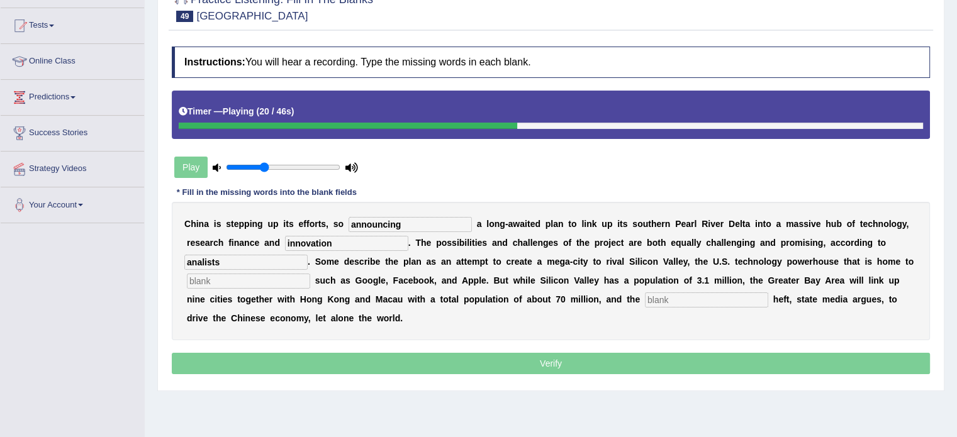
type input "analists"
type input "companies"
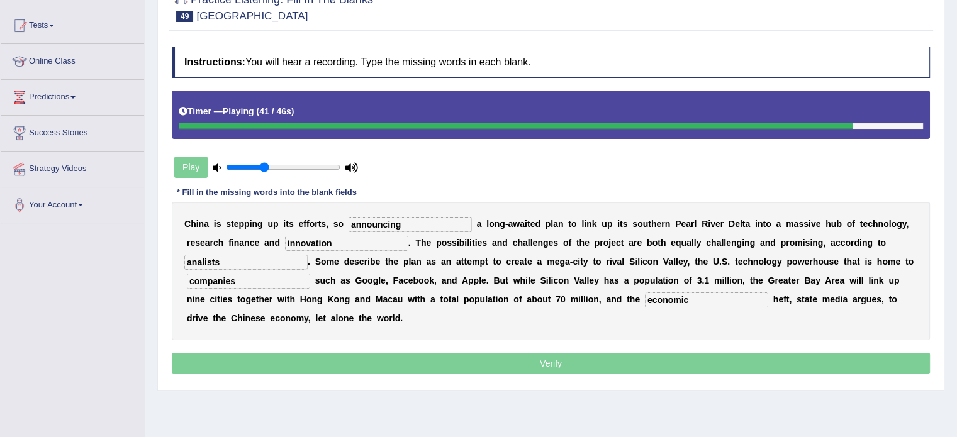
type input "economic"
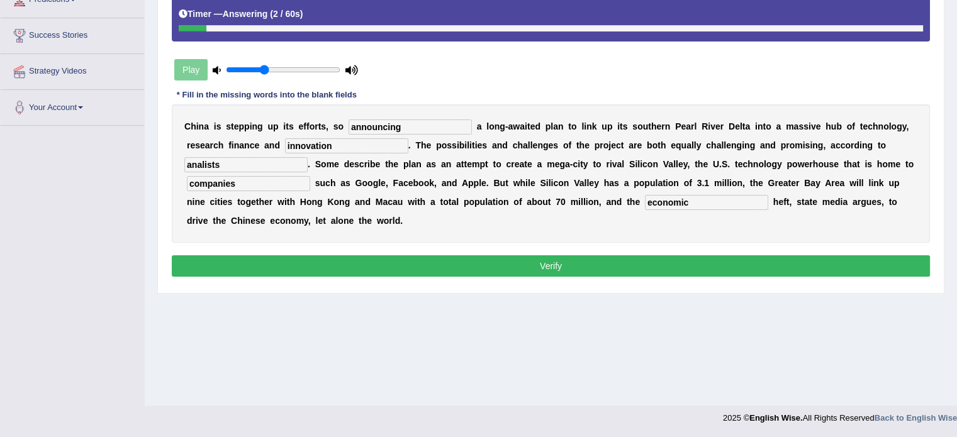
click at [334, 261] on button "Verify" at bounding box center [551, 265] width 758 height 21
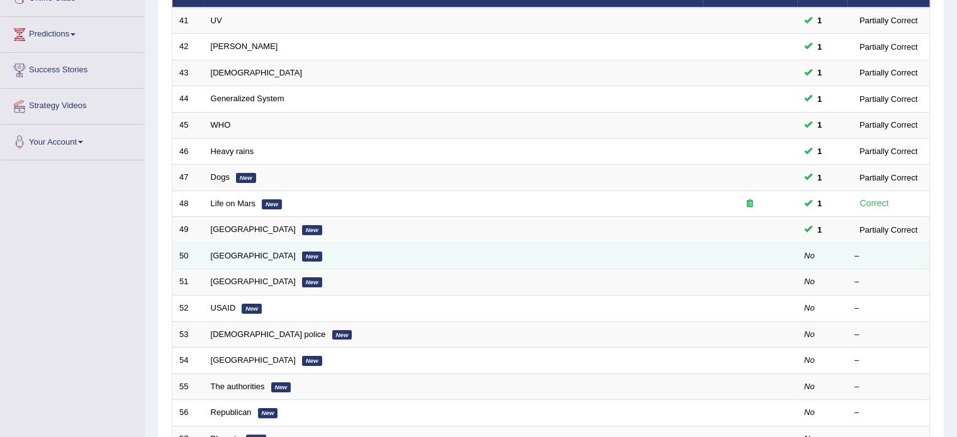
drag, startPoint x: 249, startPoint y: 245, endPoint x: 247, endPoint y: 252, distance: 7.4
click at [249, 246] on td "[GEOGRAPHIC_DATA] New" at bounding box center [453, 256] width 499 height 26
click at [236, 254] on link "[GEOGRAPHIC_DATA]" at bounding box center [253, 255] width 85 height 9
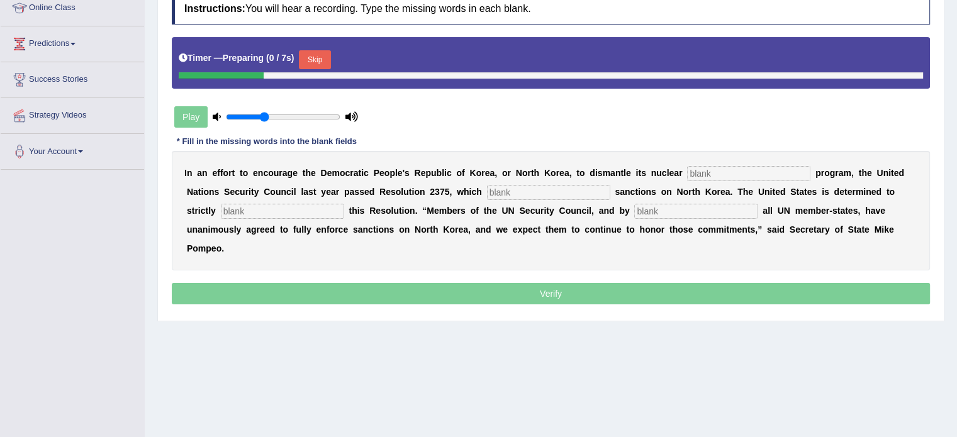
scroll to position [189, 0]
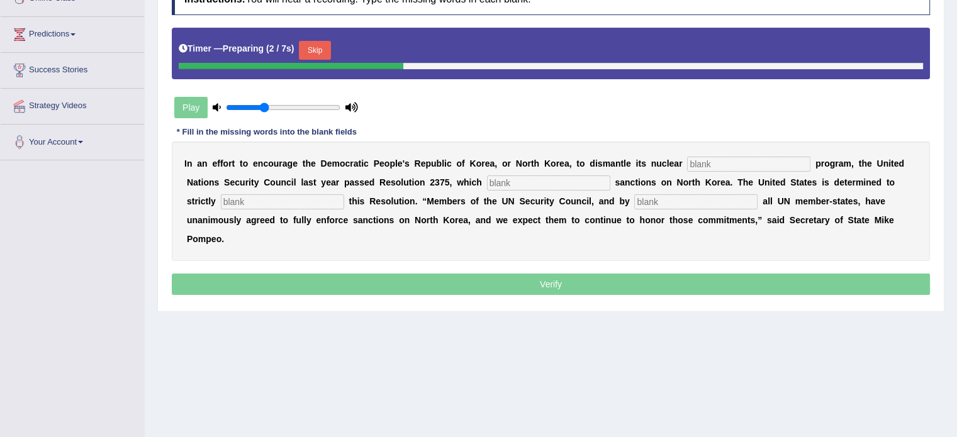
click at [744, 166] on input "text" at bounding box center [748, 164] width 123 height 15
click at [318, 49] on button "Skip" at bounding box center [314, 50] width 31 height 19
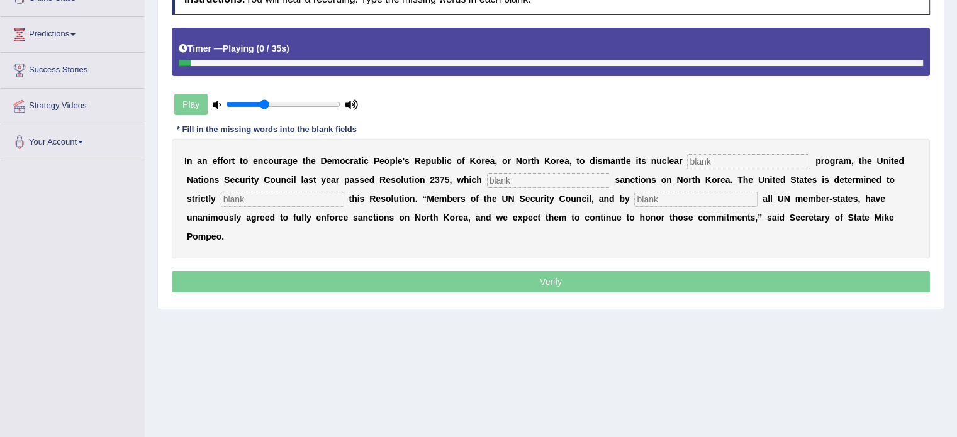
click at [714, 154] on input "text" at bounding box center [748, 161] width 123 height 15
type input "weapons"
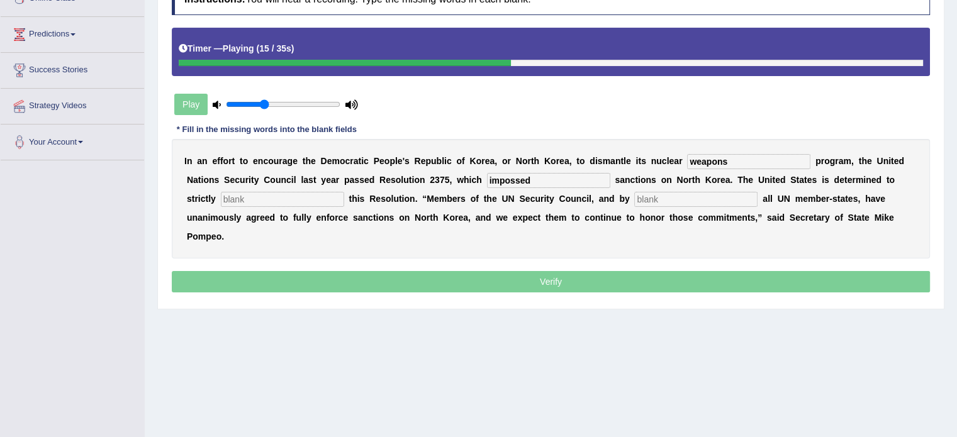
type input "impossed"
type input "implement"
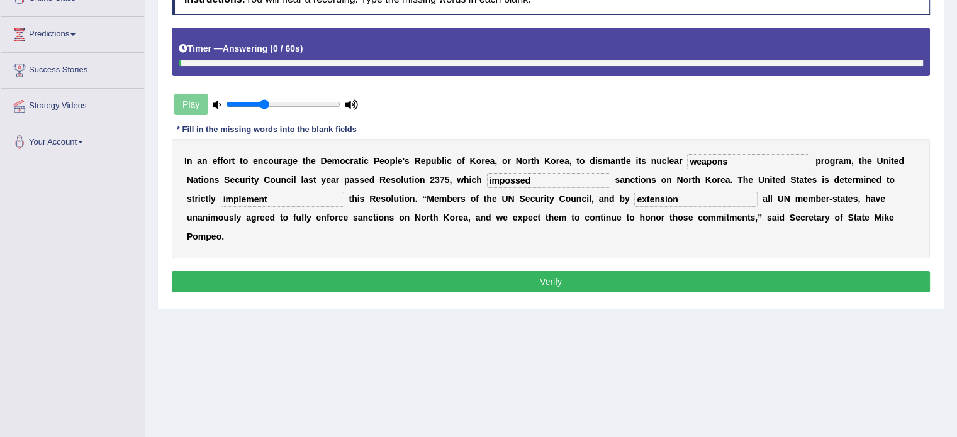
type input "extension"
click at [545, 279] on button "Verify" at bounding box center [551, 281] width 758 height 21
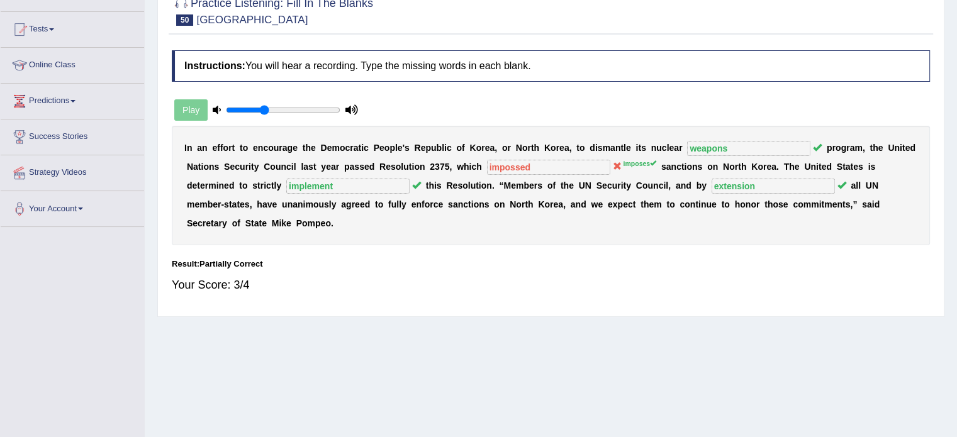
scroll to position [63, 0]
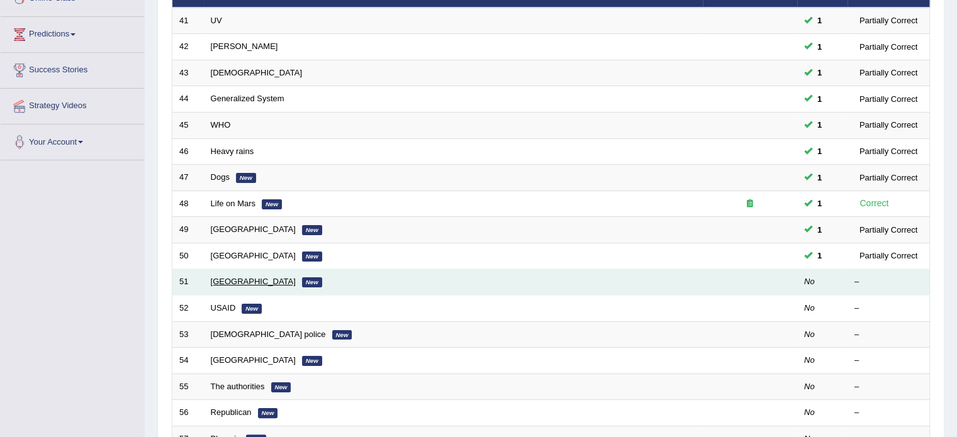
click at [228, 277] on link "[GEOGRAPHIC_DATA]" at bounding box center [253, 281] width 85 height 9
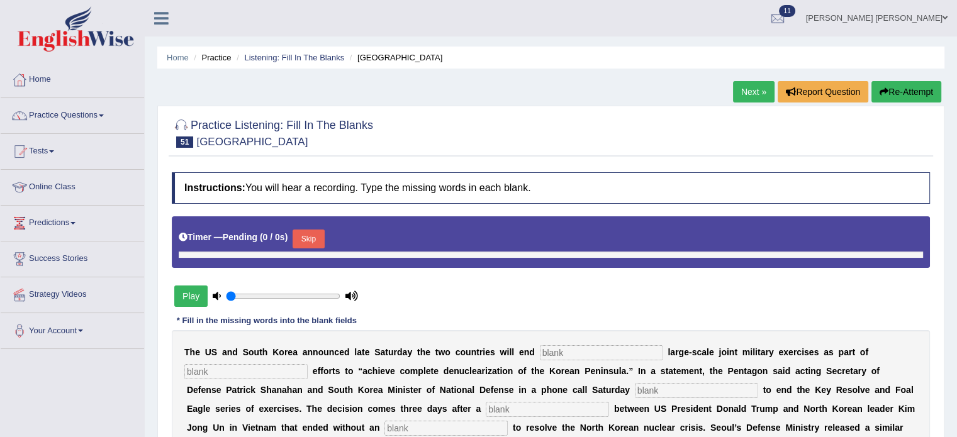
type input "0.35"
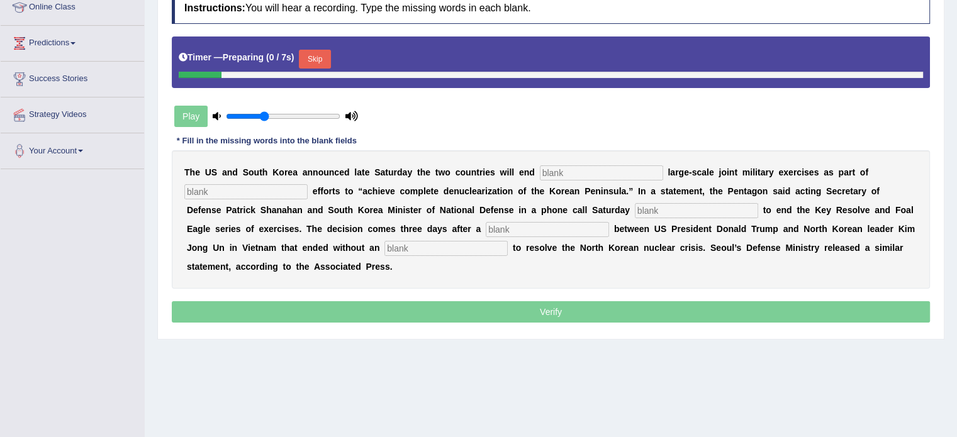
scroll to position [189, 0]
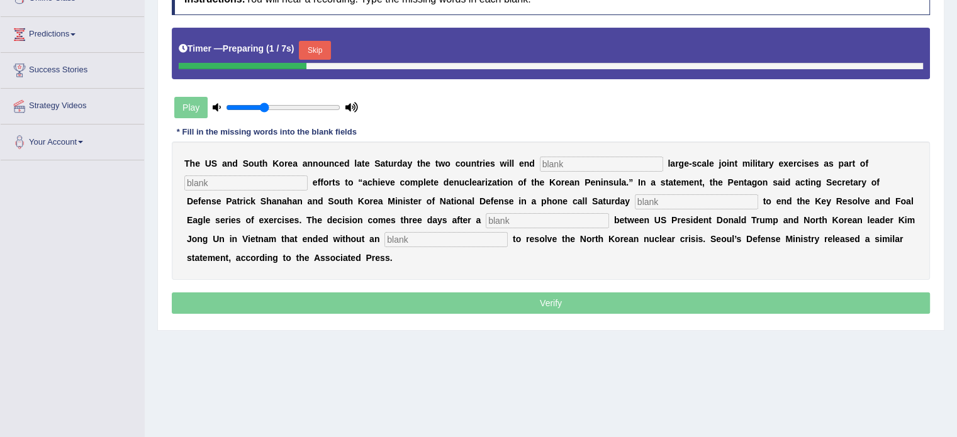
click at [322, 46] on button "Skip" at bounding box center [314, 50] width 31 height 19
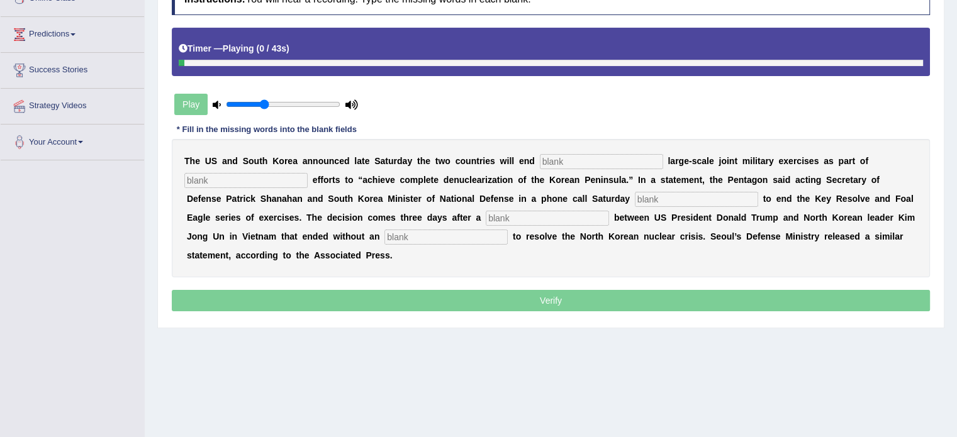
drag, startPoint x: 541, startPoint y: 158, endPoint x: 549, endPoint y: 161, distance: 8.8
click at [544, 159] on input "text" at bounding box center [601, 161] width 123 height 15
type input "annual"
type input "diplomatic"
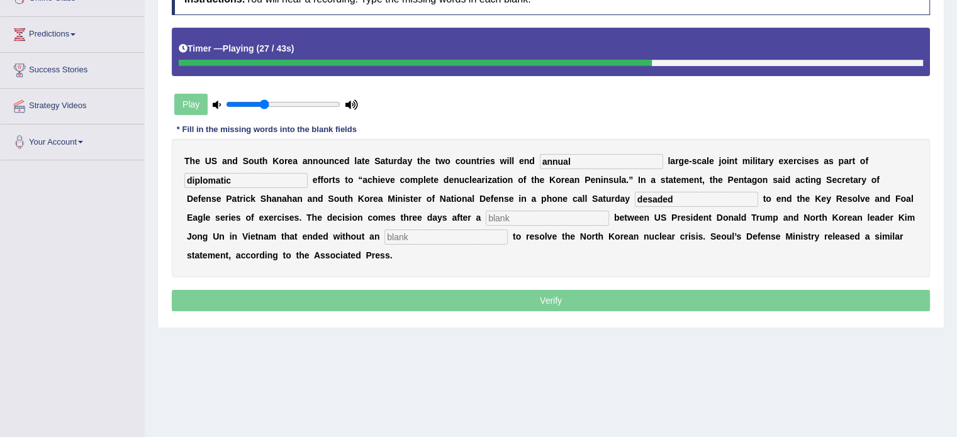
type input "desaded"
type input "a"
type input "summit"
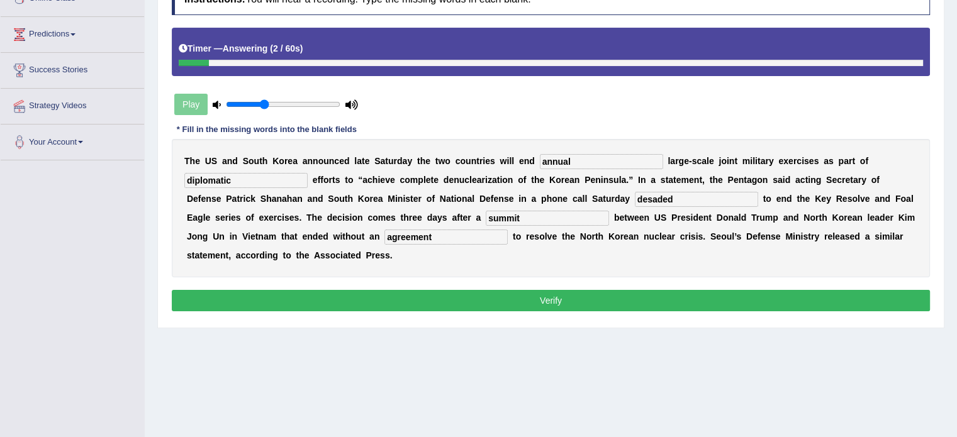
type input "agreement"
click at [649, 196] on input "desaded" at bounding box center [696, 199] width 123 height 15
type input "dessaded"
click at [607, 294] on button "Verify" at bounding box center [551, 300] width 758 height 21
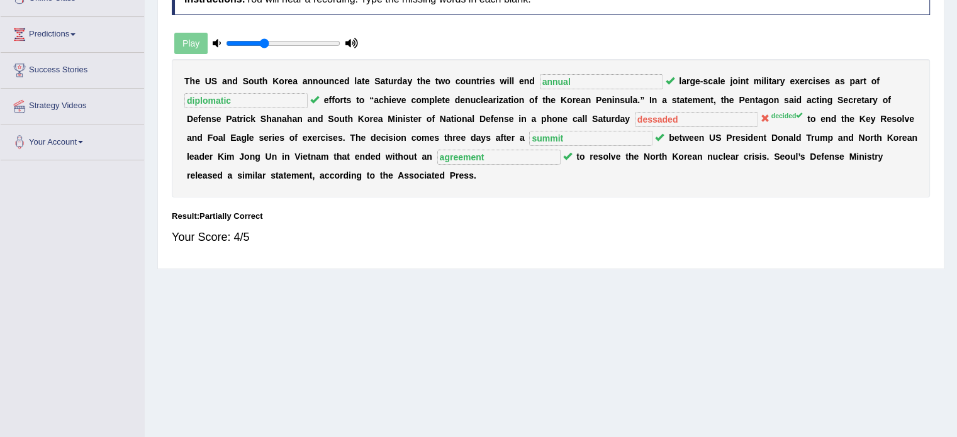
drag, startPoint x: 448, startPoint y: 148, endPoint x: 414, endPoint y: 85, distance: 71.5
click at [437, 115] on div "T h e U S a n d S o u t h K [PERSON_NAME] a n n o u n c e d l a t e S a t u r d…" at bounding box center [551, 128] width 758 height 138
